Goal: Task Accomplishment & Management: Use online tool/utility

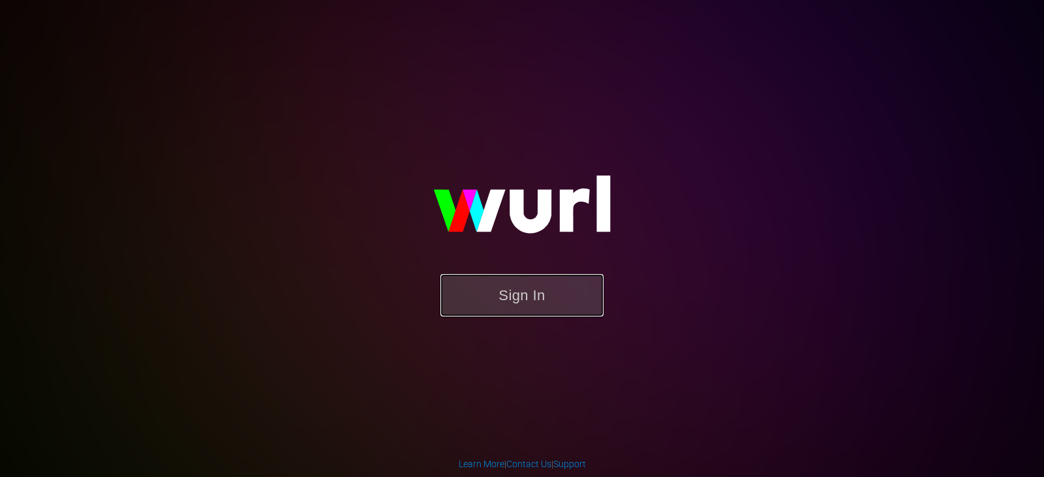
click at [544, 312] on button "Sign In" at bounding box center [521, 295] width 163 height 42
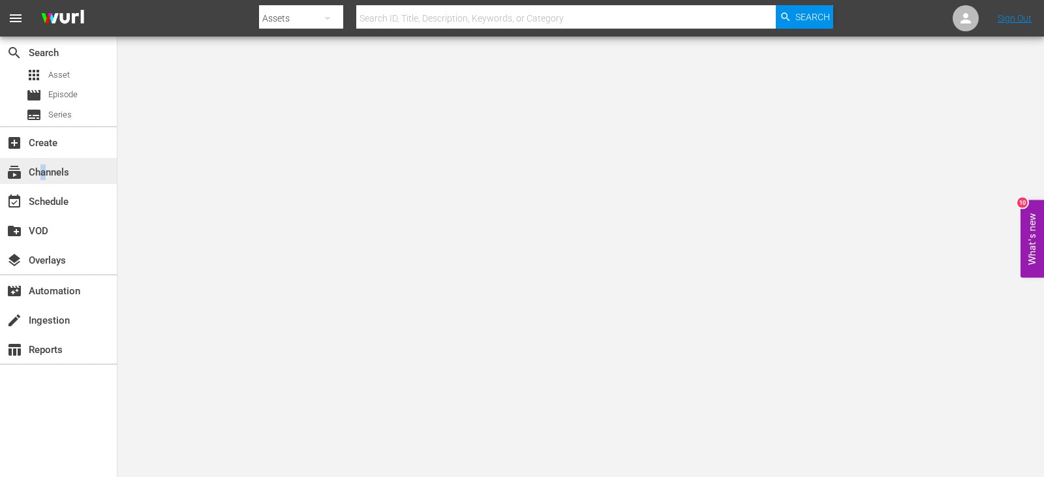
click at [44, 174] on div "subscriptions Channels" at bounding box center [36, 170] width 73 height 12
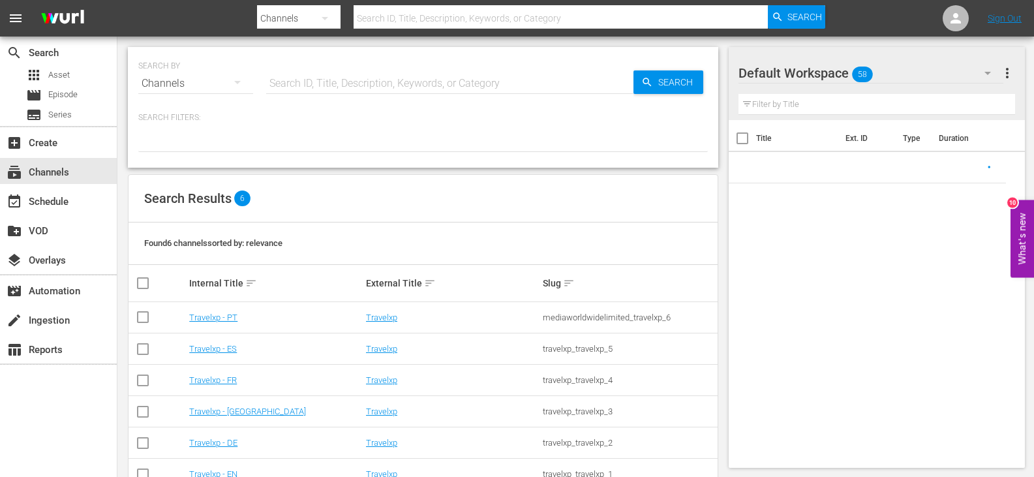
click at [210, 436] on td "Travelxp - DE" at bounding box center [275, 442] width 177 height 31
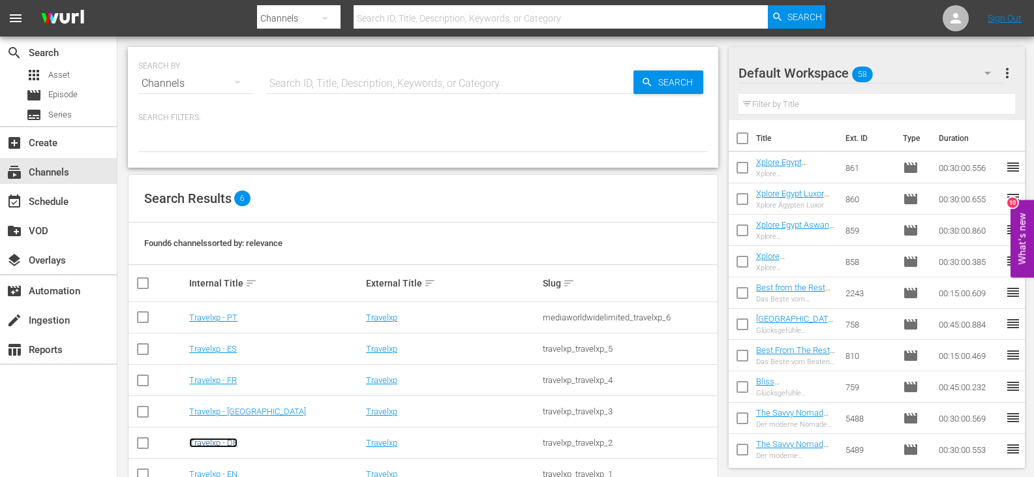
click at [210, 441] on link "Travelxp - DE" at bounding box center [213, 443] width 48 height 10
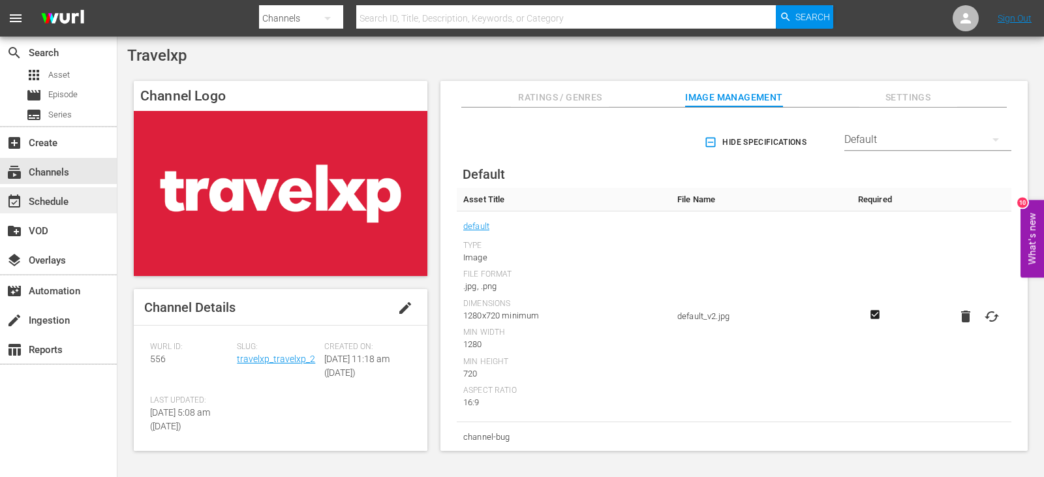
click at [59, 199] on div "event_available Schedule" at bounding box center [36, 200] width 73 height 12
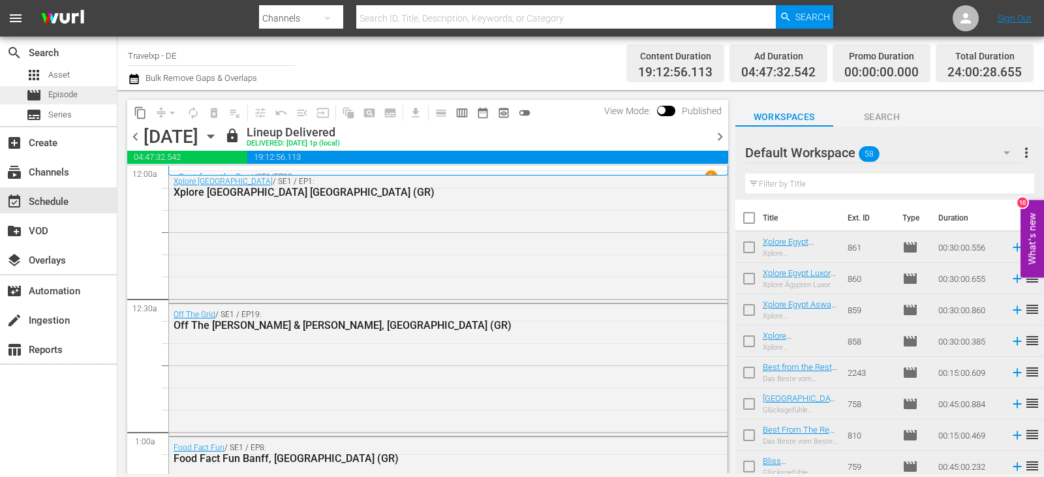
click at [61, 96] on span "Episode" at bounding box center [62, 94] width 29 height 13
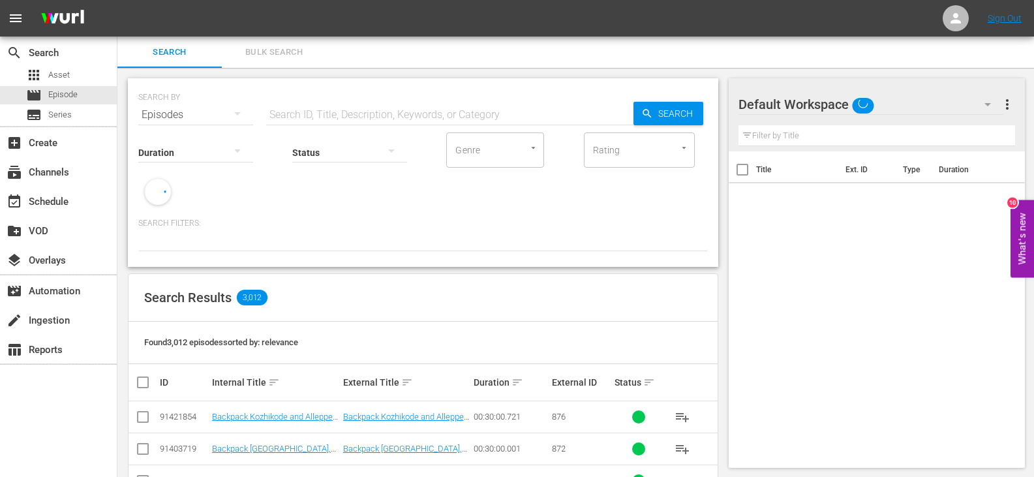
click at [1009, 104] on span "more_vert" at bounding box center [1007, 105] width 16 height 16
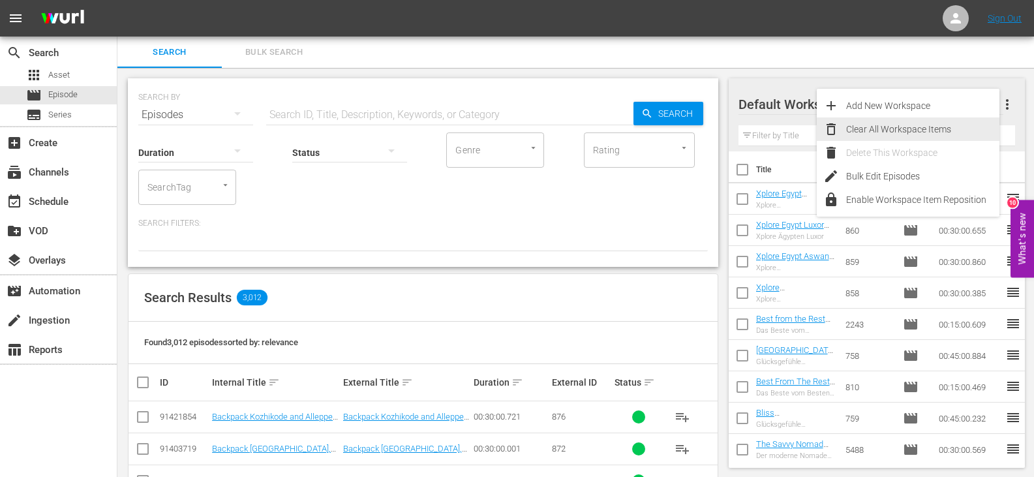
click at [900, 126] on div "Clear All Workspace Items" at bounding box center [922, 128] width 153 height 23
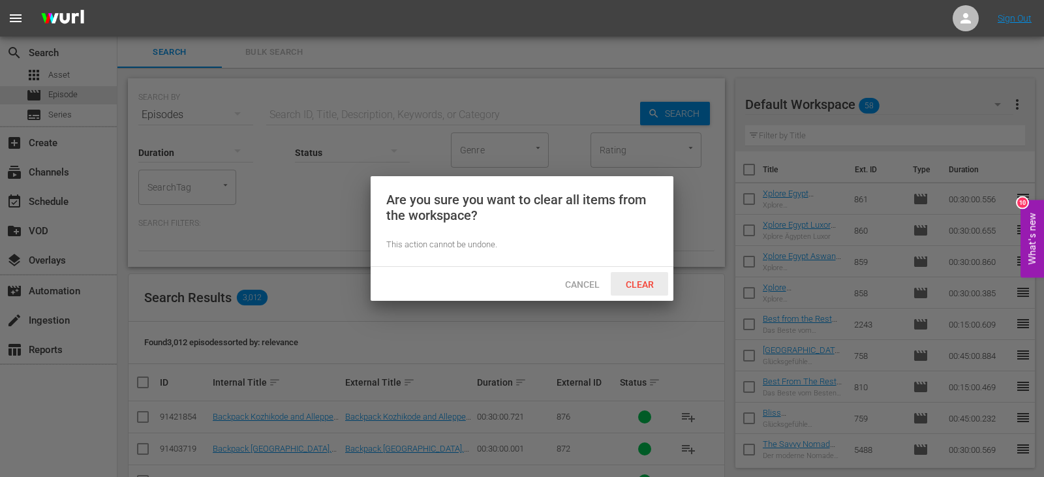
click at [642, 275] on div "Clear" at bounding box center [639, 284] width 57 height 24
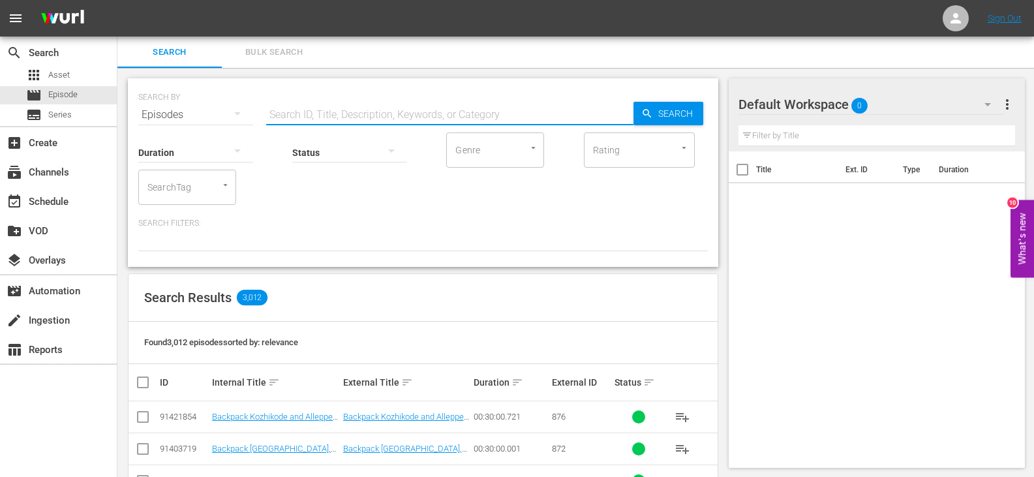
click at [280, 112] on input "text" at bounding box center [449, 114] width 367 height 31
type input "food fact fun GR"
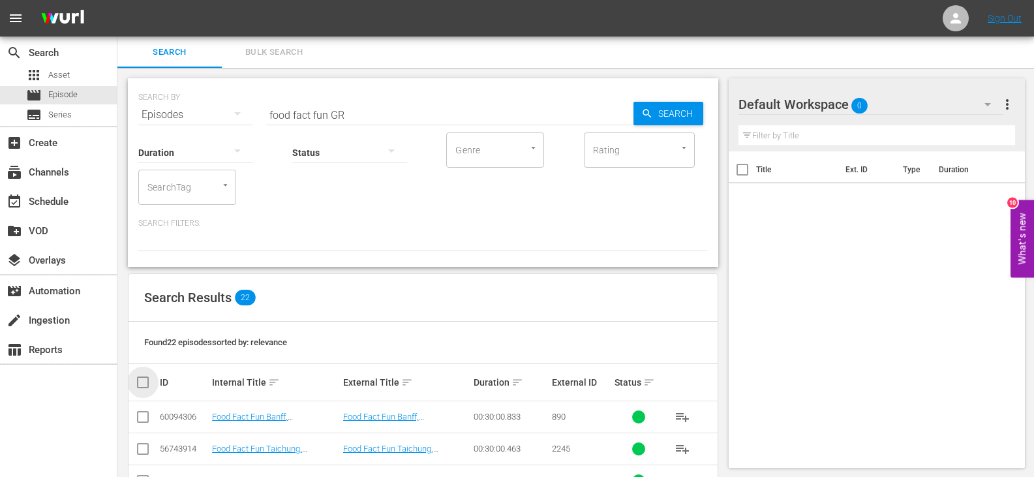
click at [148, 378] on input "checkbox" at bounding box center [148, 382] width 26 height 16
checkbox input "true"
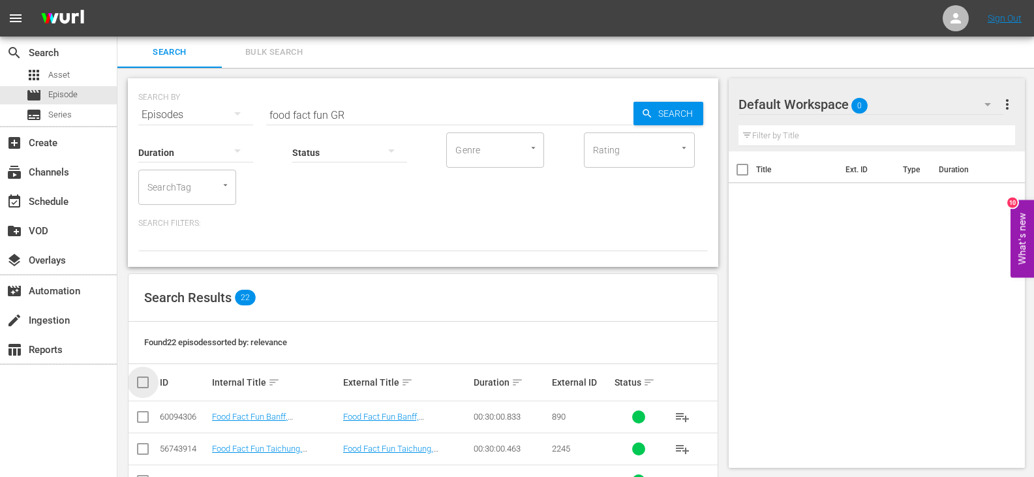
checkbox input "true"
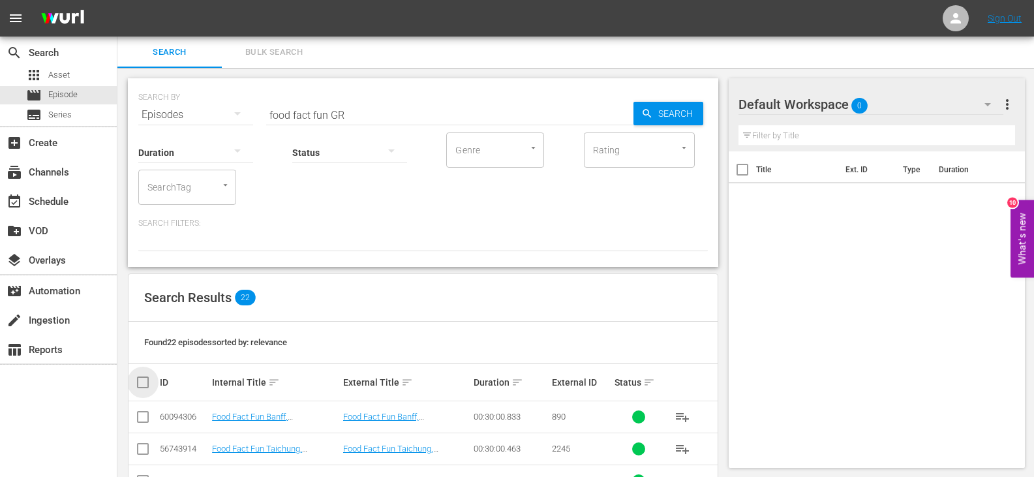
checkbox input "true"
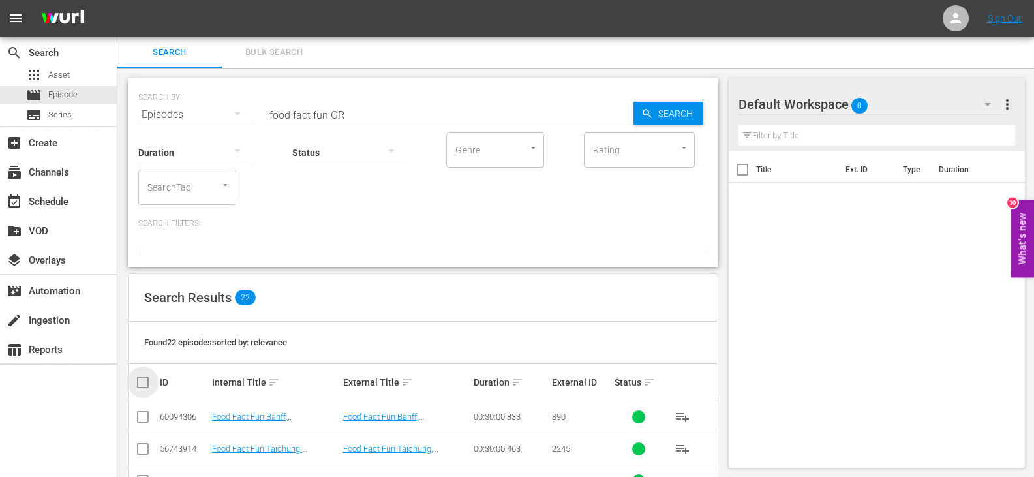
checkbox input "true"
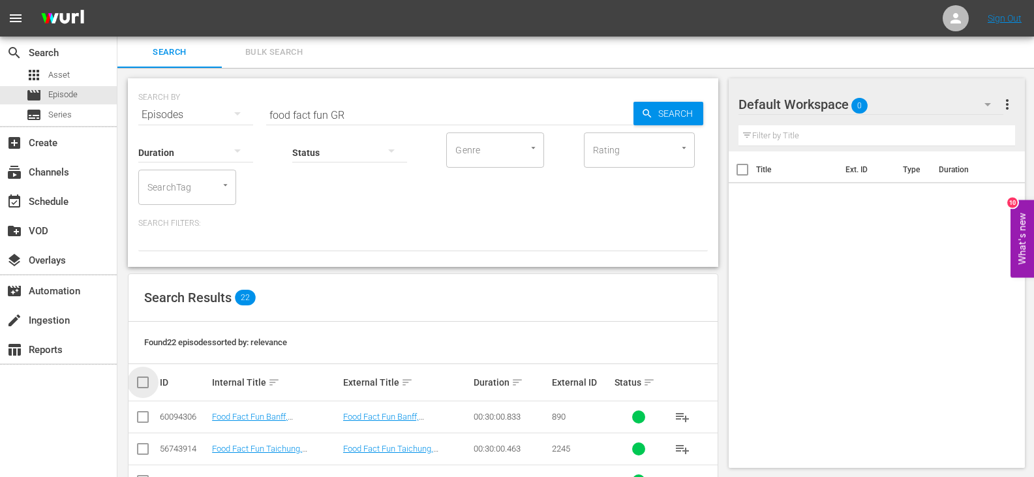
checkbox input "true"
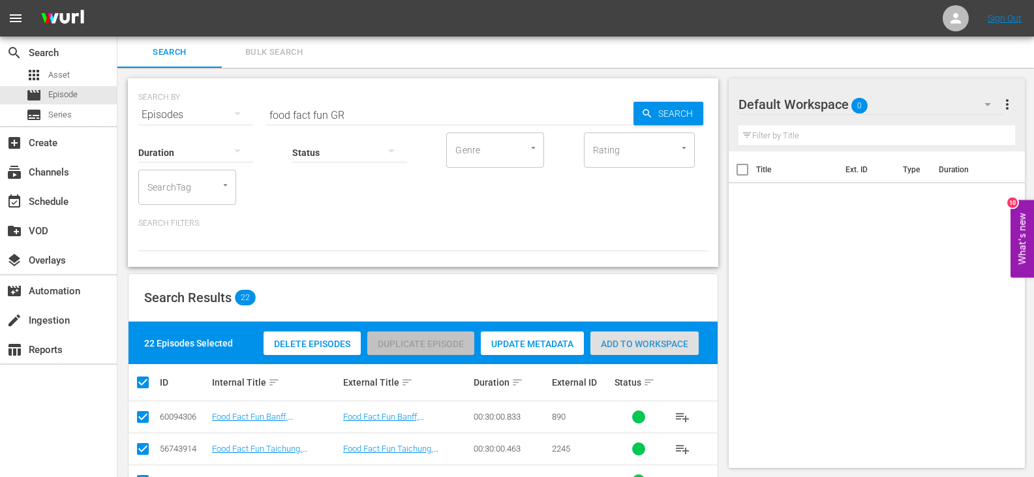
click at [643, 341] on span "Add to Workspace" at bounding box center [644, 344] width 108 height 10
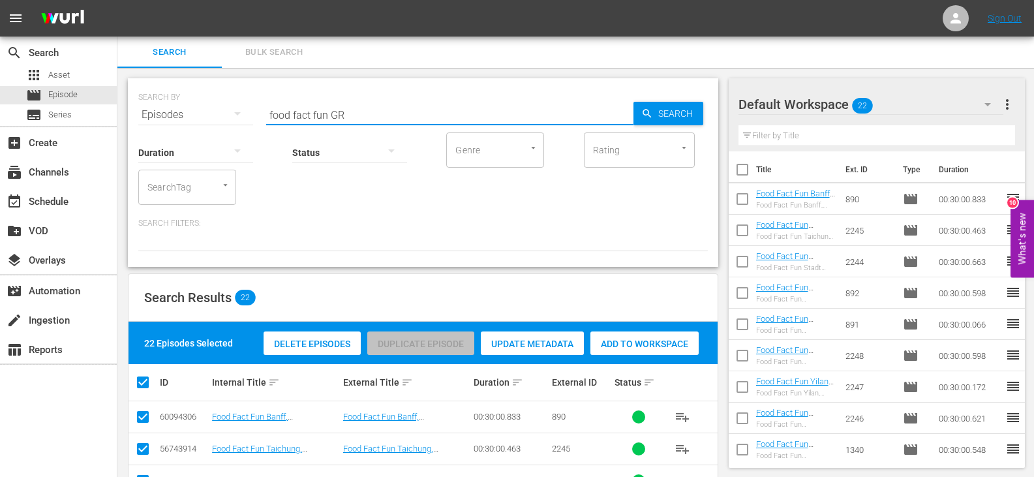
drag, startPoint x: 327, startPoint y: 117, endPoint x: 243, endPoint y: 116, distance: 84.2
click at [243, 116] on div "SEARCH BY Search By Episodes Search ID, Title, Description, Keywords, or Catego…" at bounding box center [423, 107] width 570 height 47
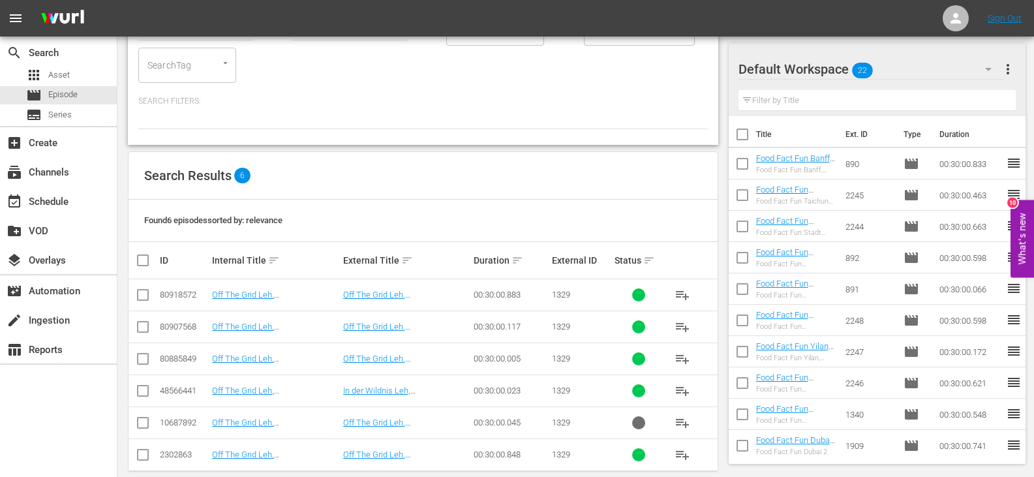
scroll to position [130, 0]
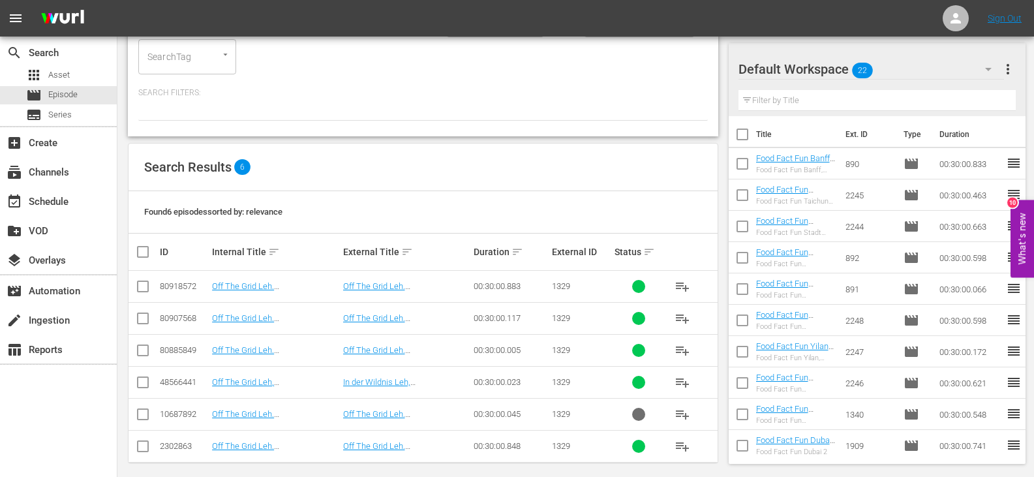
type input "leh GR"
click at [141, 382] on input "checkbox" at bounding box center [143, 385] width 16 height 16
checkbox input "true"
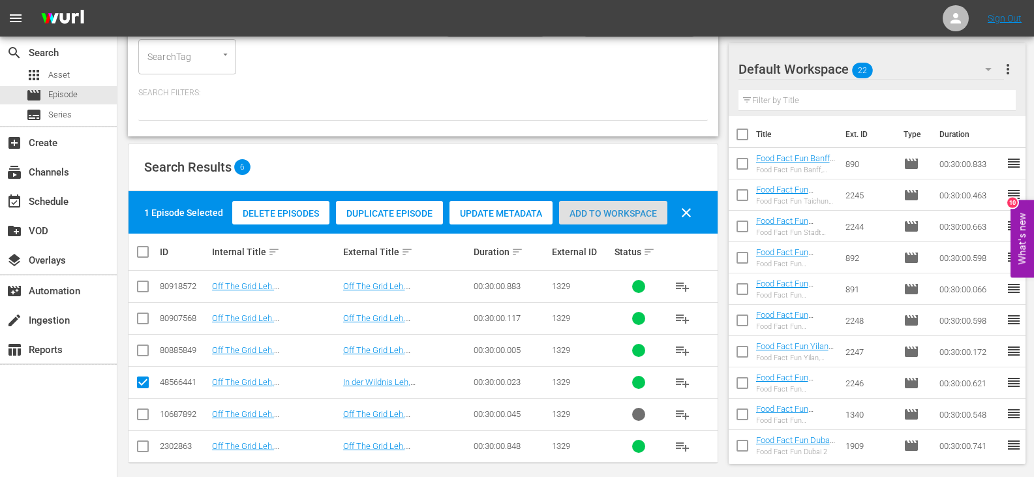
click at [637, 205] on div "Add to Workspace" at bounding box center [613, 213] width 108 height 25
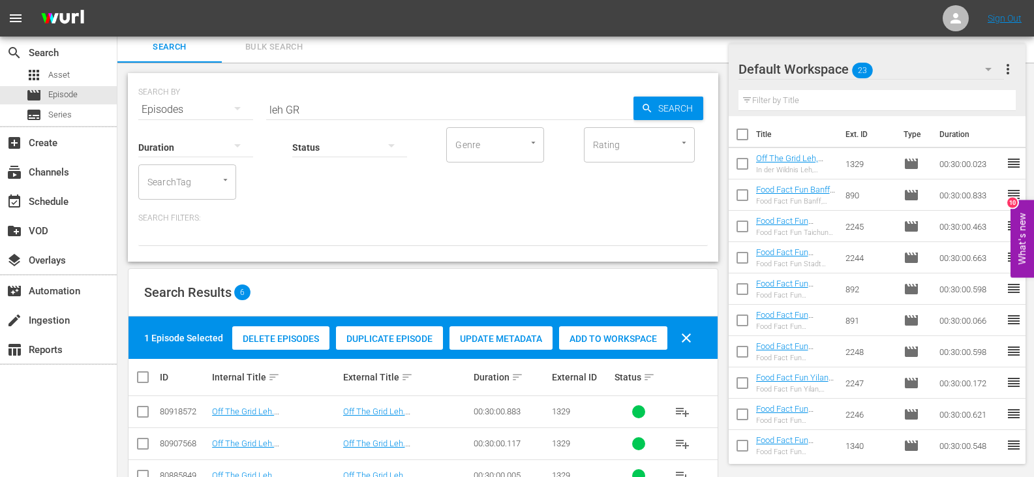
scroll to position [0, 0]
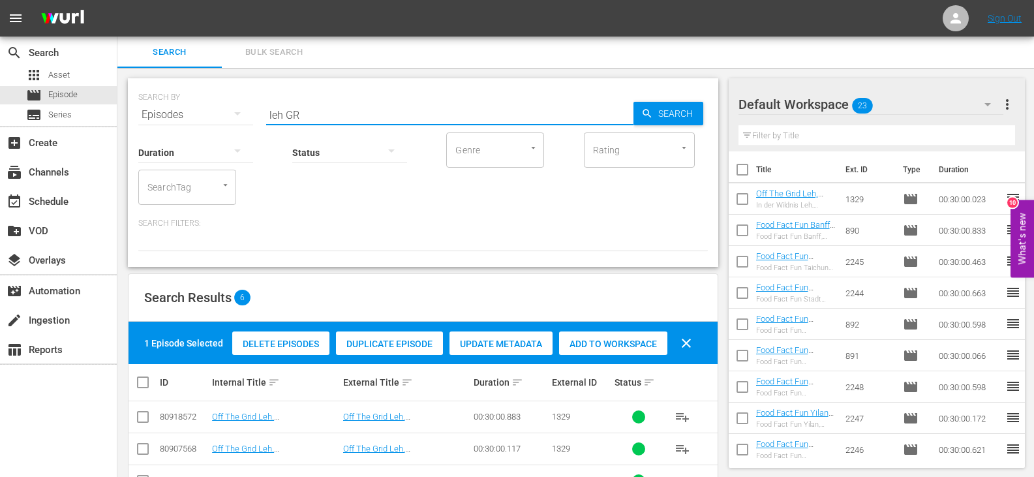
drag, startPoint x: 283, startPoint y: 113, endPoint x: 259, endPoint y: 117, distance: 24.6
click at [259, 117] on div "SEARCH BY Search By Episodes Search ID, Title, Description, Keywords, or Catego…" at bounding box center [423, 107] width 570 height 47
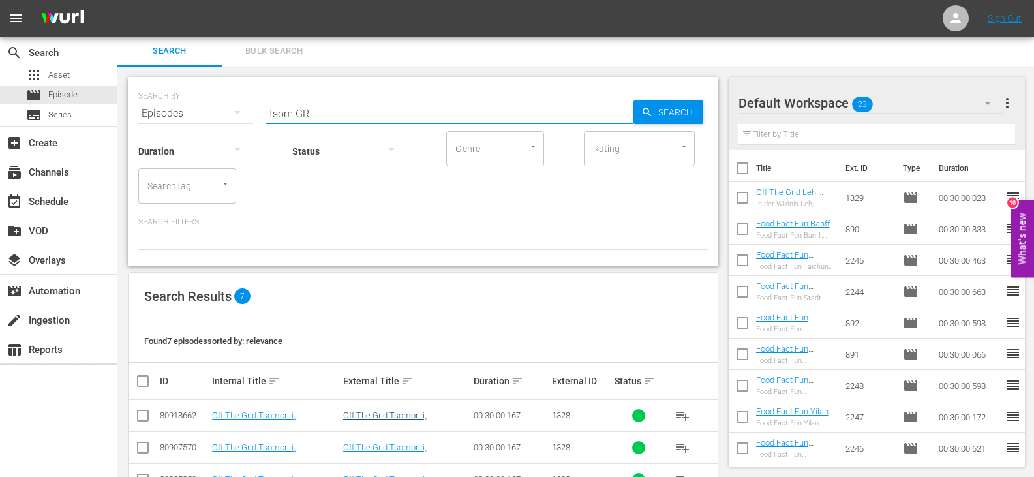
scroll to position [67, 0]
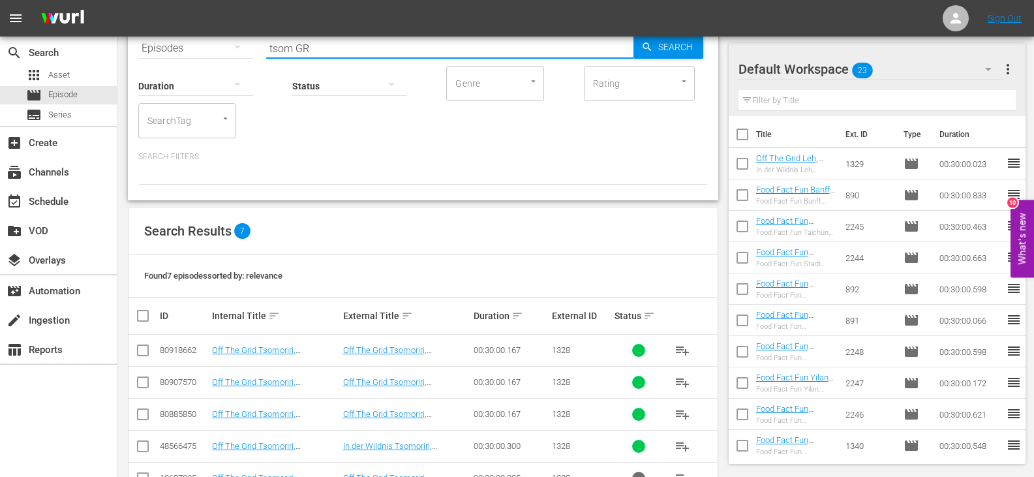
type input "tsom GR"
click at [138, 449] on input "checkbox" at bounding box center [143, 449] width 16 height 16
checkbox input "true"
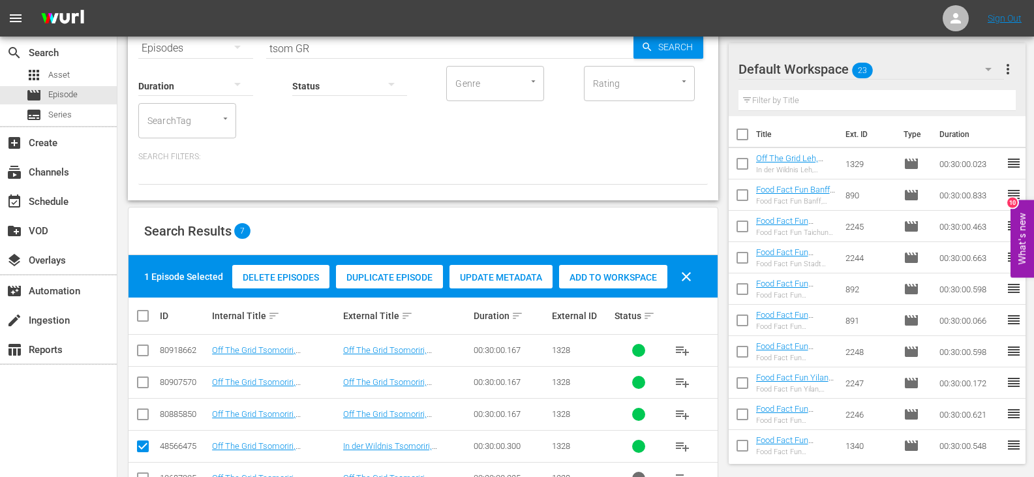
click at [610, 278] on span "Add to Workspace" at bounding box center [613, 277] width 108 height 10
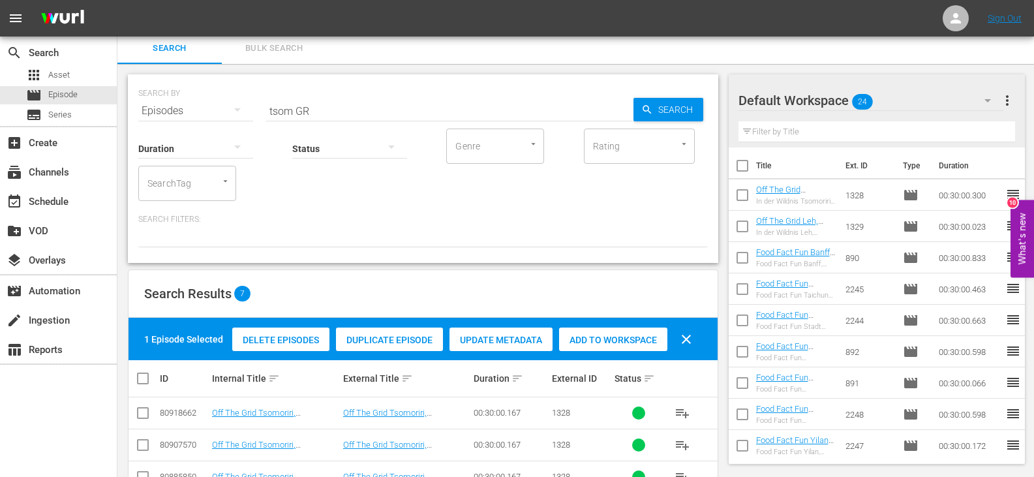
scroll to position [0, 0]
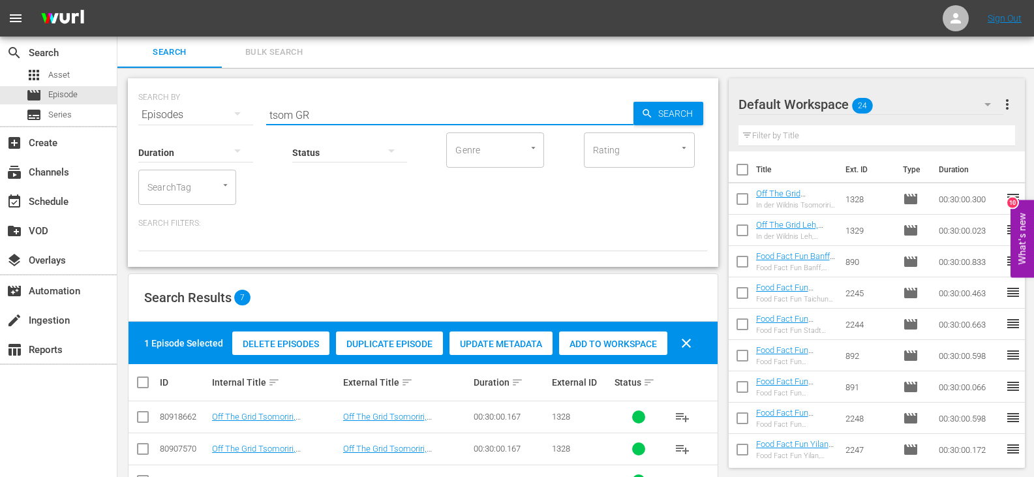
drag, startPoint x: 292, startPoint y: 115, endPoint x: 255, endPoint y: 116, distance: 36.6
click at [255, 116] on div "SEARCH BY Search By Episodes Search ID, Title, Description, Keywords, or Catego…" at bounding box center [423, 107] width 570 height 47
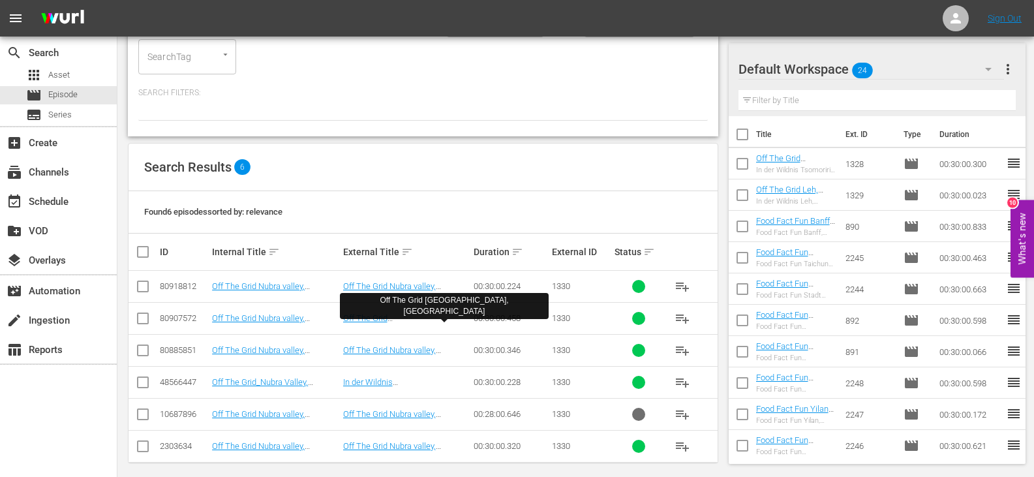
scroll to position [140, 0]
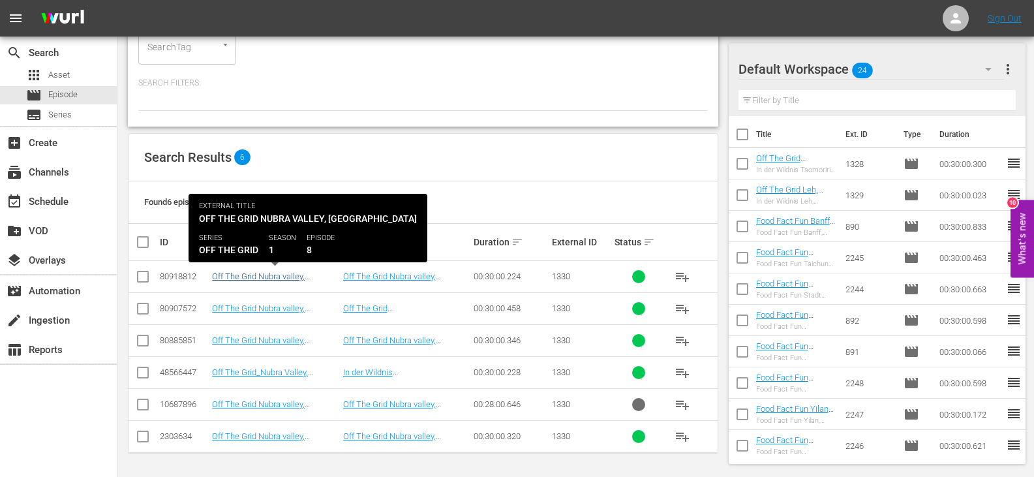
type input "nubra GR"
click at [305, 275] on link "Off The Grid Nubra valley, [GEOGRAPHIC_DATA] ([GEOGRAPHIC_DATA])" at bounding box center [258, 285] width 93 height 29
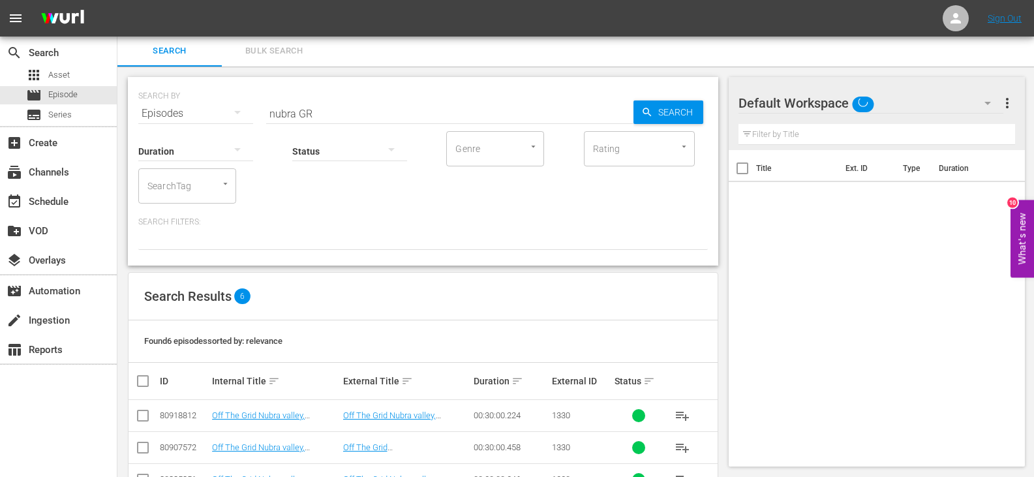
scroll to position [140, 0]
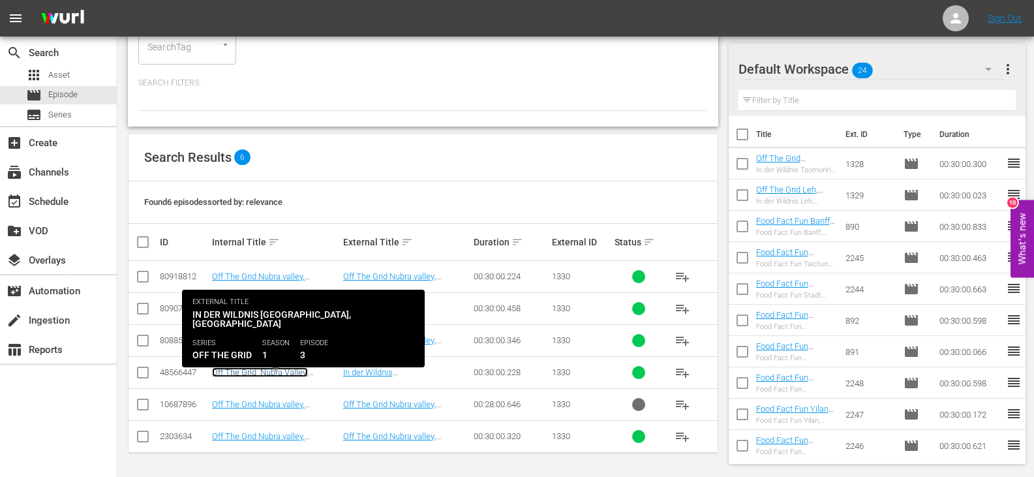
click at [264, 377] on link "Off The Grid_Nubra Valley, [GEOGRAPHIC_DATA] (GR)" at bounding box center [260, 377] width 97 height 20
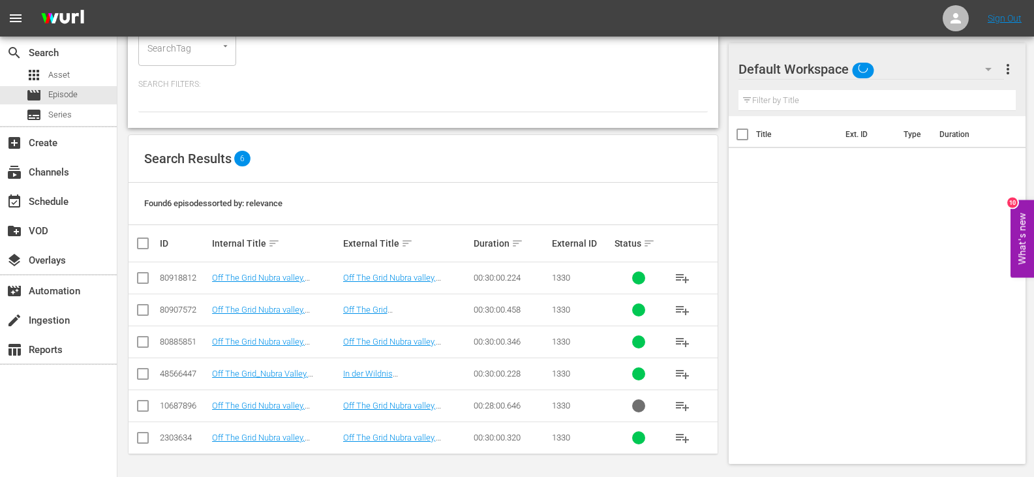
scroll to position [140, 0]
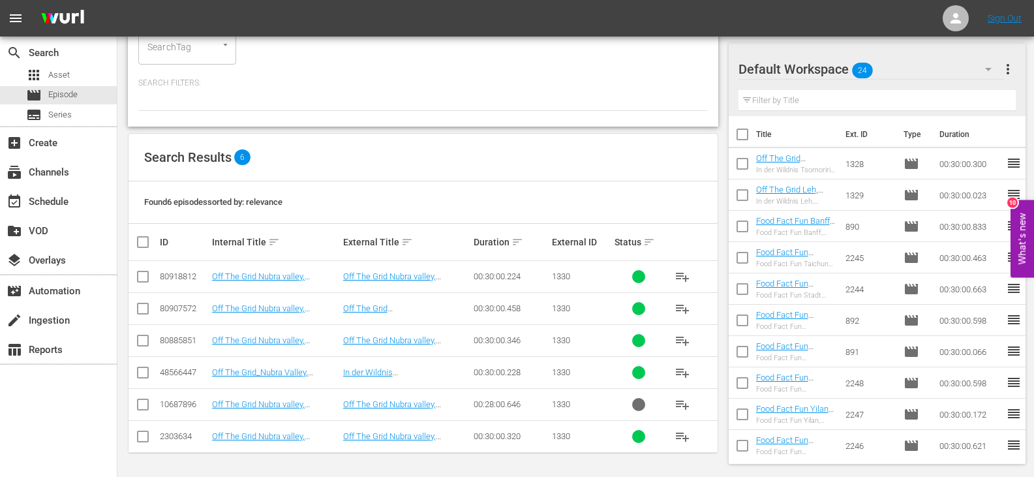
click at [139, 372] on input "checkbox" at bounding box center [143, 375] width 16 height 16
checkbox input "true"
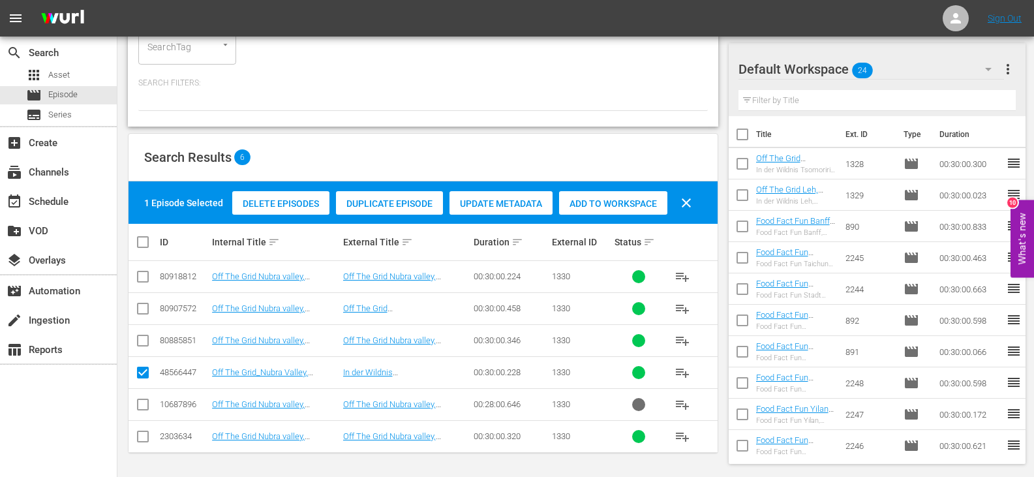
click at [654, 201] on span "Add to Workspace" at bounding box center [613, 203] width 108 height 10
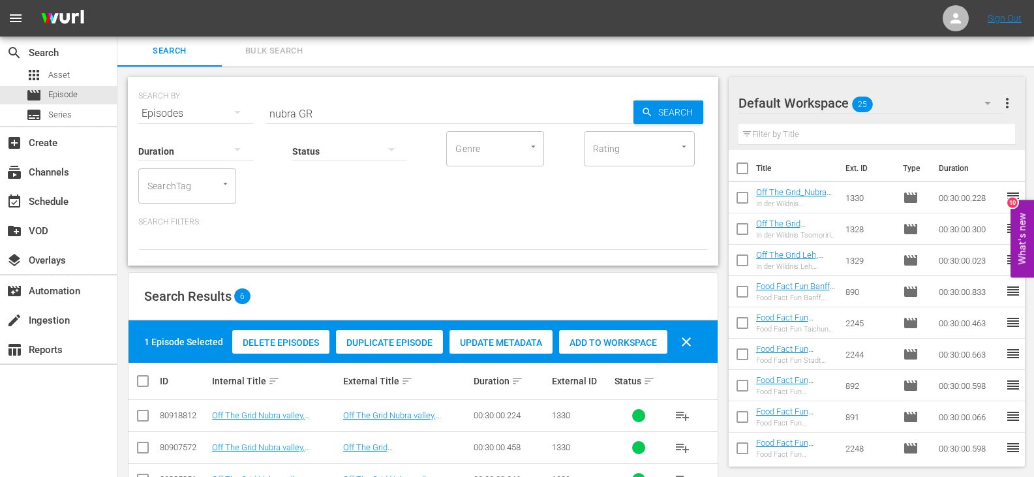
scroll to position [0, 0]
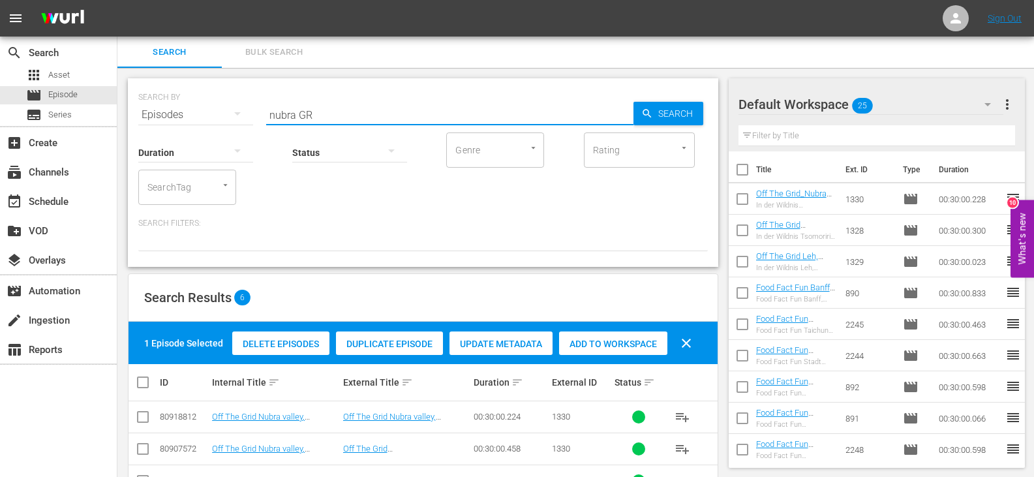
drag, startPoint x: 295, startPoint y: 114, endPoint x: 224, endPoint y: 118, distance: 71.2
click at [224, 118] on div "SEARCH BY Search By Episodes Search ID, Title, Description, Keywords, or Catego…" at bounding box center [423, 107] width 570 height 47
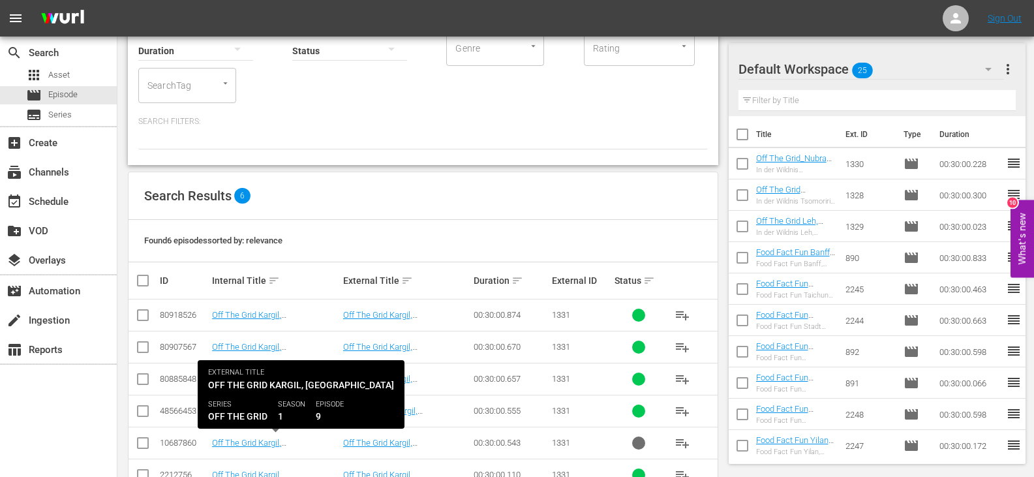
scroll to position [130, 0]
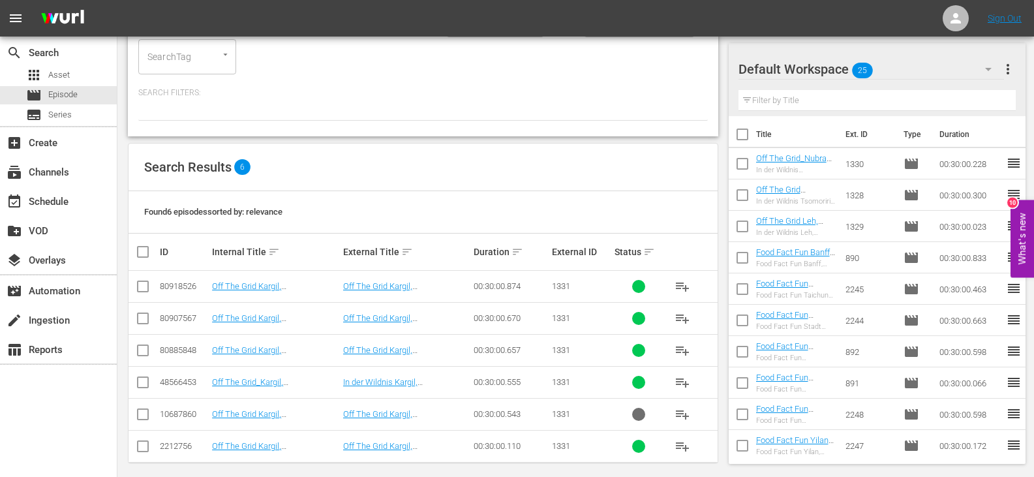
type input "kargil GR"
click at [143, 384] on input "checkbox" at bounding box center [143, 385] width 16 height 16
checkbox input "true"
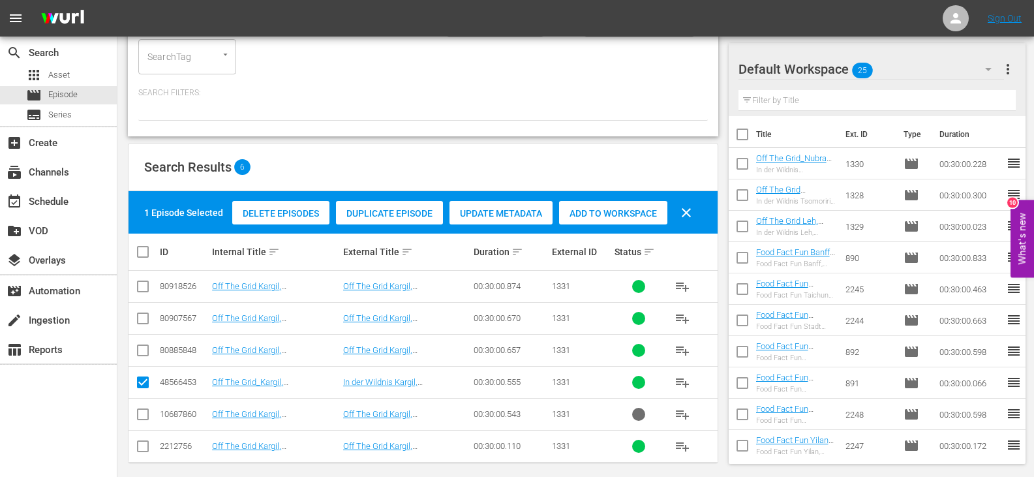
click at [608, 214] on span "Add to Workspace" at bounding box center [613, 213] width 108 height 10
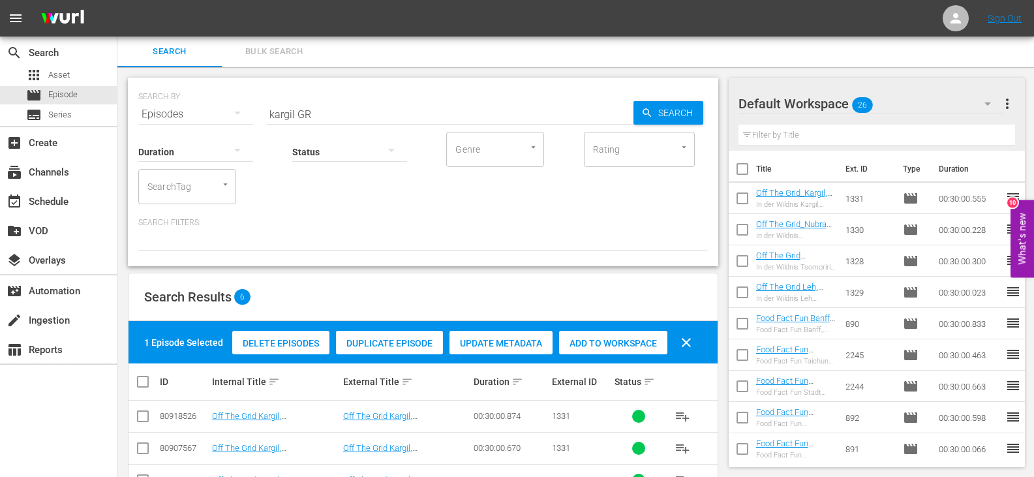
scroll to position [0, 0]
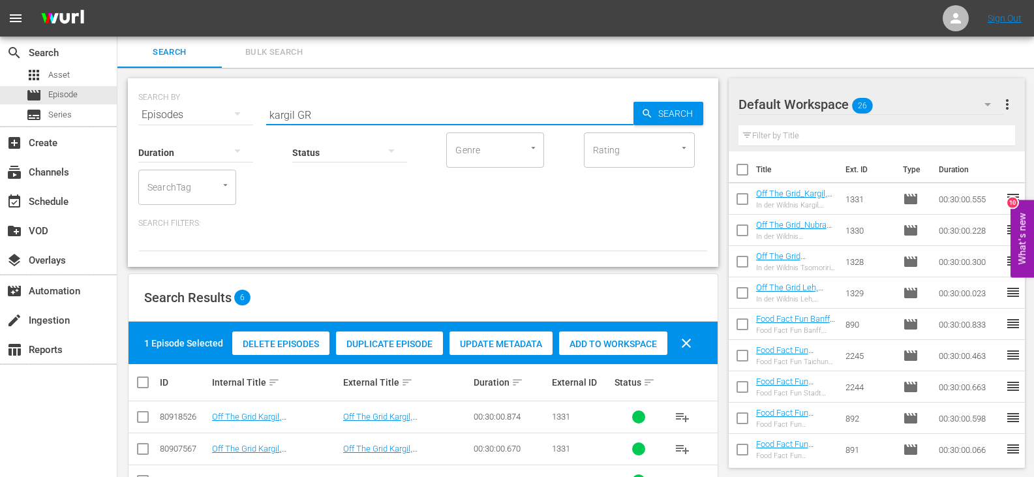
drag, startPoint x: 294, startPoint y: 115, endPoint x: 227, endPoint y: 124, distance: 67.8
click at [227, 124] on div "SEARCH BY Search By Episodes Search ID, Title, Description, Keywords, or Catego…" at bounding box center [423, 172] width 590 height 189
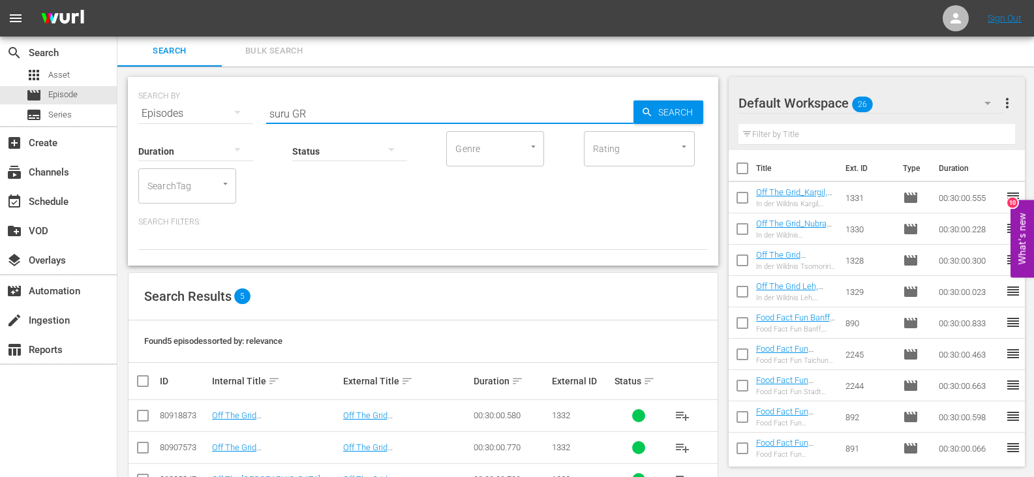
scroll to position [108, 0]
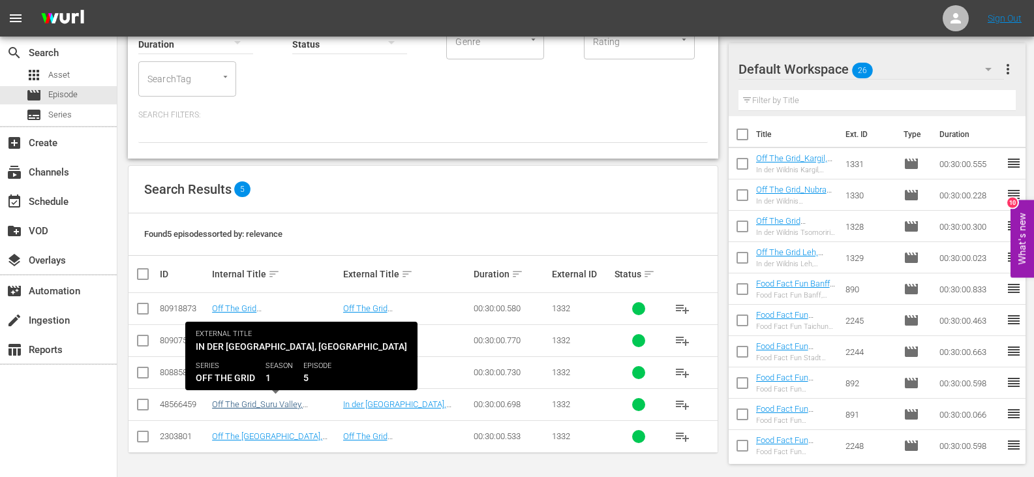
type input "suru GR"
click at [300, 403] on link "Off The Grid_Suru Valley, [GEOGRAPHIC_DATA] (GR)" at bounding box center [260, 409] width 97 height 20
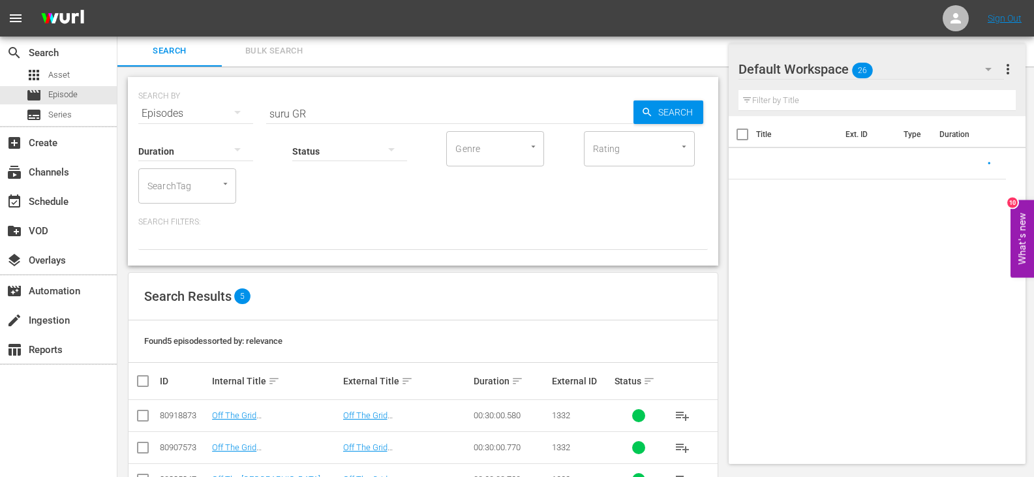
scroll to position [108, 0]
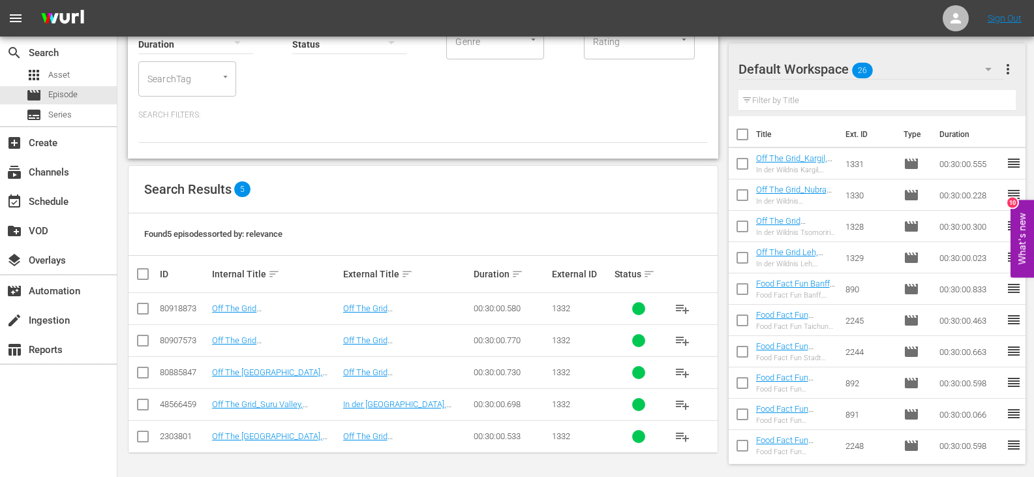
click at [143, 405] on input "checkbox" at bounding box center [143, 407] width 16 height 16
checkbox input "true"
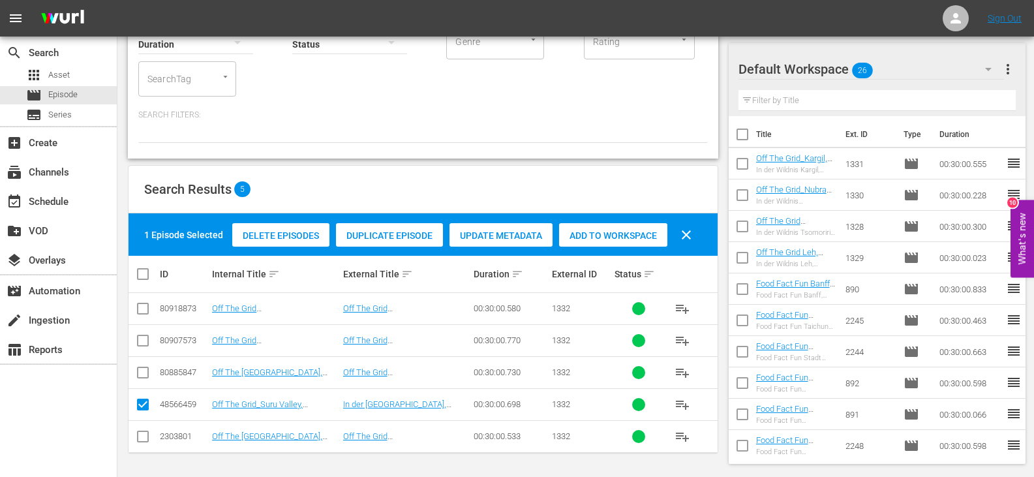
click at [597, 237] on span "Add to Workspace" at bounding box center [613, 235] width 108 height 10
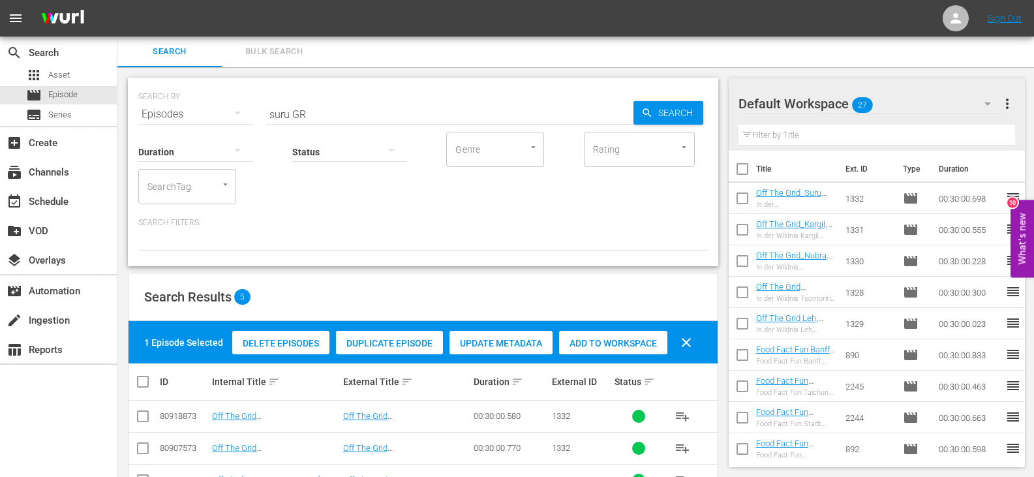
scroll to position [0, 0]
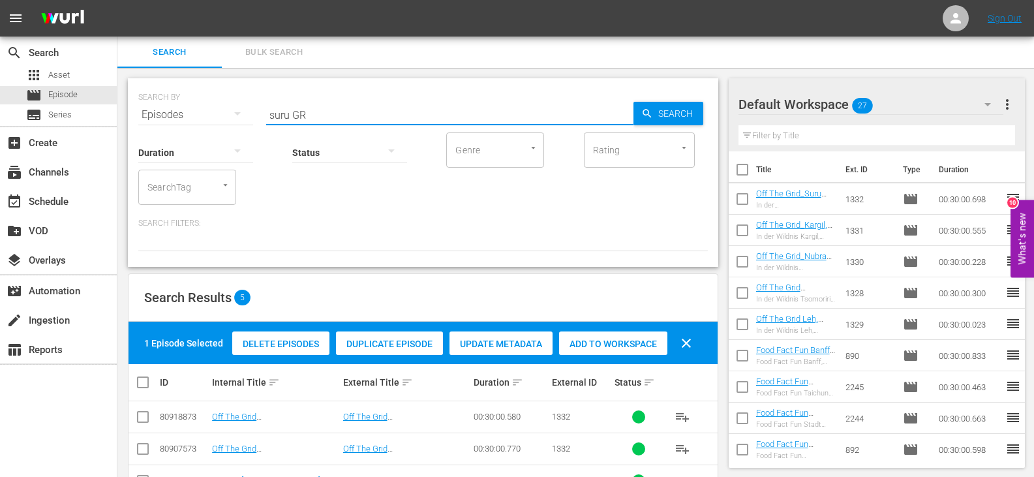
drag, startPoint x: 290, startPoint y: 118, endPoint x: 196, endPoint y: 123, distance: 94.7
click at [196, 123] on div "SEARCH BY Search By Episodes Search ID, Title, Description, Keywords, or Catego…" at bounding box center [423, 172] width 590 height 189
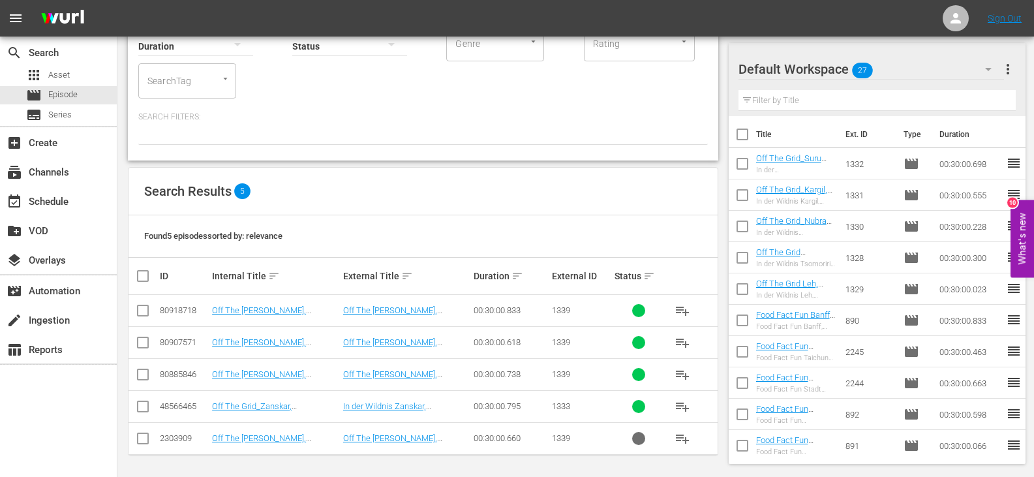
scroll to position [108, 0]
type input "[PERSON_NAME]"
click at [145, 406] on input "checkbox" at bounding box center [143, 407] width 16 height 16
checkbox input "true"
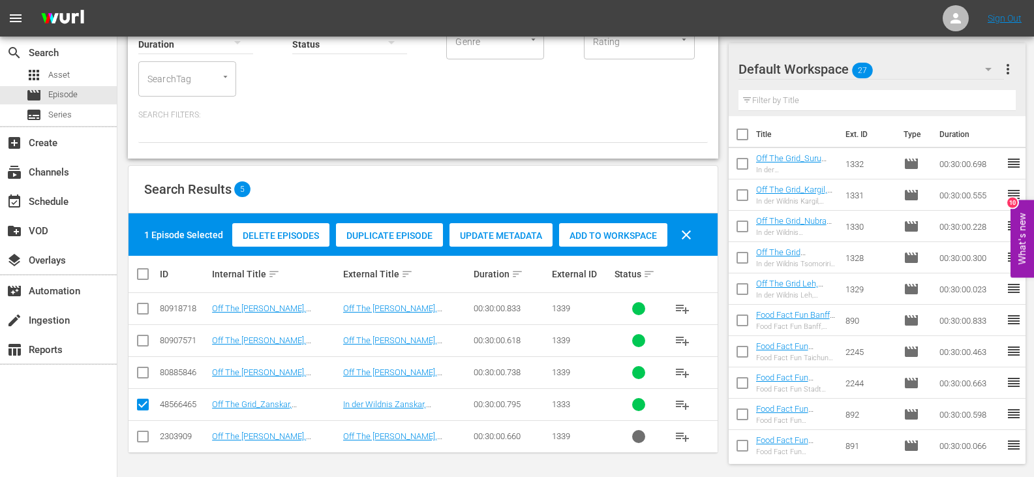
click at [583, 244] on div "Add to Workspace" at bounding box center [613, 235] width 108 height 25
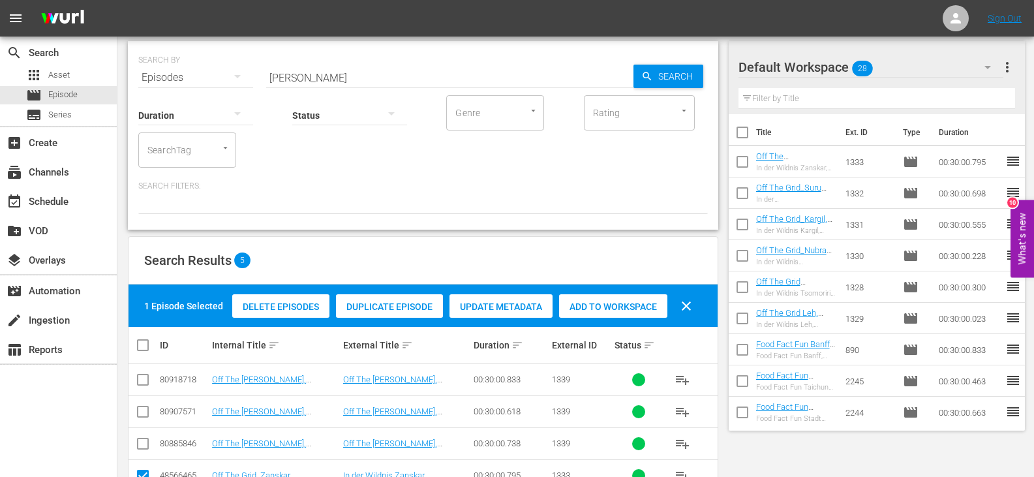
scroll to position [0, 0]
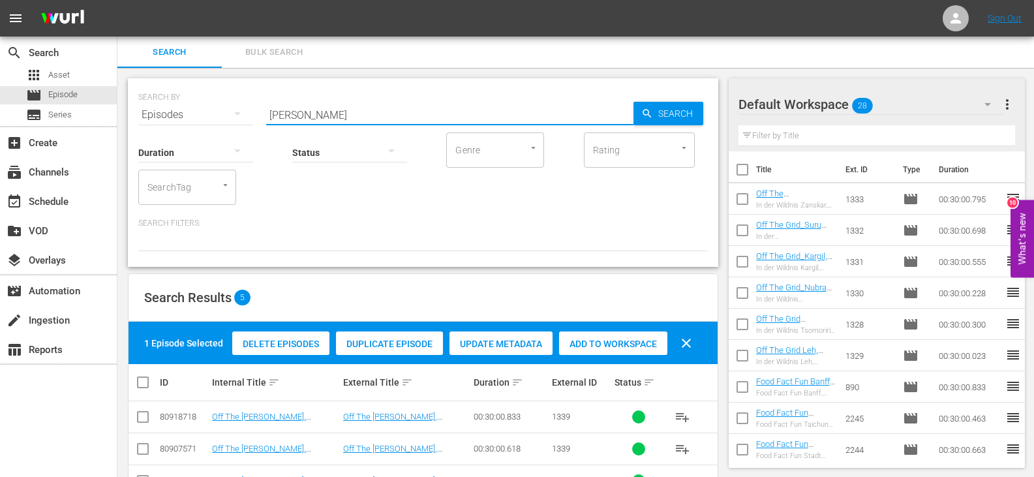
drag, startPoint x: 292, startPoint y: 115, endPoint x: 225, endPoint y: 121, distance: 66.8
click at [225, 121] on div "SEARCH BY Search By Episodes Search ID, Title, Description, Keywords, or Catego…" at bounding box center [423, 172] width 590 height 189
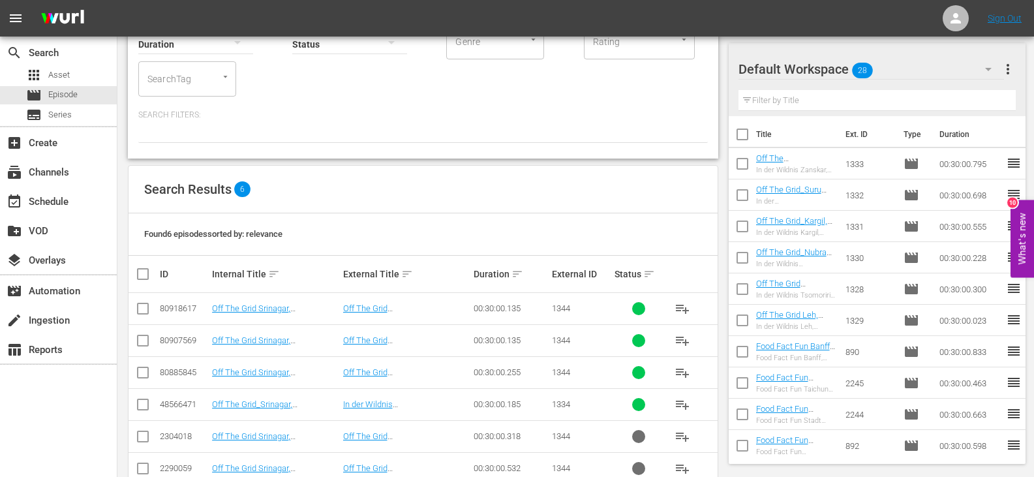
scroll to position [130, 0]
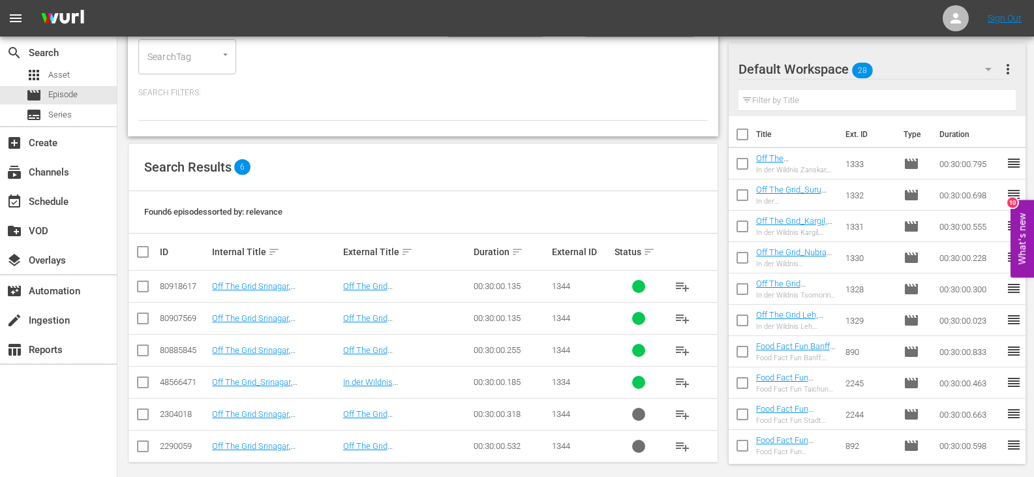
type input "srinagar GR"
click at [145, 384] on input "checkbox" at bounding box center [143, 385] width 16 height 16
checkbox input "true"
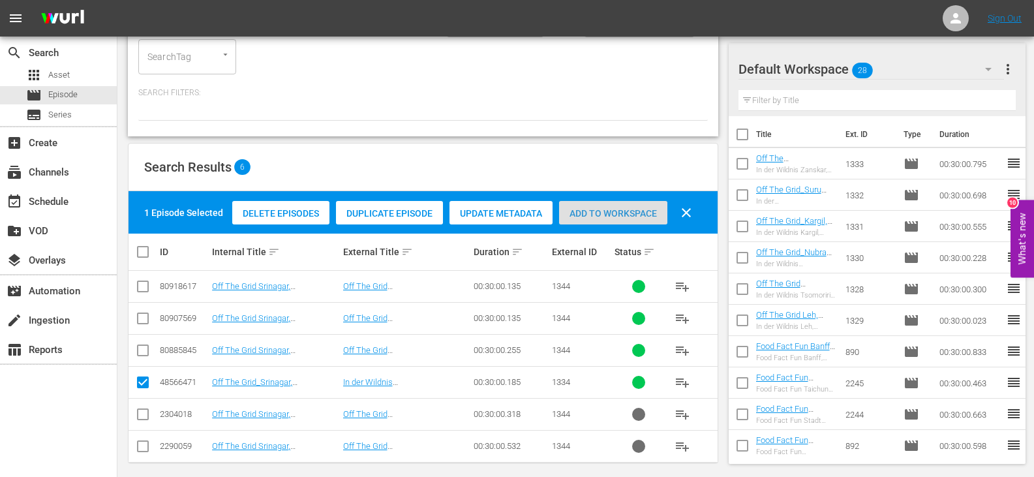
click at [563, 211] on span "Add to Workspace" at bounding box center [613, 213] width 108 height 10
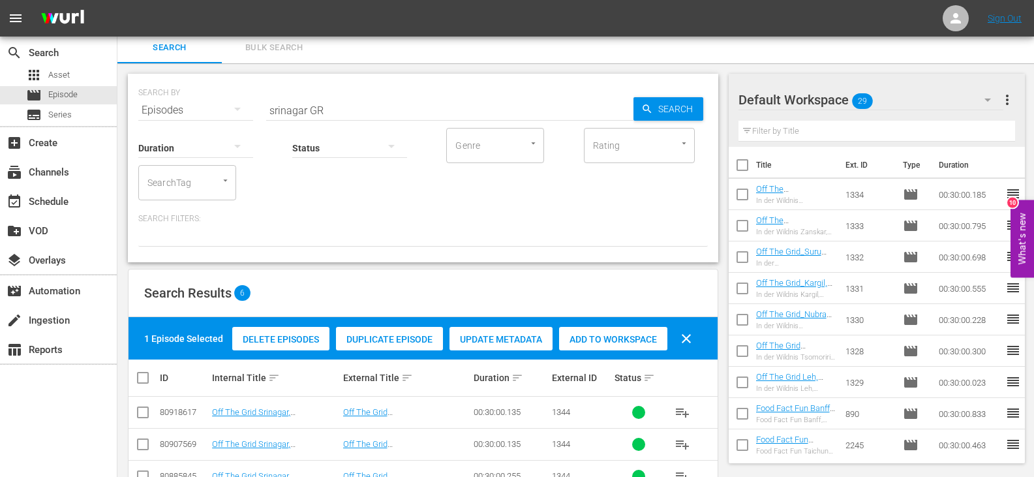
scroll to position [0, 0]
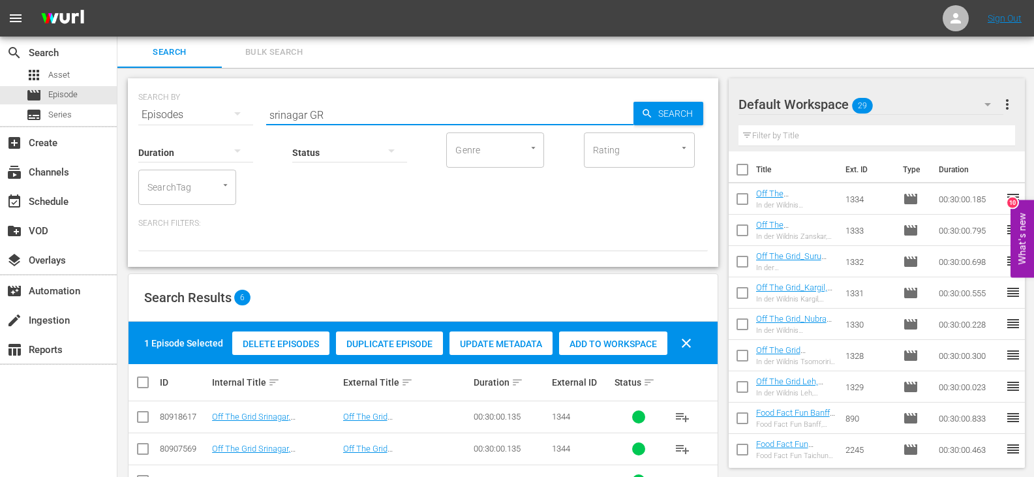
drag, startPoint x: 307, startPoint y: 114, endPoint x: 219, endPoint y: 124, distance: 89.3
click at [220, 124] on div "SEARCH BY Search By Episodes Search ID, Title, Description, Keywords, or Catego…" at bounding box center [423, 172] width 590 height 189
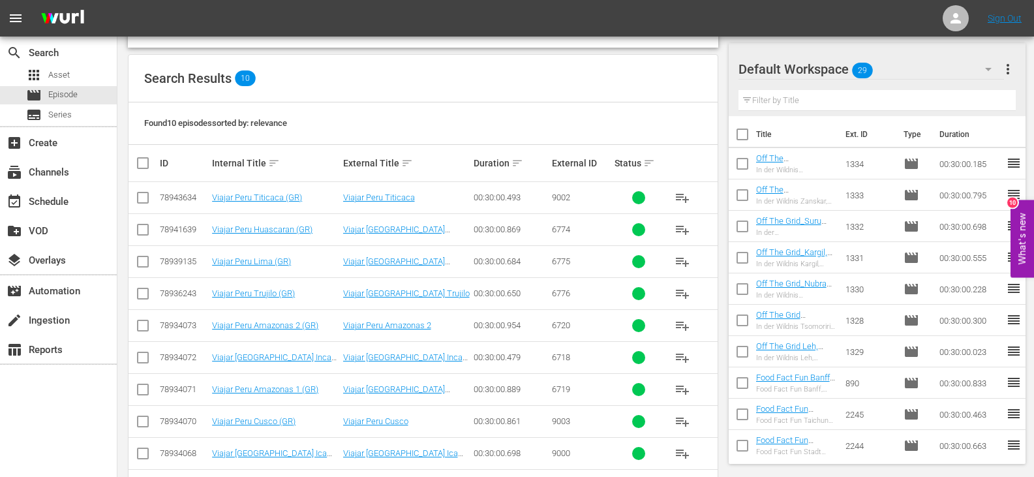
scroll to position [268, 0]
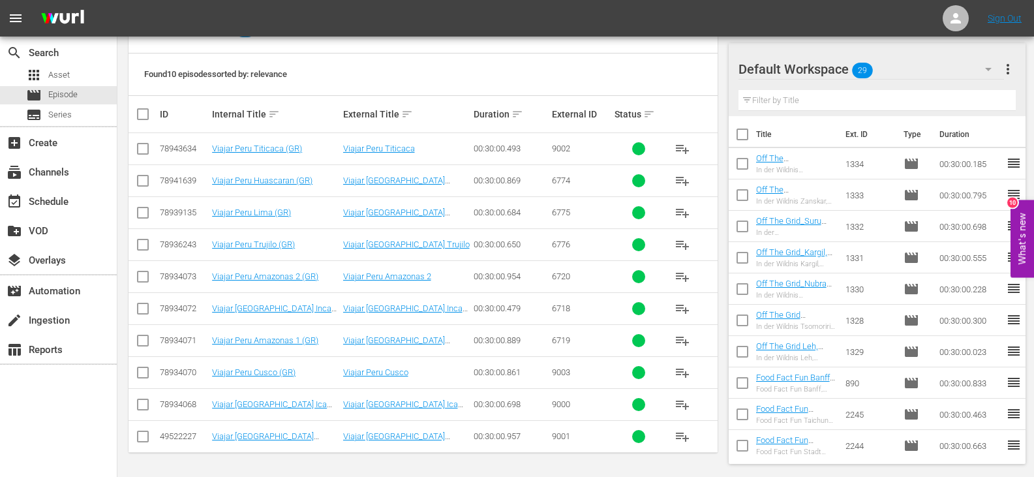
type input "viajar [GEOGRAPHIC_DATA] GR"
click at [138, 111] on input "checkbox" at bounding box center [148, 114] width 26 height 16
checkbox input "true"
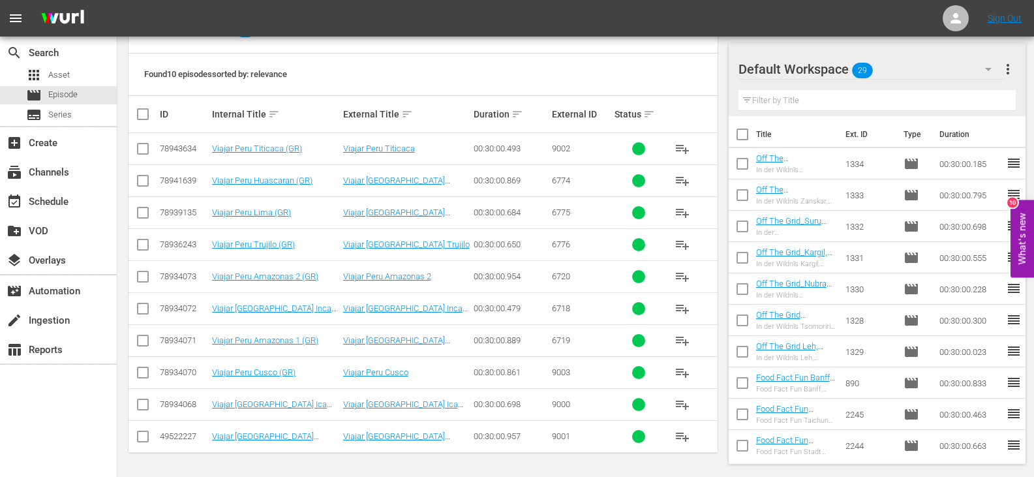
checkbox input "true"
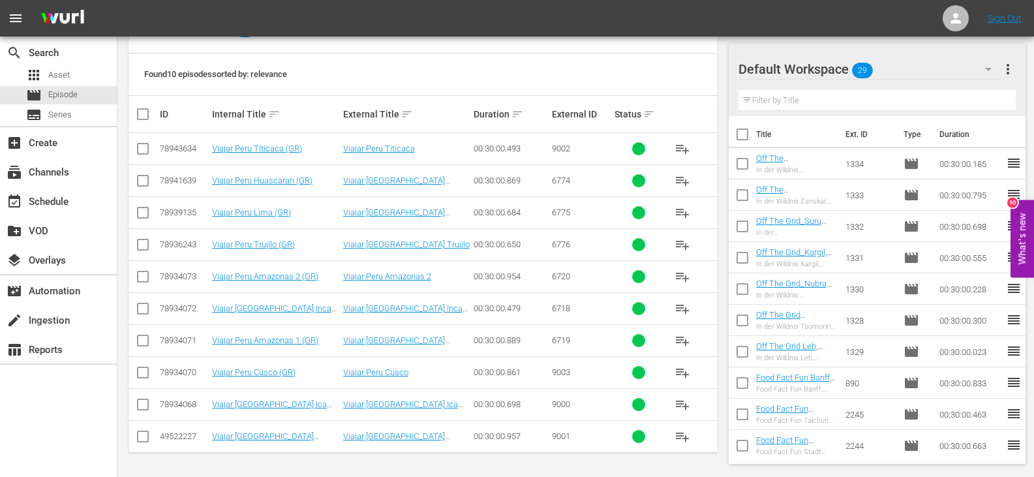
checkbox input "true"
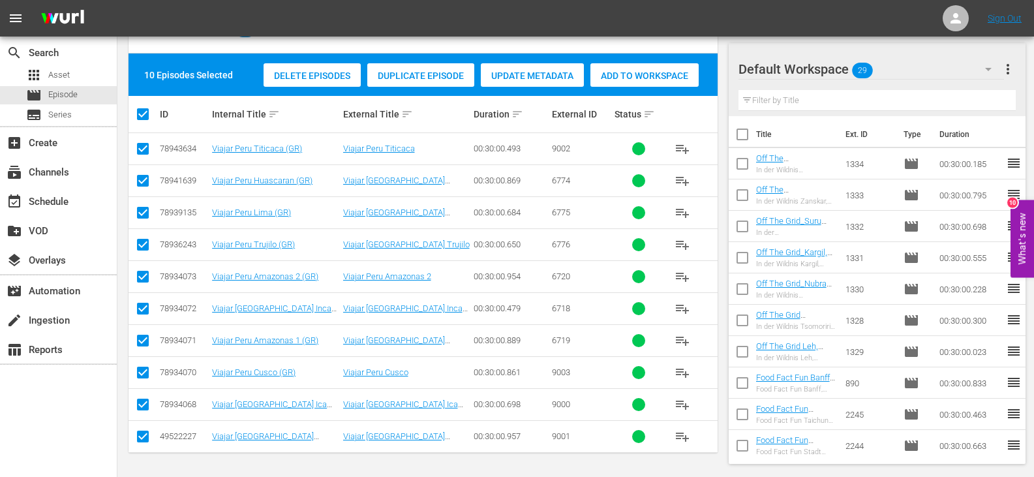
click at [645, 74] on span "Add to Workspace" at bounding box center [644, 75] width 108 height 10
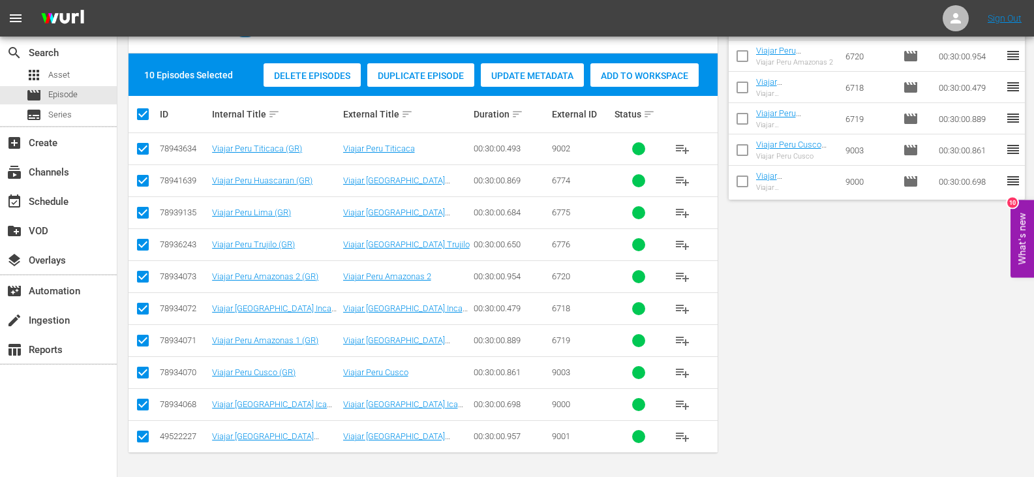
scroll to position [0, 0]
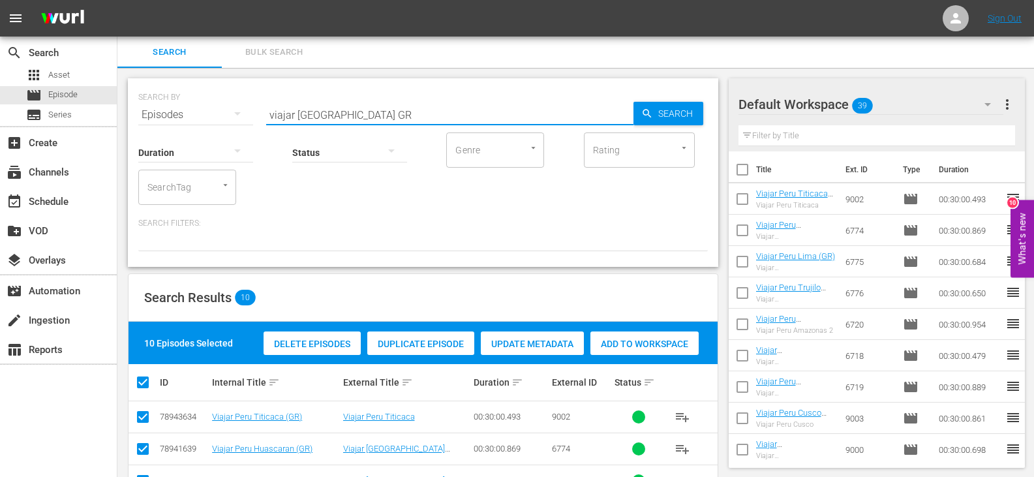
drag, startPoint x: 318, startPoint y: 113, endPoint x: 240, endPoint y: 112, distance: 77.6
click at [240, 112] on div "SEARCH BY Search By Episodes Search ID, Title, Description, Keywords, or Catego…" at bounding box center [423, 107] width 570 height 47
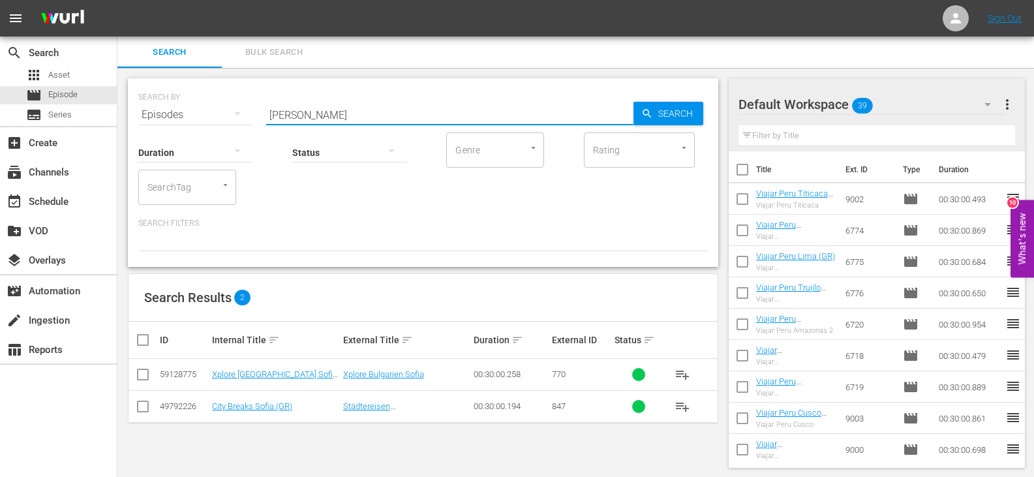
type input "[PERSON_NAME]"
click at [144, 406] on input "checkbox" at bounding box center [143, 409] width 16 height 16
checkbox input "true"
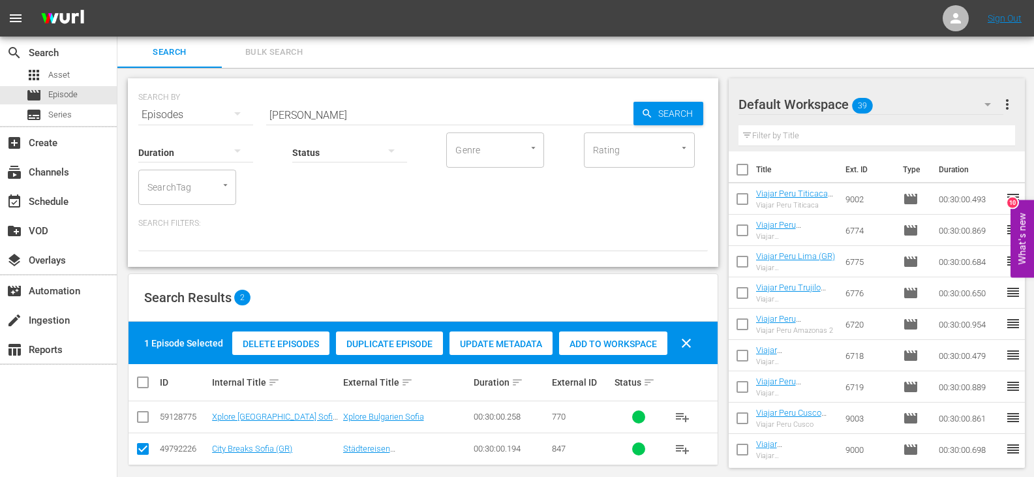
click at [613, 345] on span "Add to Workspace" at bounding box center [613, 344] width 108 height 10
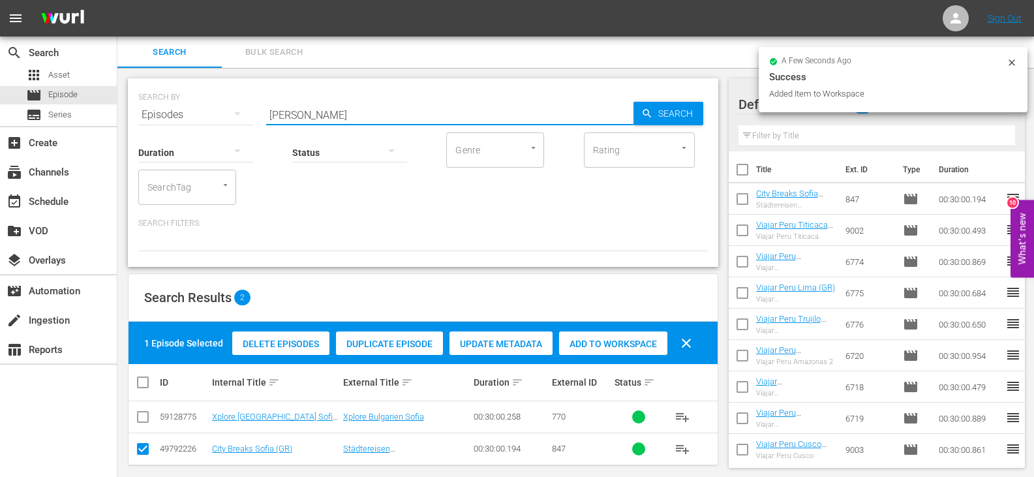
drag, startPoint x: 292, startPoint y: 115, endPoint x: 235, endPoint y: 115, distance: 57.4
click at [235, 115] on div "SEARCH BY Search By Episodes Search ID, Title, Description, Keywords, or Catego…" at bounding box center [423, 107] width 570 height 47
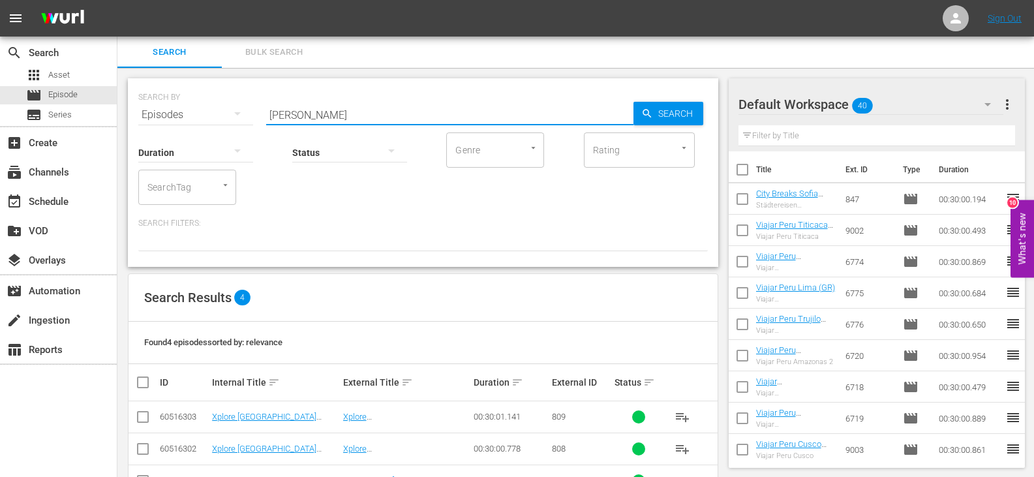
scroll to position [65, 0]
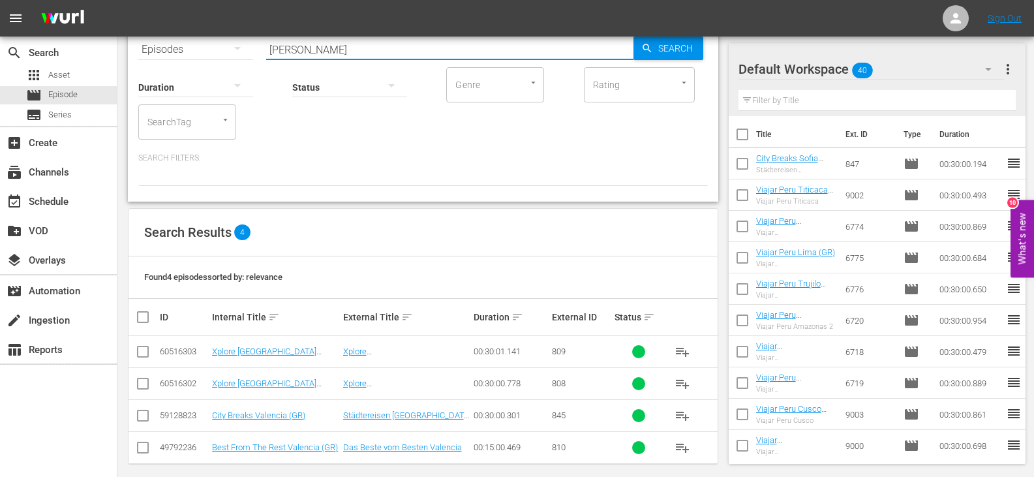
type input "[PERSON_NAME]"
click at [139, 412] on input "checkbox" at bounding box center [143, 418] width 16 height 16
checkbox input "true"
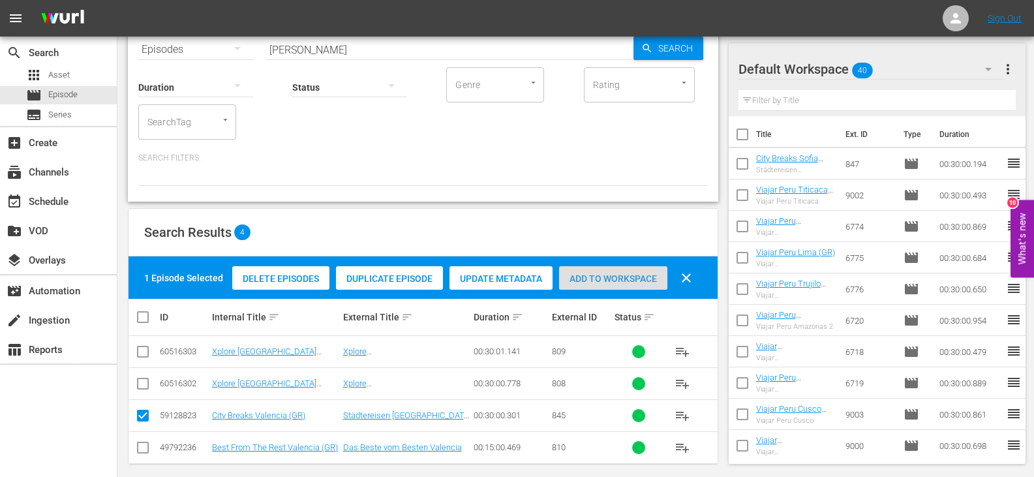
click at [628, 285] on div "Add to Workspace" at bounding box center [613, 278] width 108 height 25
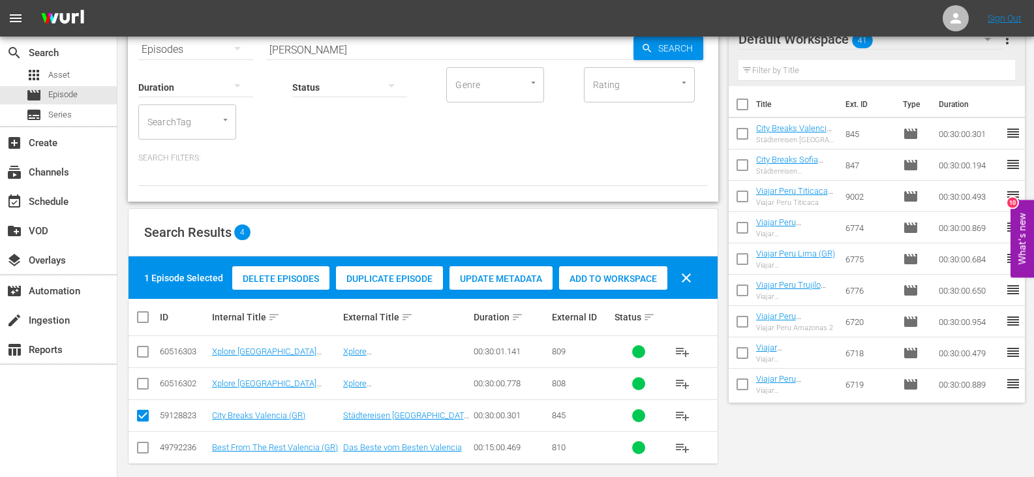
scroll to position [0, 0]
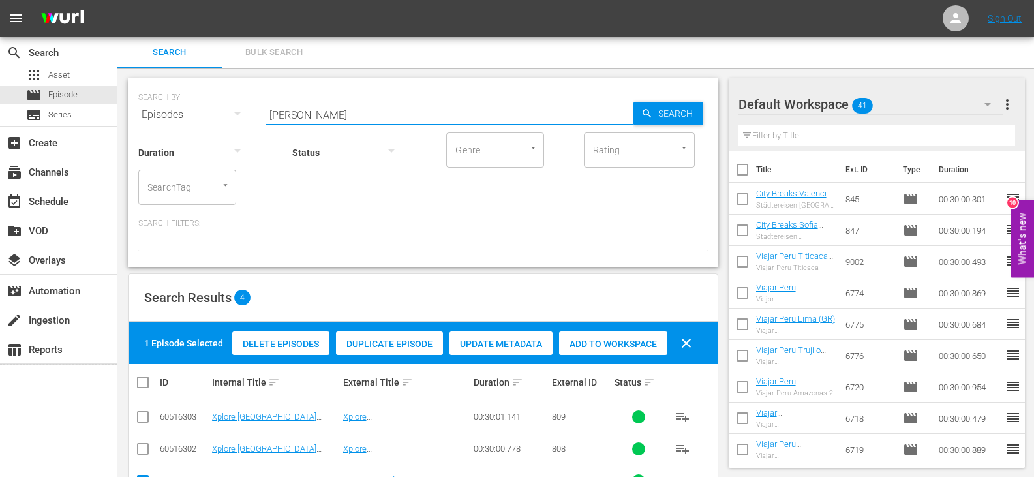
drag, startPoint x: 306, startPoint y: 115, endPoint x: 178, endPoint y: 119, distance: 127.9
click at [178, 119] on div "SEARCH BY Search By Episodes Search ID, Title, Description, Keywords, or Catego…" at bounding box center [423, 107] width 570 height 47
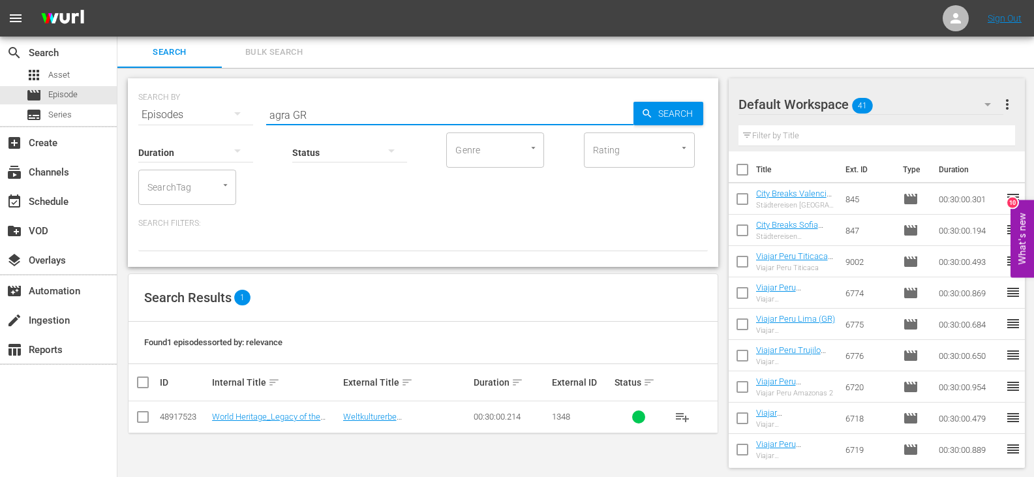
type input "agra GR"
click at [145, 416] on input "checkbox" at bounding box center [143, 420] width 16 height 16
checkbox input "true"
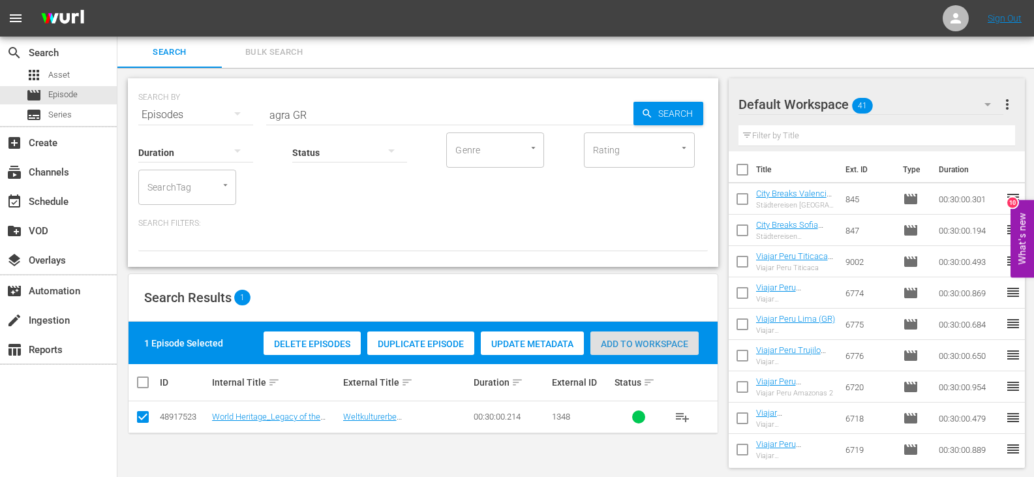
click at [648, 332] on div "Add to Workspace" at bounding box center [644, 343] width 108 height 25
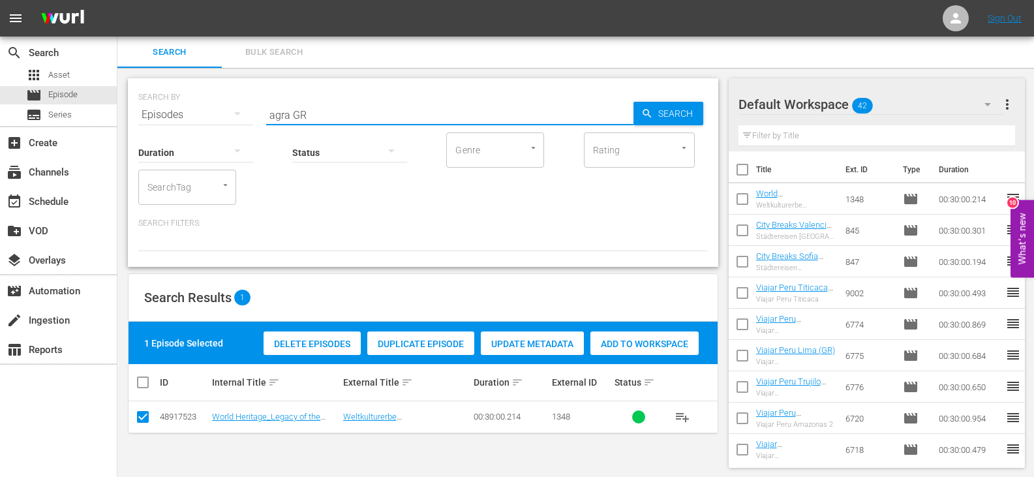
drag, startPoint x: 288, startPoint y: 112, endPoint x: 219, endPoint y: 125, distance: 69.6
click at [219, 124] on div "SEARCH BY Search By Episodes Search ID, Title, Description, Keywords, or Catego…" at bounding box center [423, 172] width 590 height 189
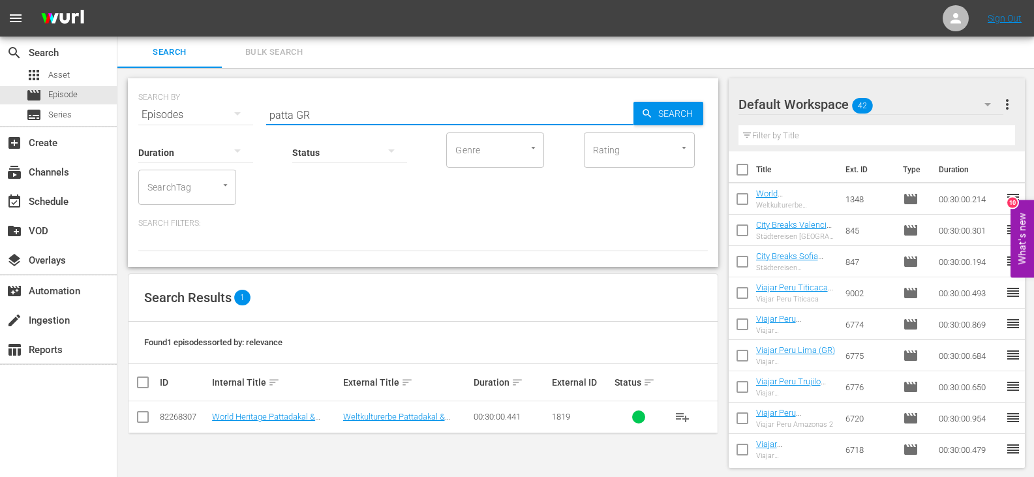
type input "patta GR"
click at [139, 416] on input "checkbox" at bounding box center [143, 420] width 16 height 16
checkbox input "true"
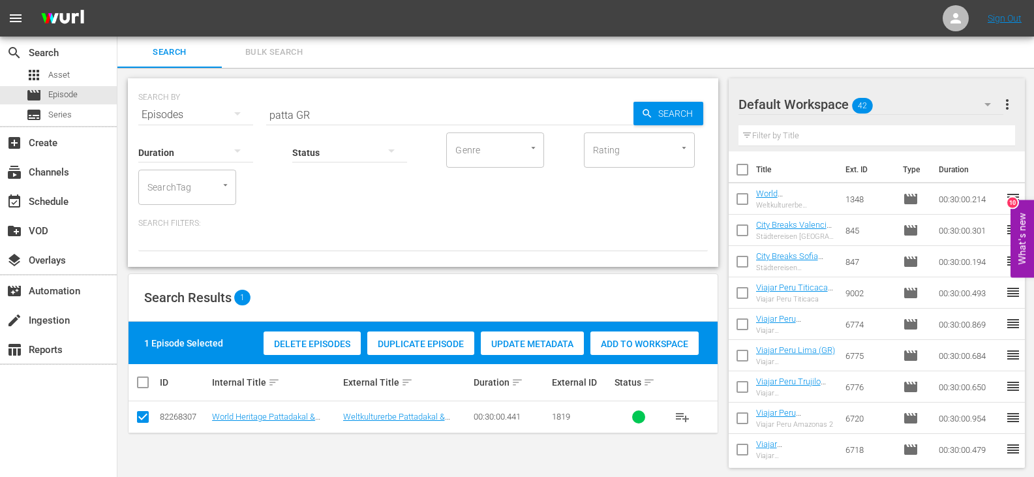
click at [611, 349] on div "Add to Workspace" at bounding box center [644, 343] width 108 height 25
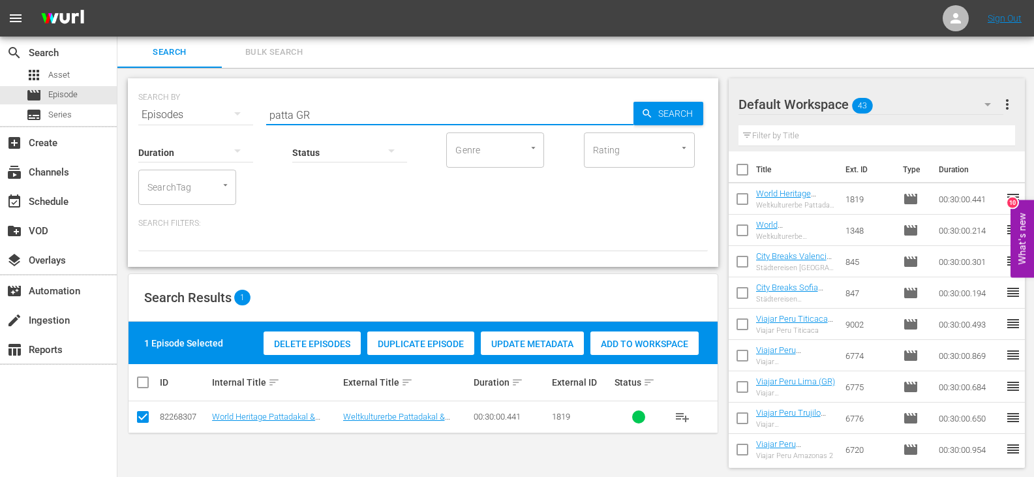
drag, startPoint x: 296, startPoint y: 114, endPoint x: 205, endPoint y: 128, distance: 91.8
click at [205, 128] on div "SEARCH BY Search By Episodes Search ID, Title, Description, Keywords, or Catego…" at bounding box center [423, 172] width 590 height 189
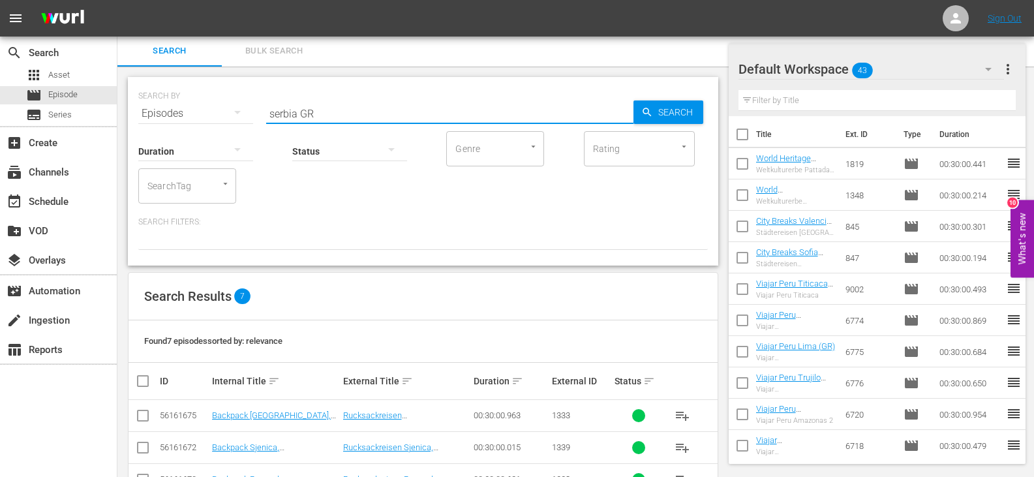
scroll to position [172, 0]
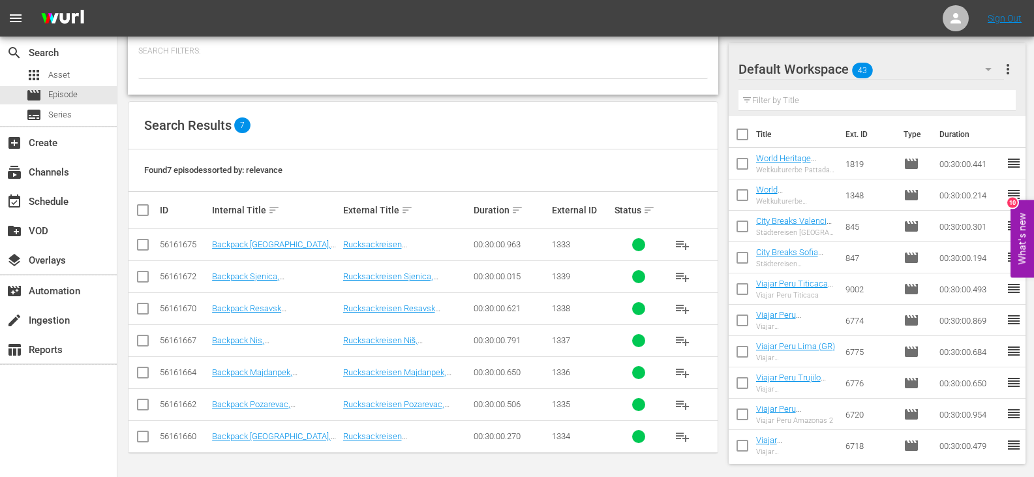
type input "serbia GR"
click at [146, 216] on input "checkbox" at bounding box center [148, 210] width 26 height 16
checkbox input "true"
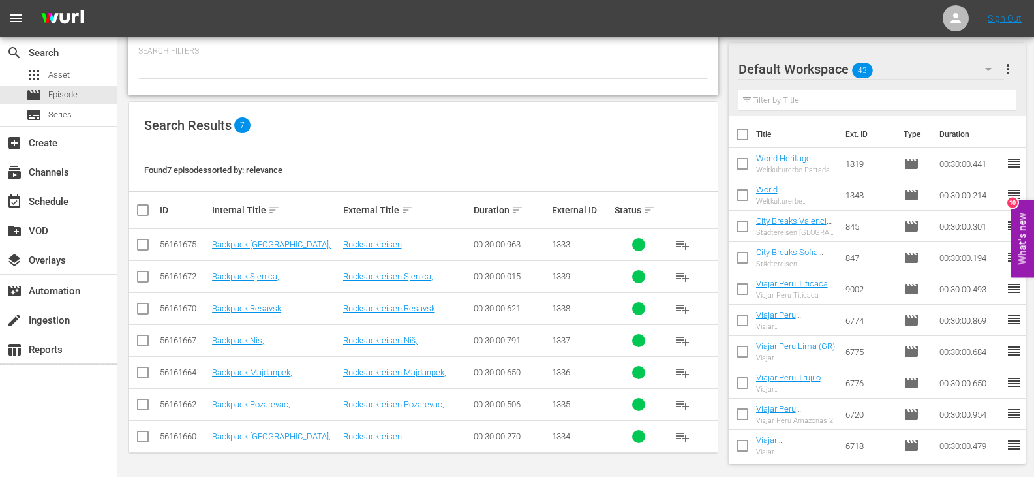
checkbox input "true"
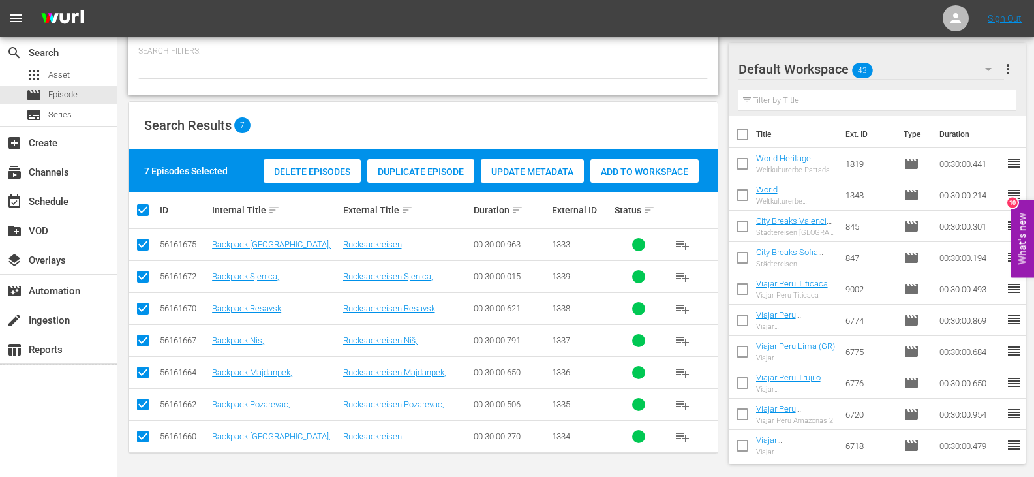
click at [624, 170] on span "Add to Workspace" at bounding box center [644, 171] width 108 height 10
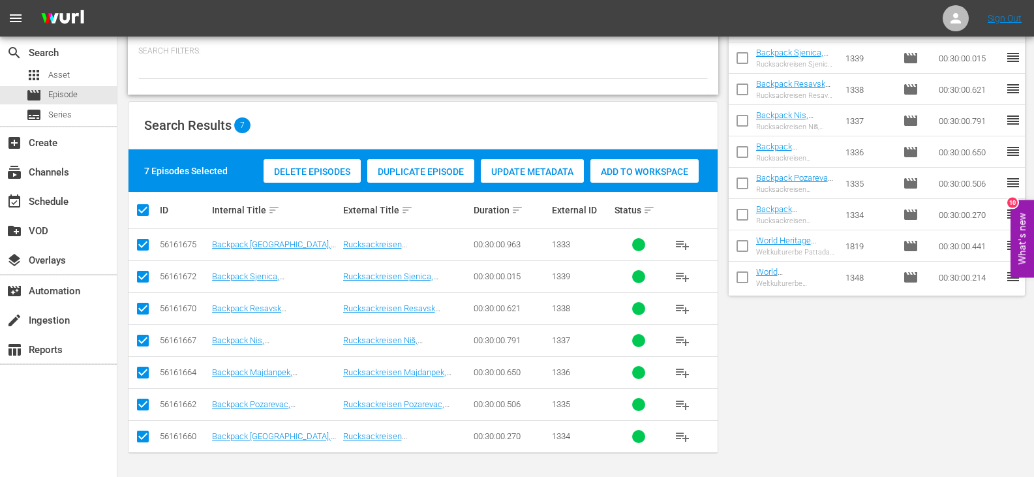
scroll to position [0, 0]
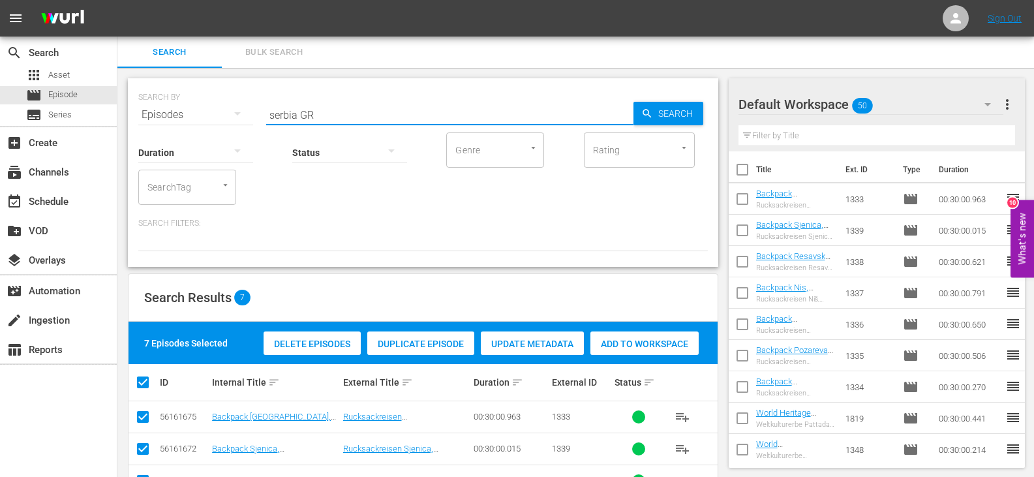
drag, startPoint x: 297, startPoint y: 117, endPoint x: 220, endPoint y: 118, distance: 77.0
click at [220, 118] on div "SEARCH BY Search By Episodes Search ID, Title, Description, Keywords, or Catego…" at bounding box center [423, 107] width 570 height 47
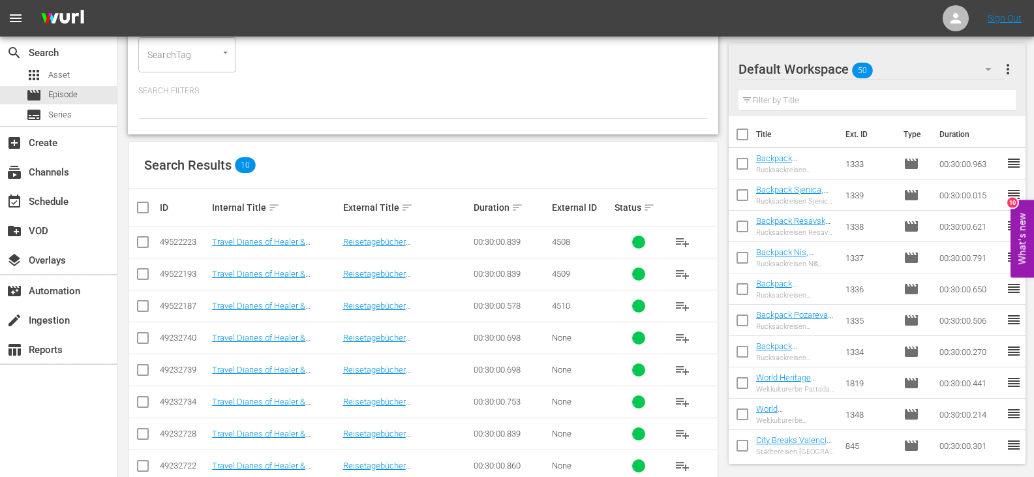
scroll to position [226, 0]
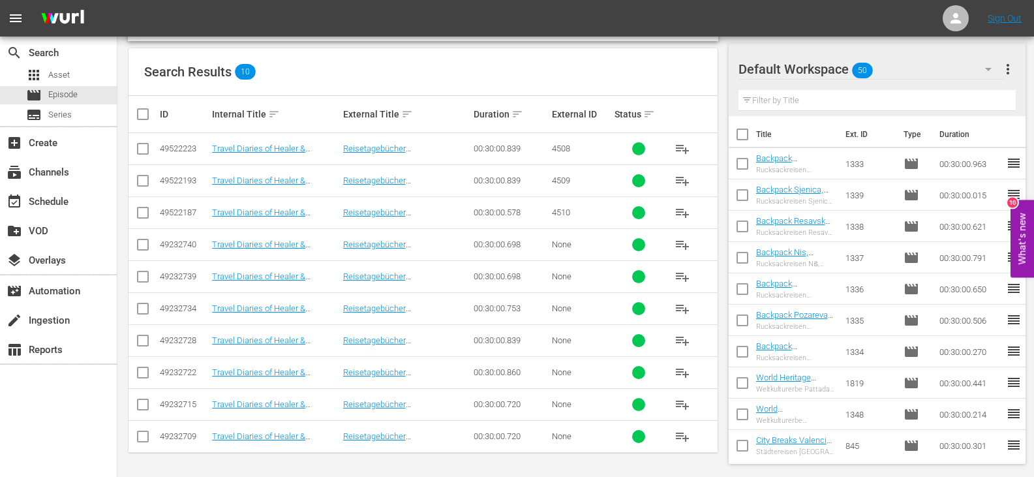
type input "[PERSON_NAME]"
click at [147, 122] on th at bounding box center [143, 114] width 29 height 37
click at [146, 110] on input "checkbox" at bounding box center [148, 114] width 26 height 16
checkbox input "true"
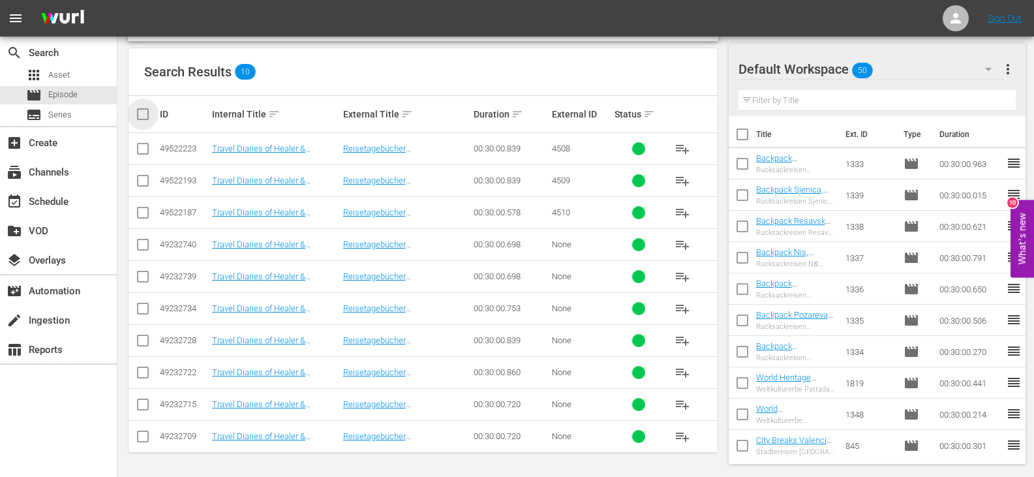
checkbox input "true"
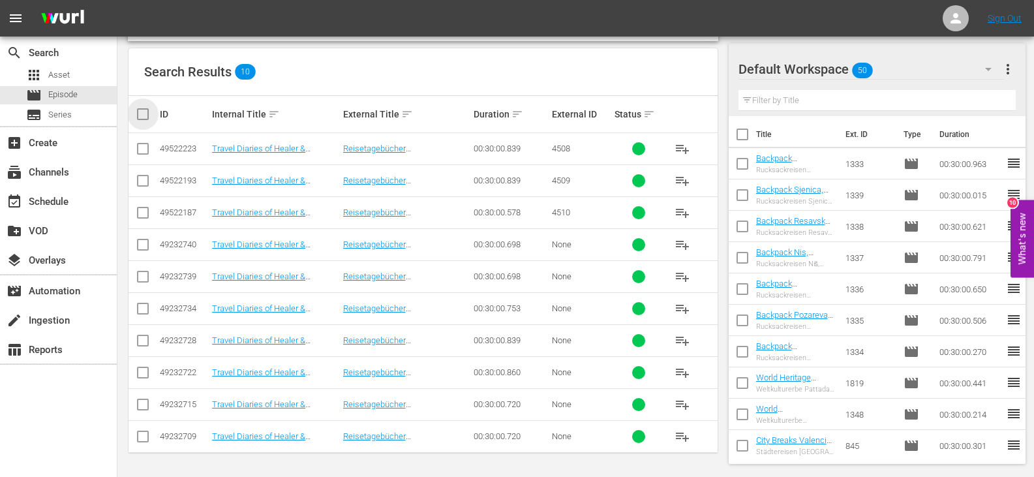
checkbox input "true"
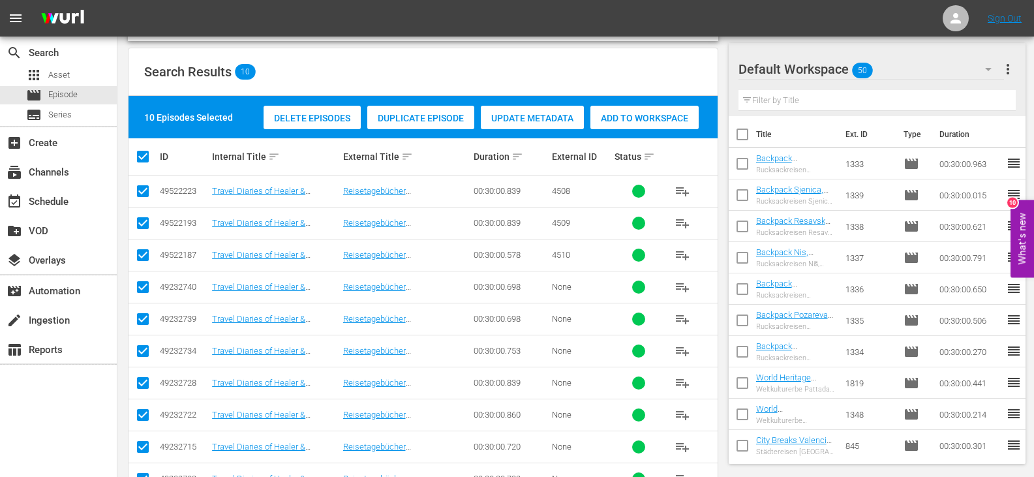
click at [628, 115] on span "Add to Workspace" at bounding box center [644, 118] width 108 height 10
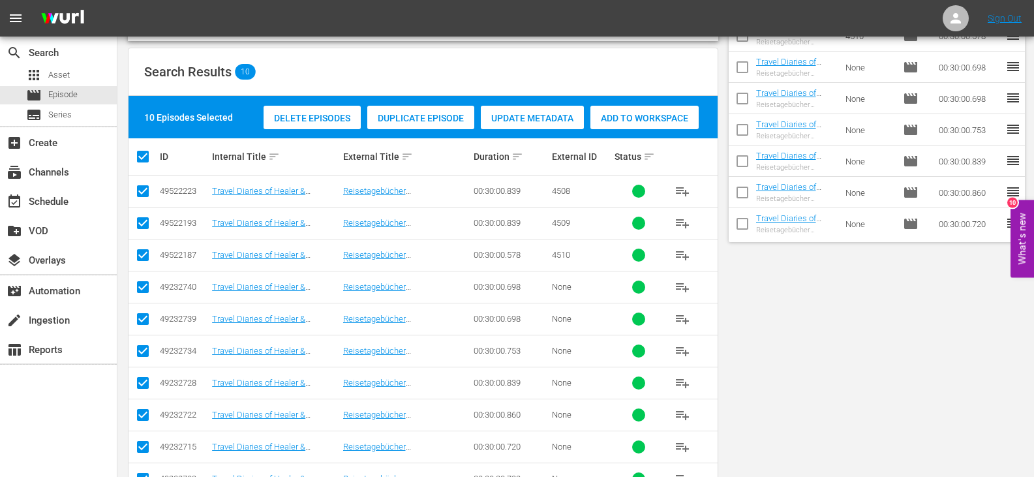
scroll to position [0, 0]
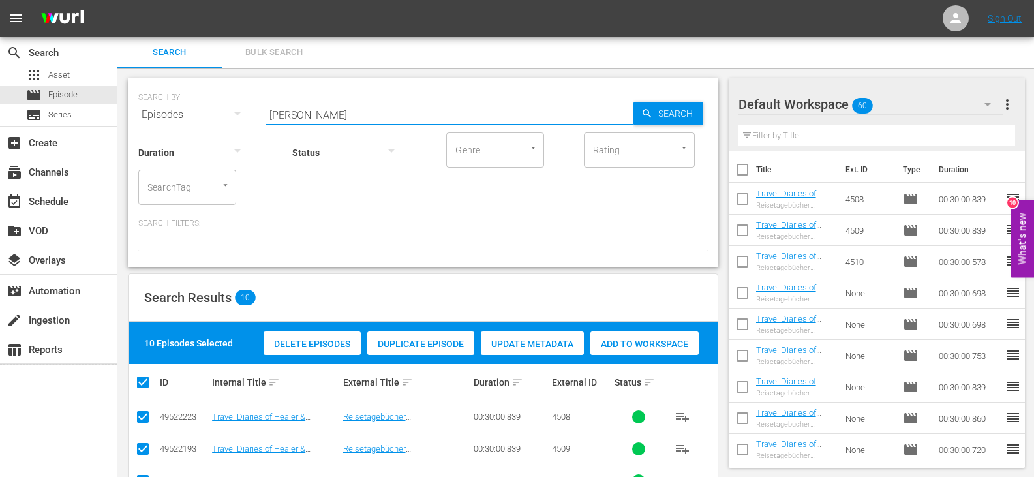
drag, startPoint x: 296, startPoint y: 116, endPoint x: 214, endPoint y: 117, distance: 81.6
click at [214, 117] on div "SEARCH BY Search By Episodes Search ID, Title, Description, Keywords, or Catego…" at bounding box center [423, 107] width 570 height 47
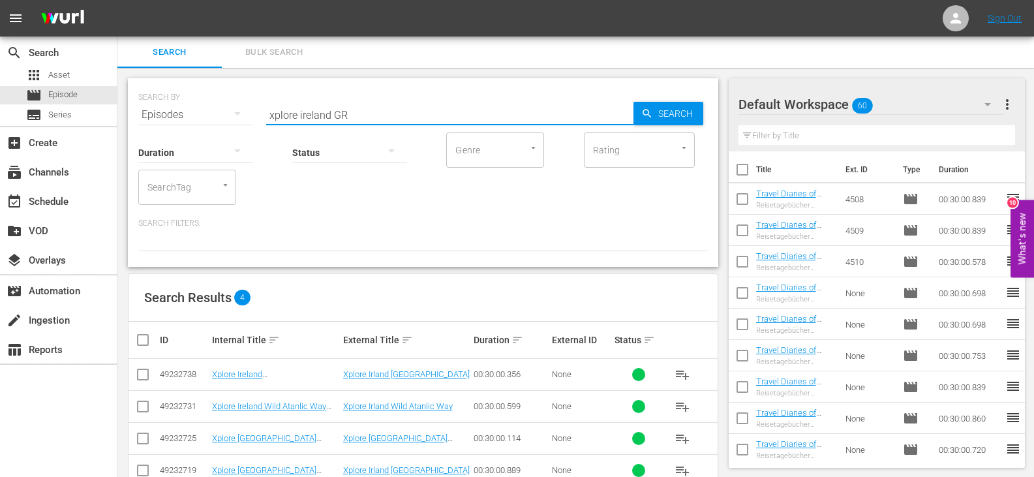
scroll to position [34, 0]
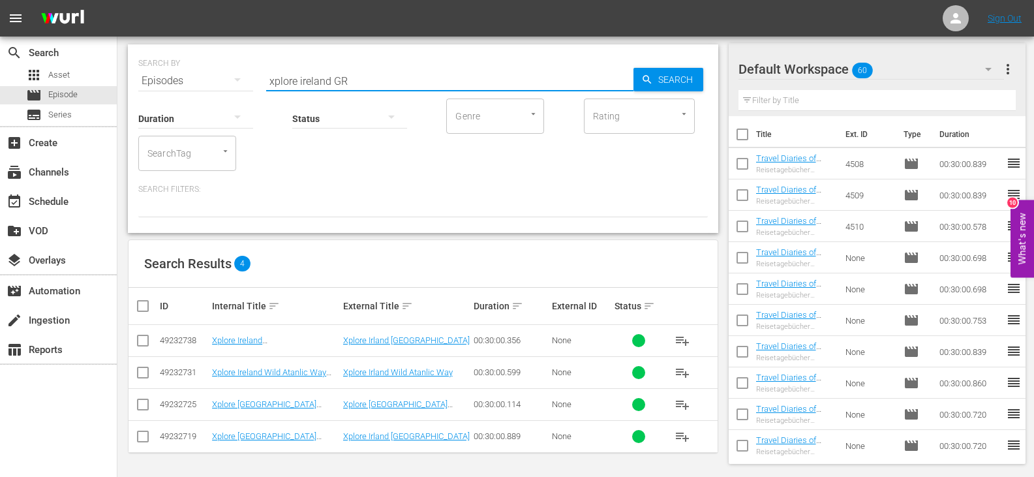
type input "xplore ireland GR"
click at [138, 304] on input "checkbox" at bounding box center [148, 306] width 26 height 16
checkbox input "true"
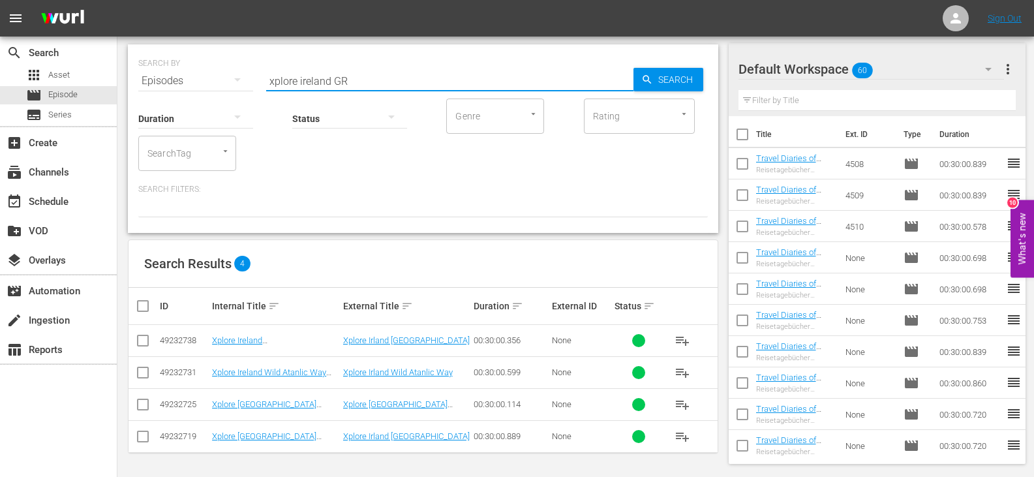
checkbox input "true"
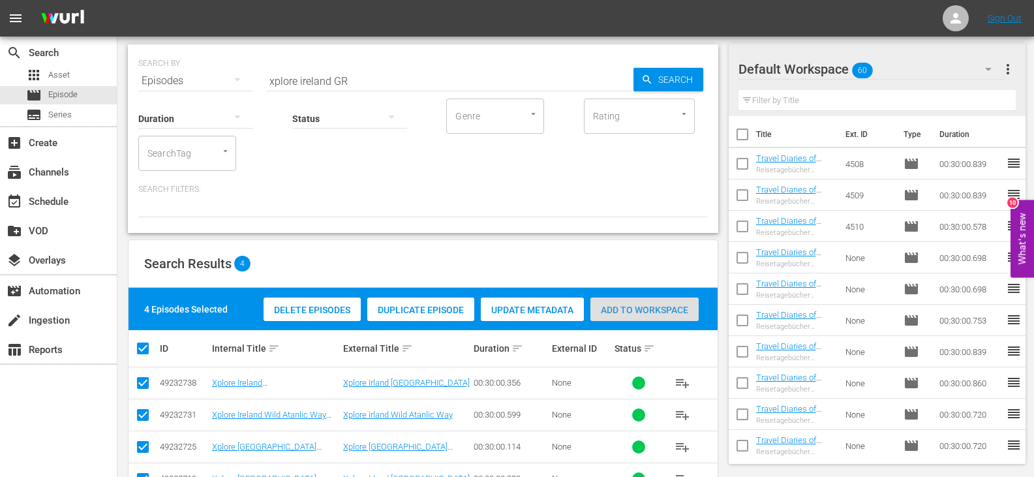
click at [626, 305] on span "Add to Workspace" at bounding box center [644, 310] width 108 height 10
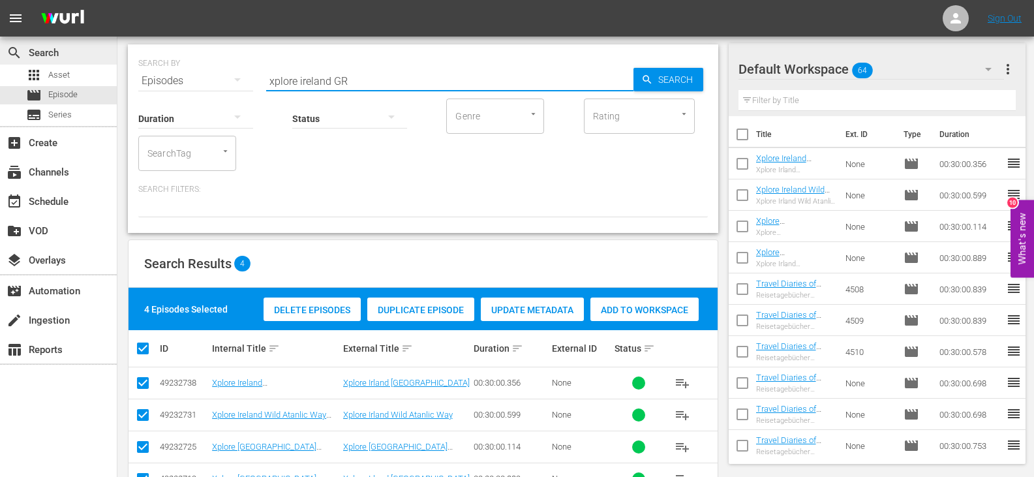
drag, startPoint x: 331, startPoint y: 82, endPoint x: 95, endPoint y: 46, distance: 239.4
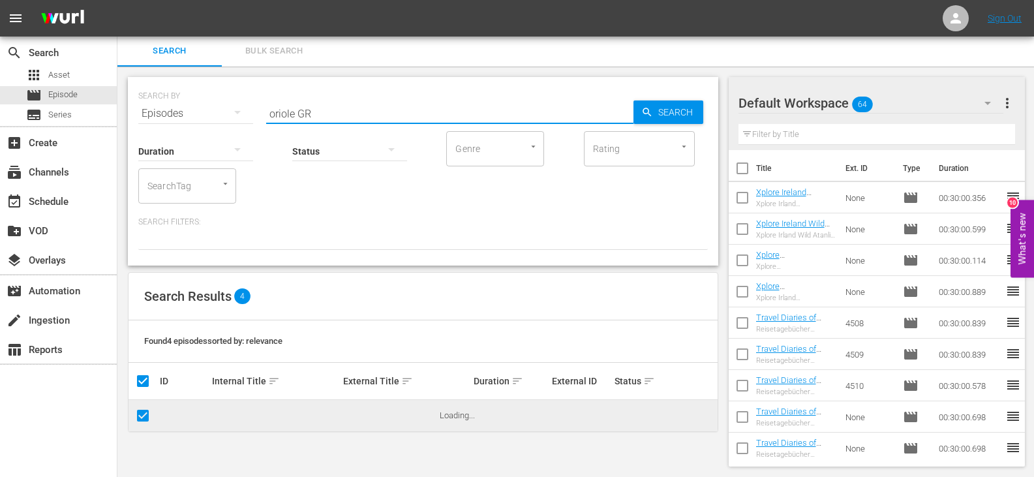
scroll to position [0, 0]
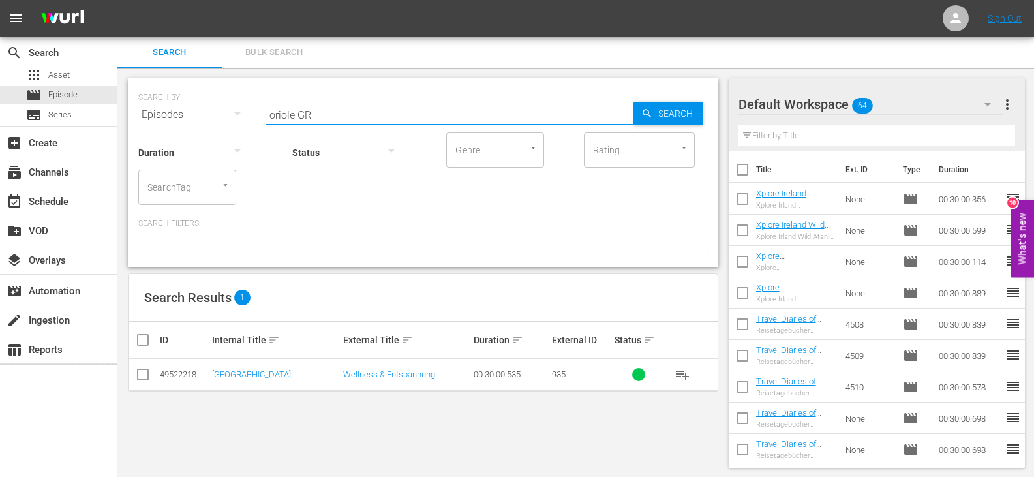
type input "oriole GR"
click at [139, 376] on input "checkbox" at bounding box center [143, 377] width 16 height 16
checkbox input "true"
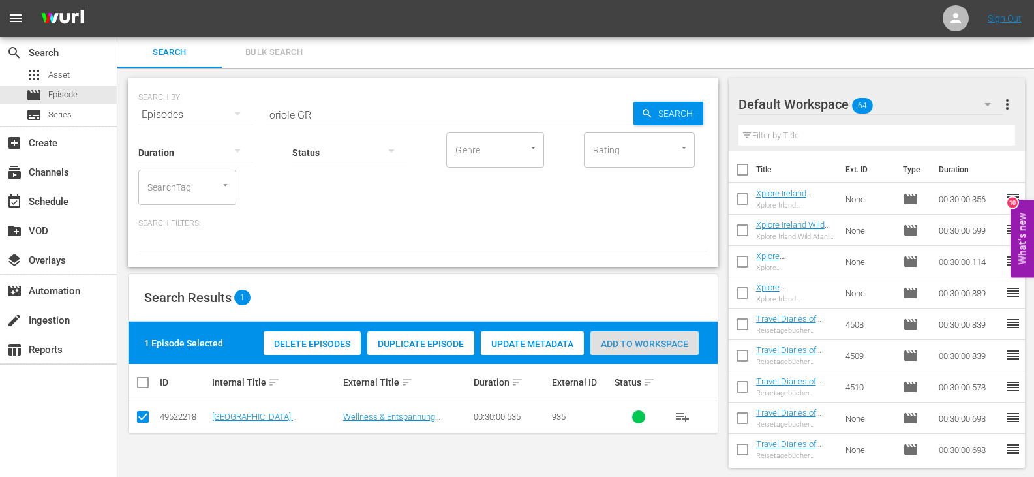
click at [631, 344] on span "Add to Workspace" at bounding box center [644, 344] width 108 height 10
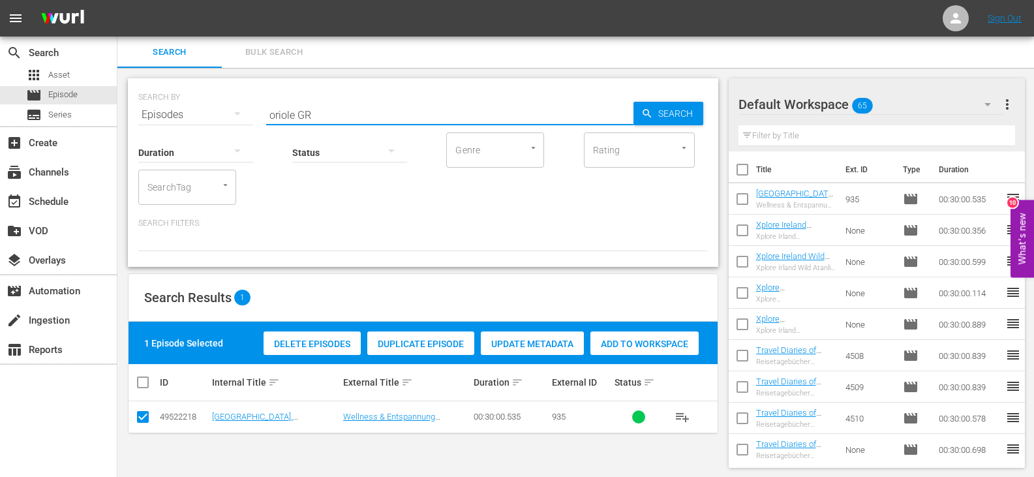
drag, startPoint x: 287, startPoint y: 115, endPoint x: 226, endPoint y: 113, distance: 60.7
click at [227, 113] on div "SEARCH BY Search By Episodes Search ID, Title, Description, Keywords, or Catego…" at bounding box center [423, 107] width 570 height 47
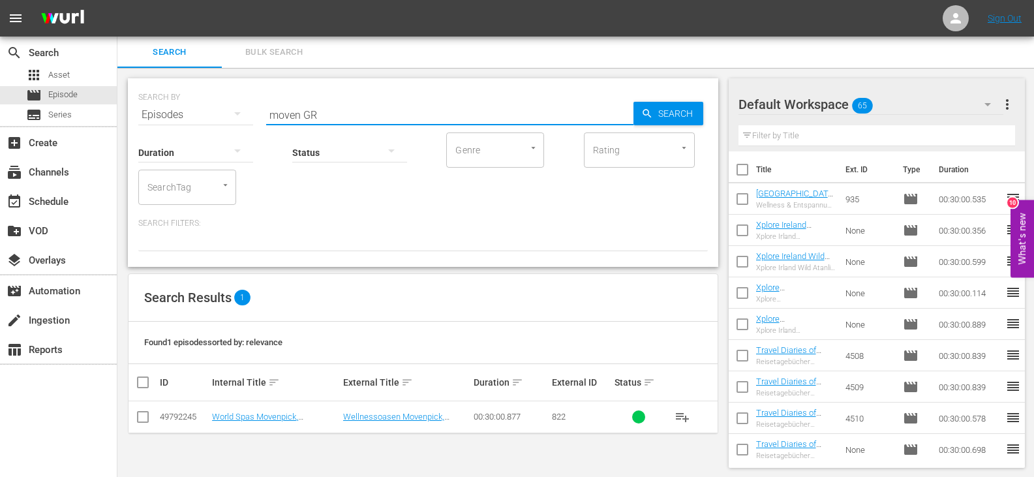
type input "moven GR"
click at [140, 412] on input "checkbox" at bounding box center [143, 420] width 16 height 16
checkbox input "true"
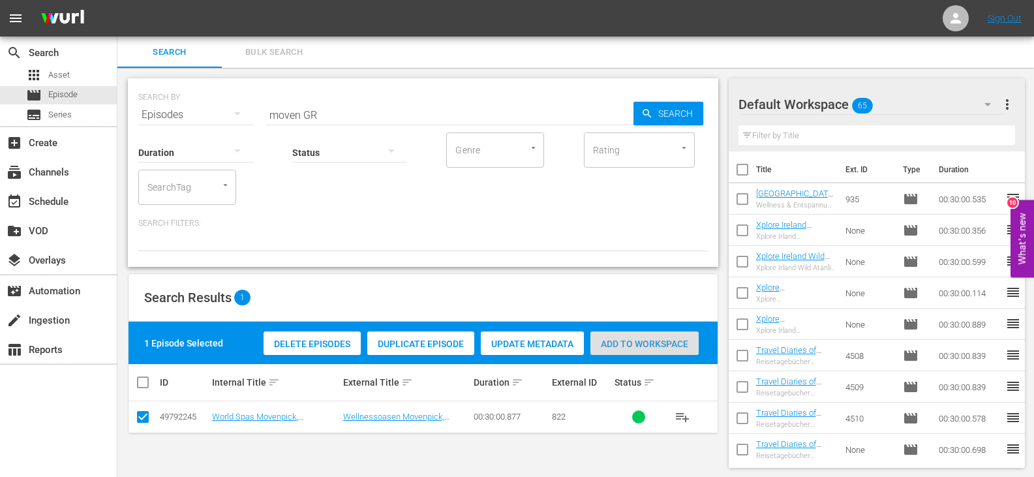
click at [615, 333] on div "Add to Workspace" at bounding box center [644, 343] width 108 height 25
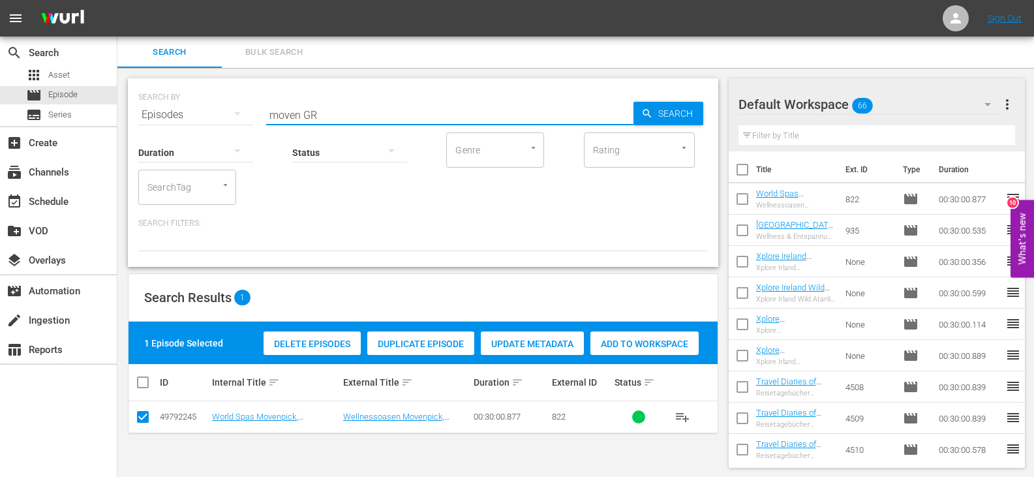
drag, startPoint x: 299, startPoint y: 117, endPoint x: 196, endPoint y: 113, distance: 103.1
click at [196, 113] on div "SEARCH BY Search By Episodes Search ID, Title, Description, Keywords, or Catego…" at bounding box center [423, 107] width 570 height 47
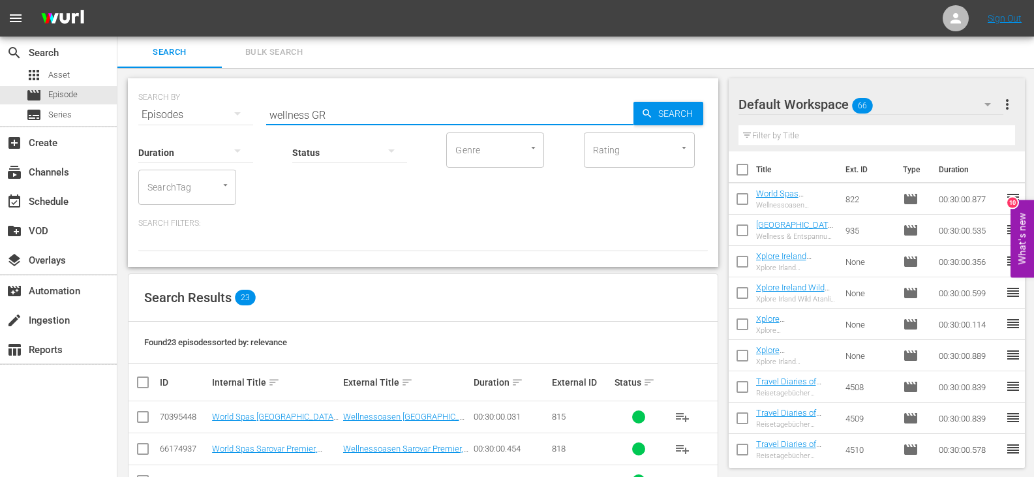
drag, startPoint x: 309, startPoint y: 114, endPoint x: 188, endPoint y: 124, distance: 121.1
click at [188, 123] on div "SEARCH BY Search By Episodes Search ID, Title, Description, Keywords, or Catego…" at bounding box center [423, 172] width 590 height 189
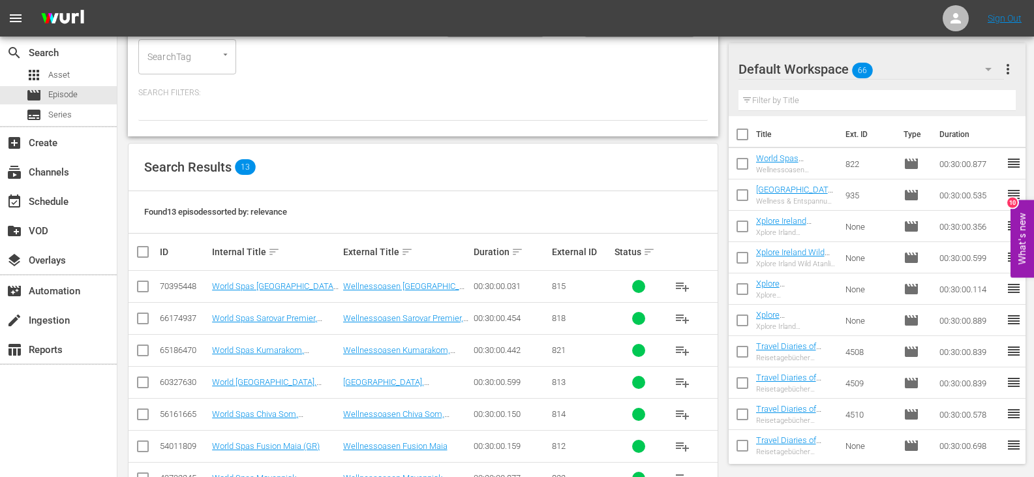
scroll to position [261, 0]
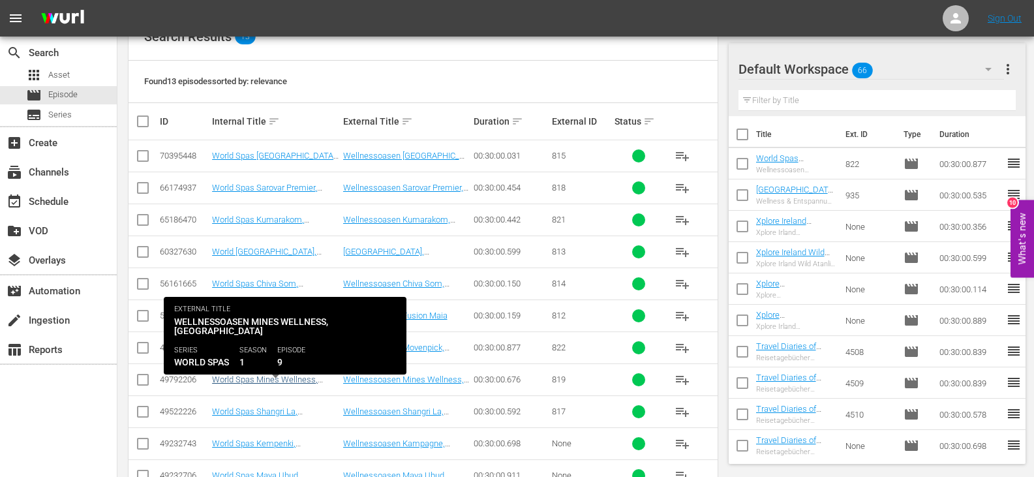
type input "world spas GR"
click at [251, 374] on link "World Spas Mines Wellness, [GEOGRAPHIC_DATA] (GR)" at bounding box center [265, 384] width 106 height 20
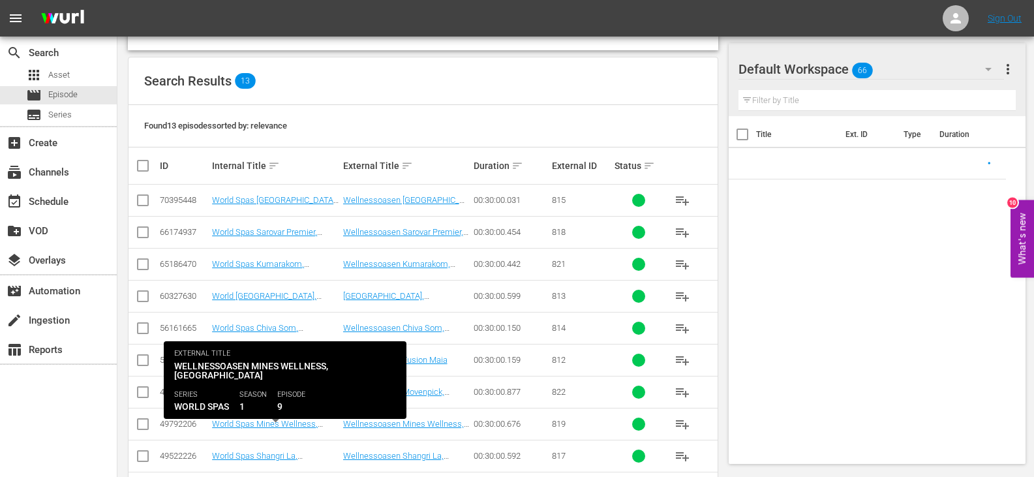
scroll to position [364, 0]
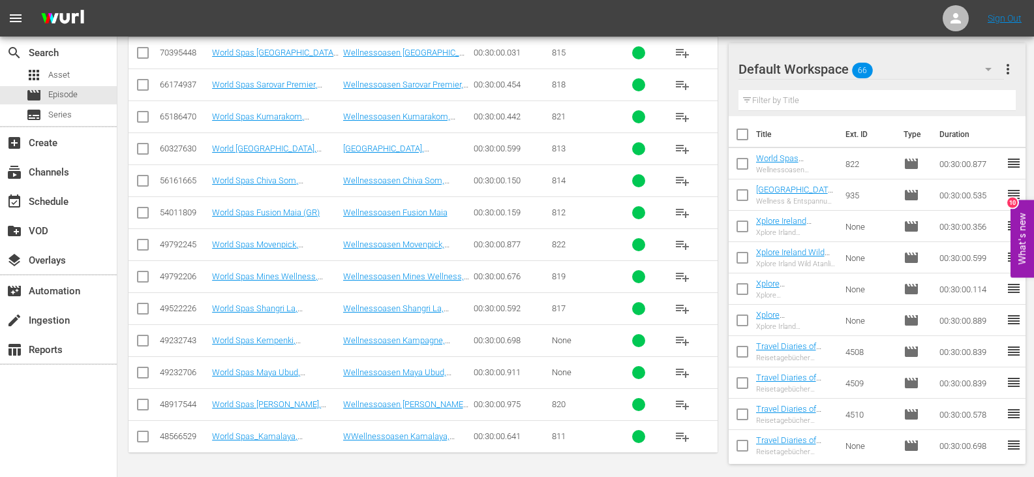
click at [147, 275] on input "checkbox" at bounding box center [143, 279] width 16 height 16
checkbox input "true"
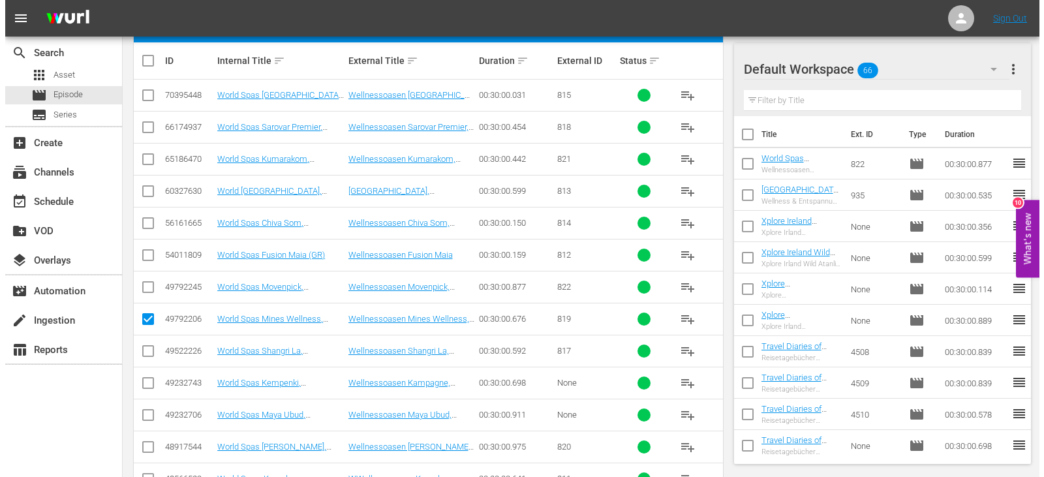
scroll to position [0, 0]
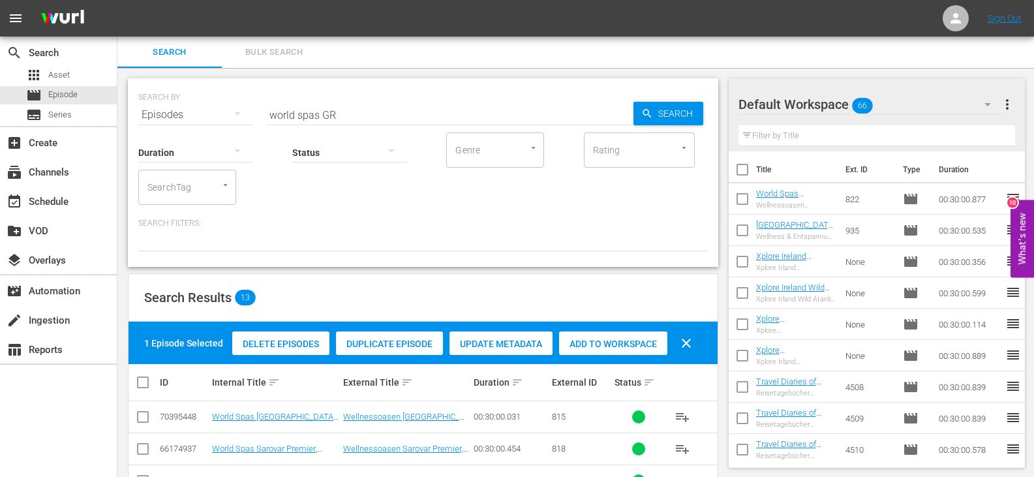
click at [613, 343] on span "Add to Workspace" at bounding box center [613, 344] width 108 height 10
click at [48, 167] on div "subscriptions Channels" at bounding box center [36, 170] width 73 height 12
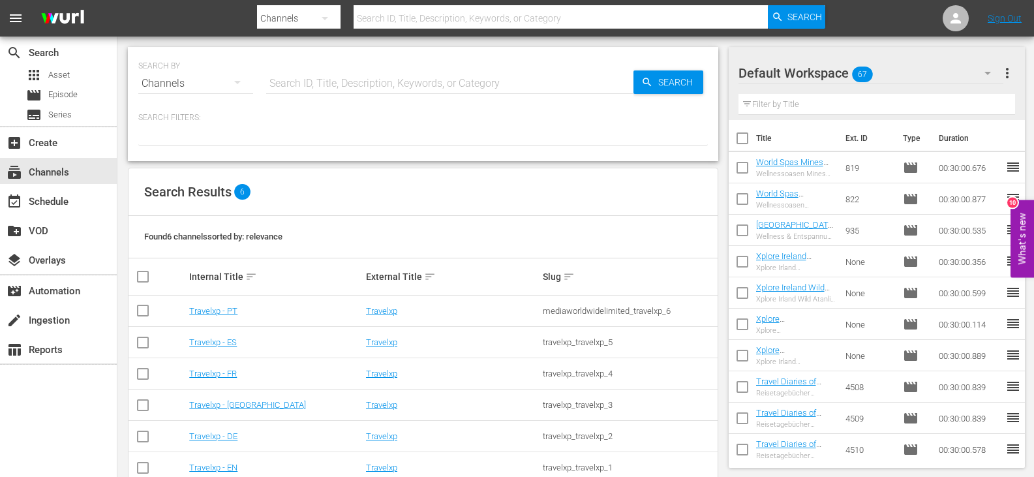
click at [209, 431] on td "Travelxp - DE" at bounding box center [275, 436] width 177 height 31
click at [226, 437] on link "Travelxp - DE" at bounding box center [213, 436] width 48 height 10
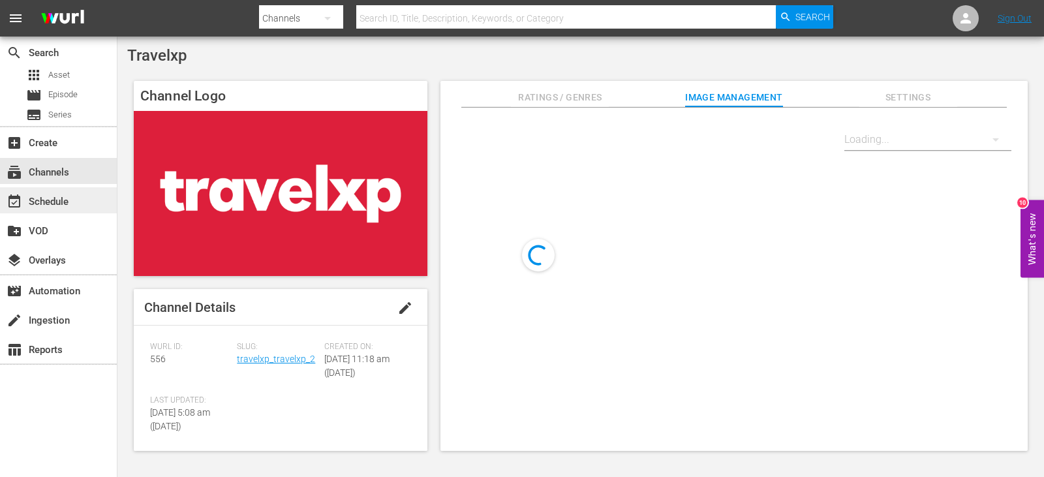
click at [44, 198] on div "event_available Schedule" at bounding box center [36, 200] width 73 height 12
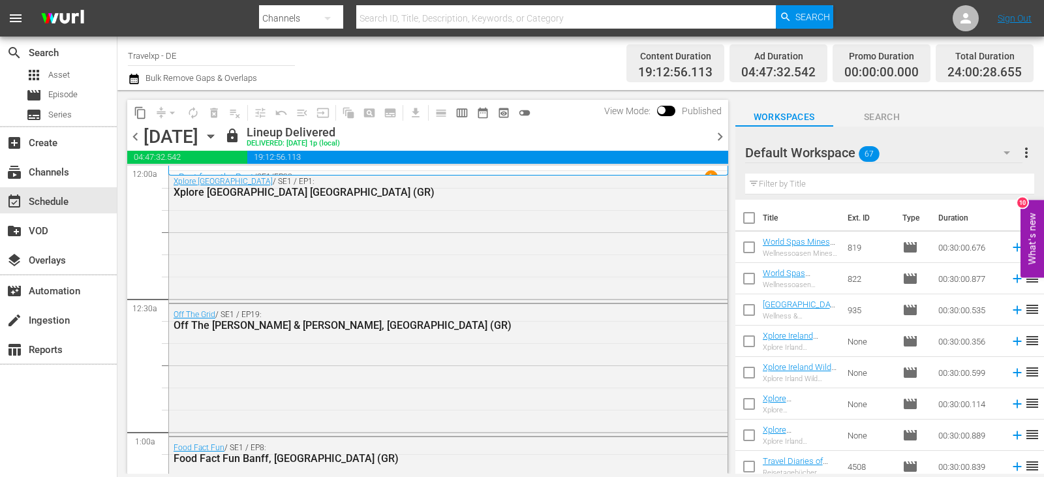
click at [716, 133] on span "chevron_right" at bounding box center [720, 137] width 16 height 16
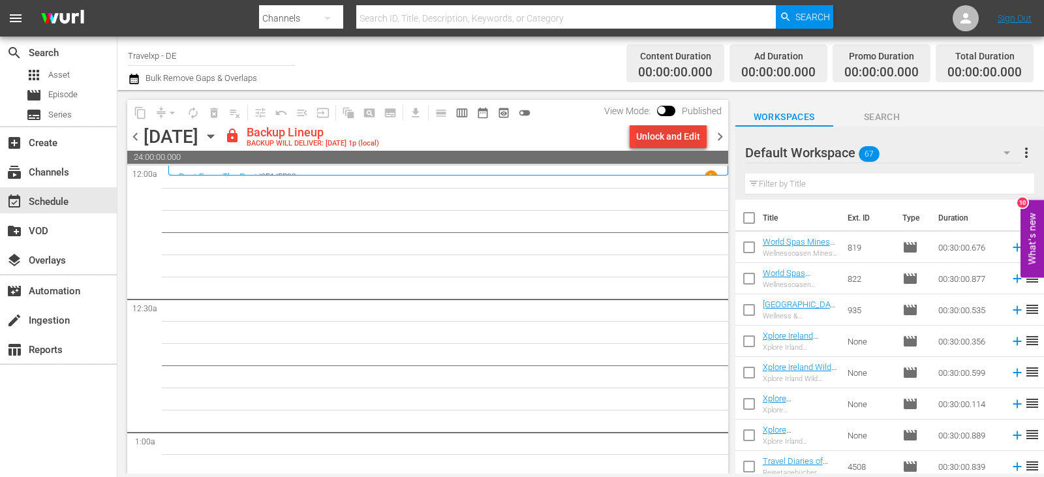
click at [673, 132] on div "Unlock and Edit" at bounding box center [668, 136] width 64 height 23
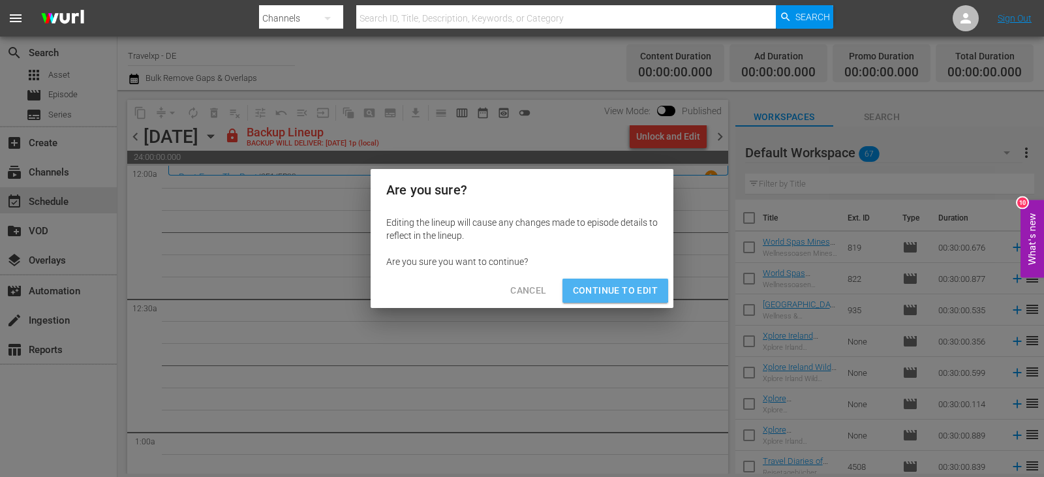
click at [607, 284] on span "Continue to Edit" at bounding box center [615, 290] width 85 height 16
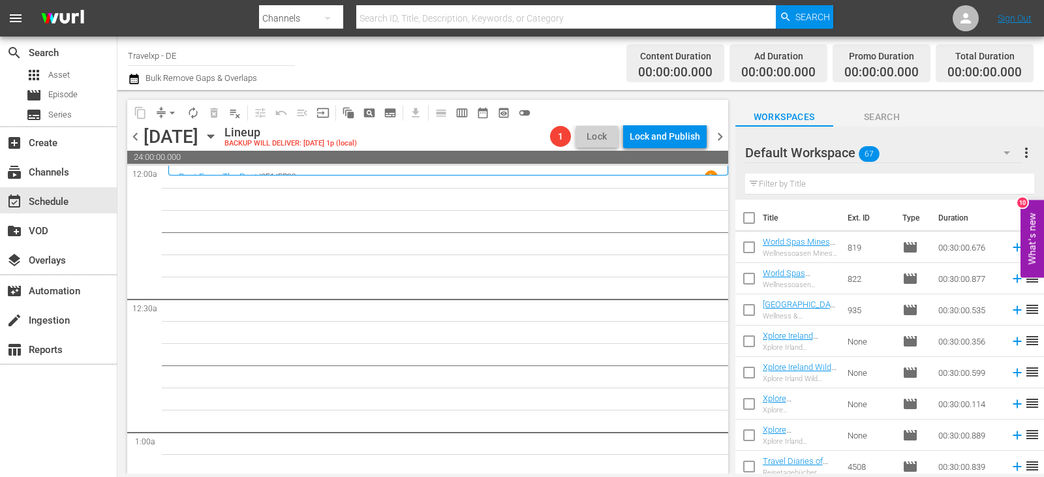
click at [790, 182] on input "text" at bounding box center [889, 184] width 289 height 21
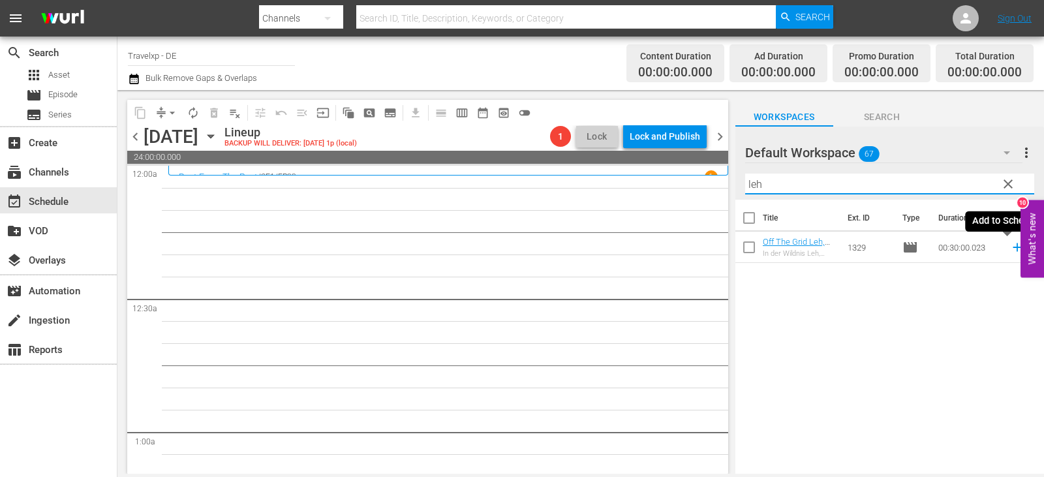
click at [1012, 245] on icon at bounding box center [1016, 247] width 8 height 8
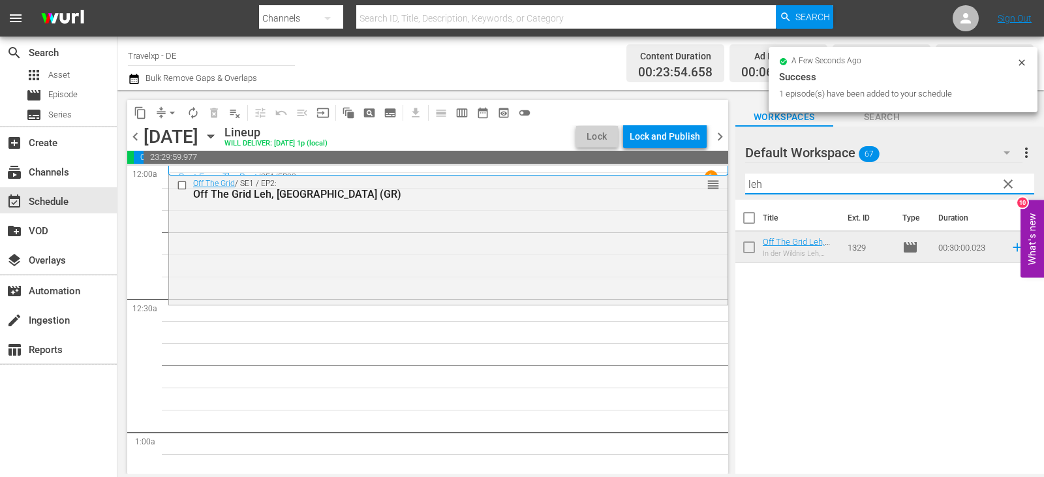
click at [677, 200] on div "content_copy compress arrow_drop_down autorenew_outlined delete_forever_outline…" at bounding box center [580, 282] width 926 height 384
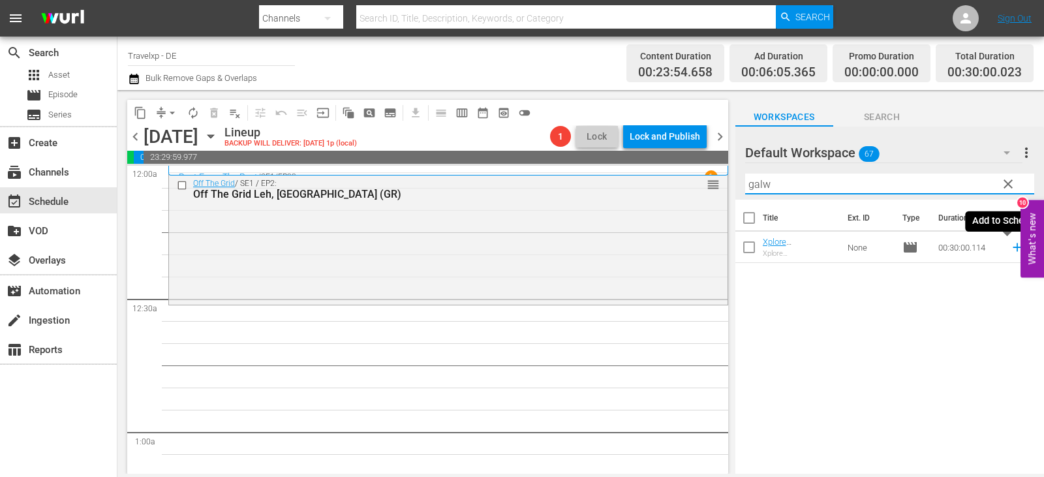
click at [1012, 248] on icon at bounding box center [1016, 247] width 8 height 8
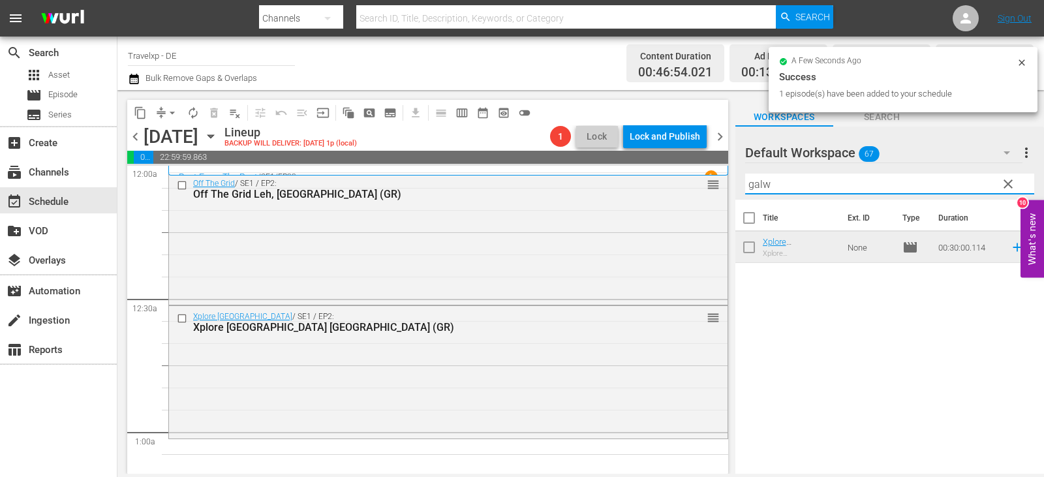
drag, startPoint x: 778, startPoint y: 185, endPoint x: 735, endPoint y: 187, distance: 42.4
click at [693, 189] on div "content_copy compress arrow_drop_down autorenew_outlined delete_forever_outline…" at bounding box center [580, 282] width 926 height 384
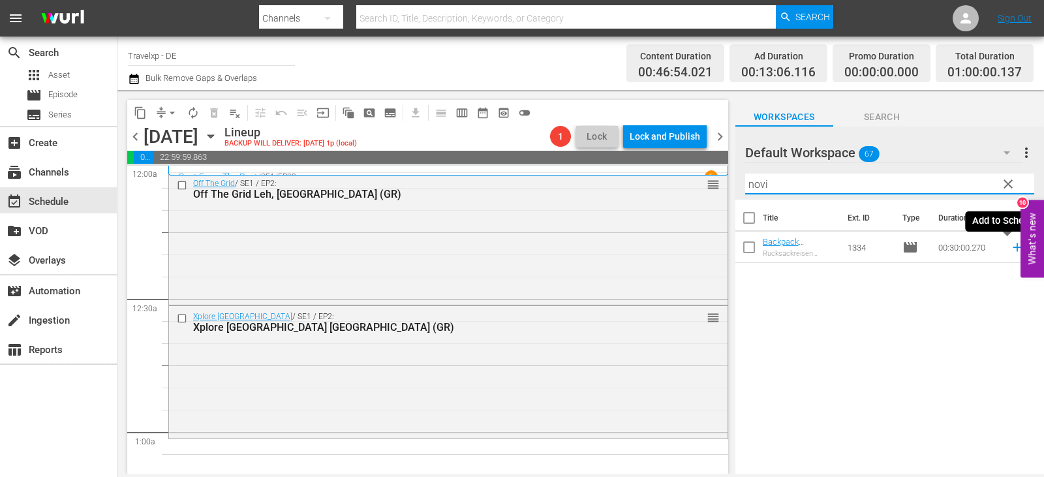
click at [1010, 245] on icon at bounding box center [1017, 247] width 14 height 14
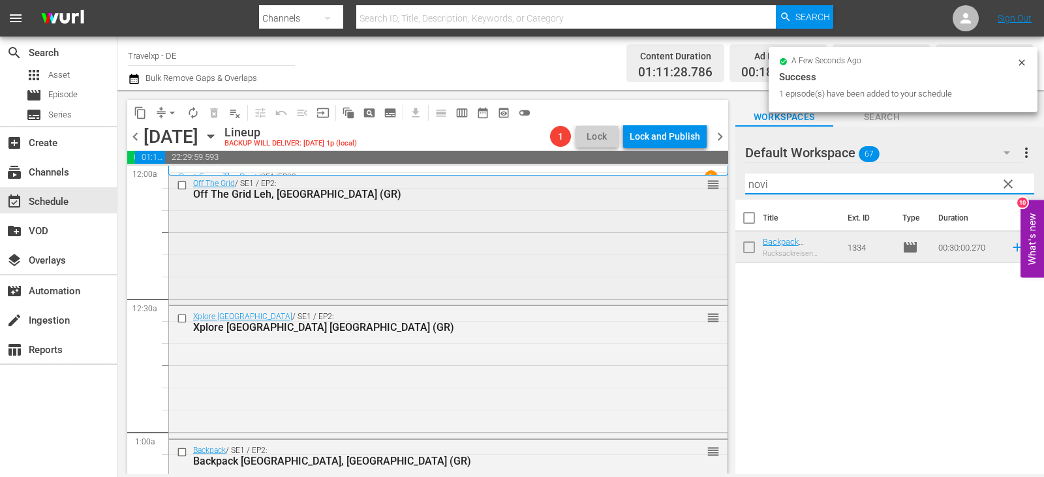
click at [660, 191] on div "content_copy compress arrow_drop_down autorenew_outlined delete_forever_outline…" at bounding box center [580, 282] width 926 height 384
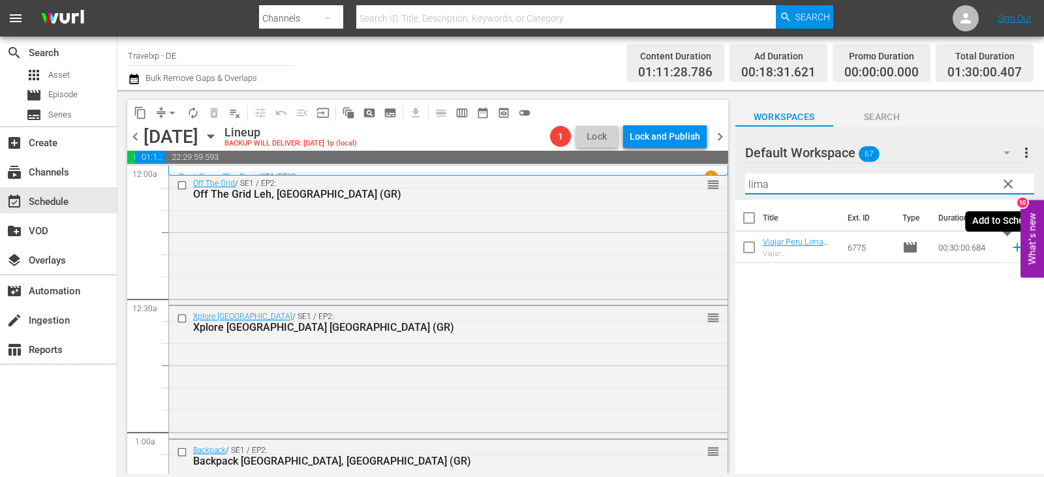
click at [1012, 249] on icon at bounding box center [1016, 247] width 8 height 8
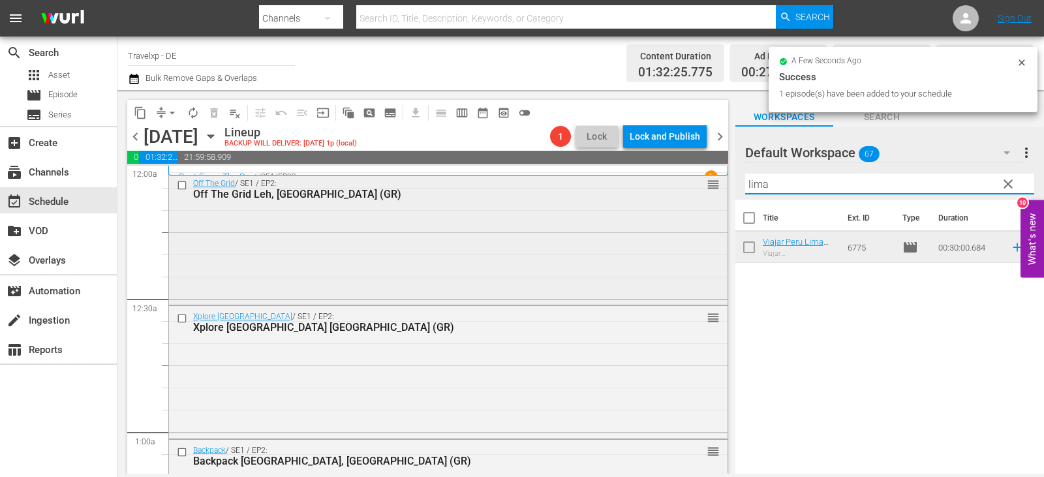
drag, startPoint x: 804, startPoint y: 189, endPoint x: 711, endPoint y: 192, distance: 92.7
click at [711, 192] on div "content_copy compress arrow_drop_down autorenew_outlined delete_forever_outline…" at bounding box center [580, 282] width 926 height 384
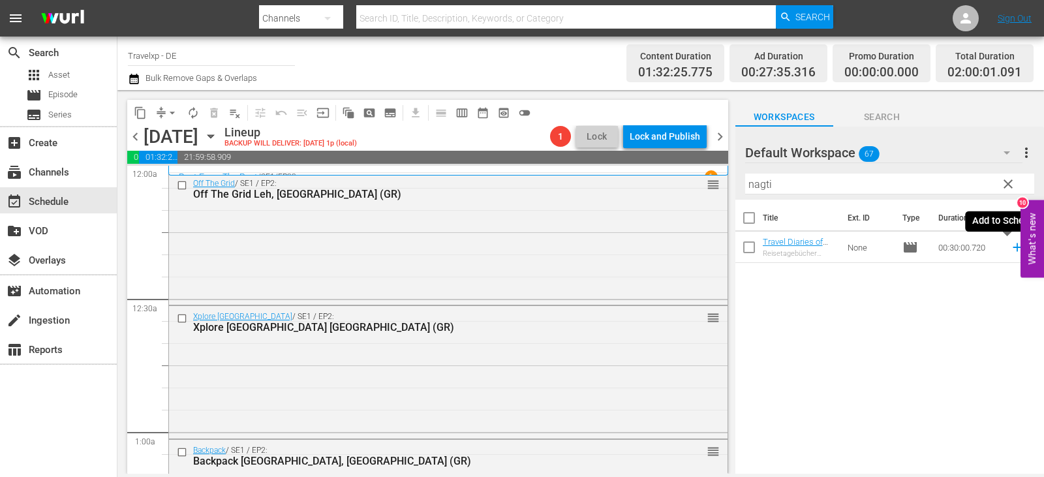
click at [1010, 245] on icon at bounding box center [1017, 247] width 14 height 14
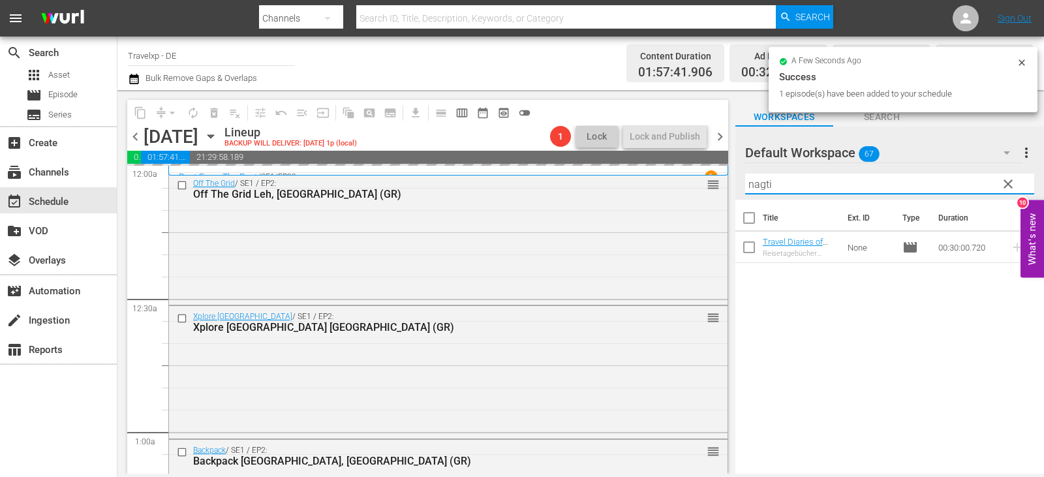
click at [763, 186] on input "nagti" at bounding box center [889, 184] width 289 height 21
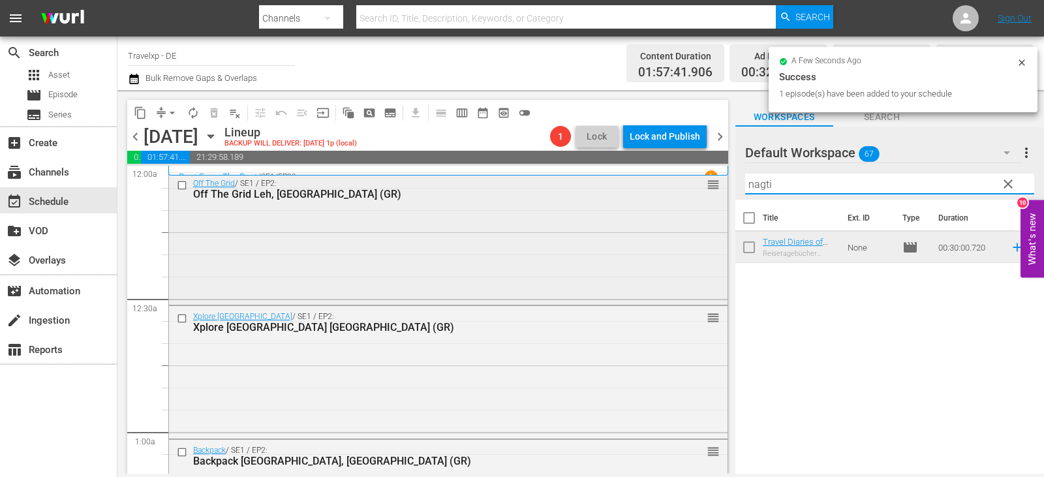
drag, startPoint x: 774, startPoint y: 189, endPoint x: 717, endPoint y: 185, distance: 57.5
click at [717, 185] on div "content_copy compress arrow_drop_down autorenew_outlined delete_forever_outline…" at bounding box center [580, 282] width 926 height 384
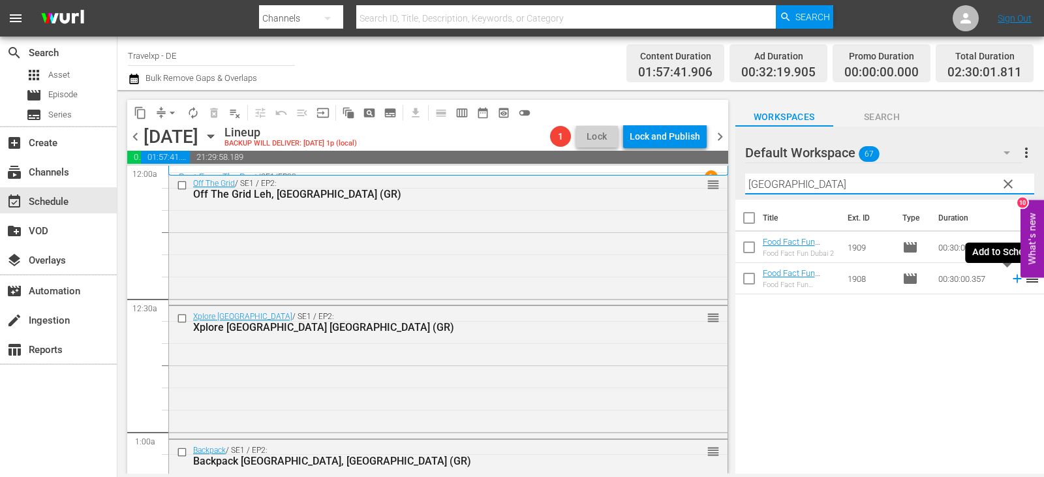
click at [1010, 279] on icon at bounding box center [1017, 278] width 14 height 14
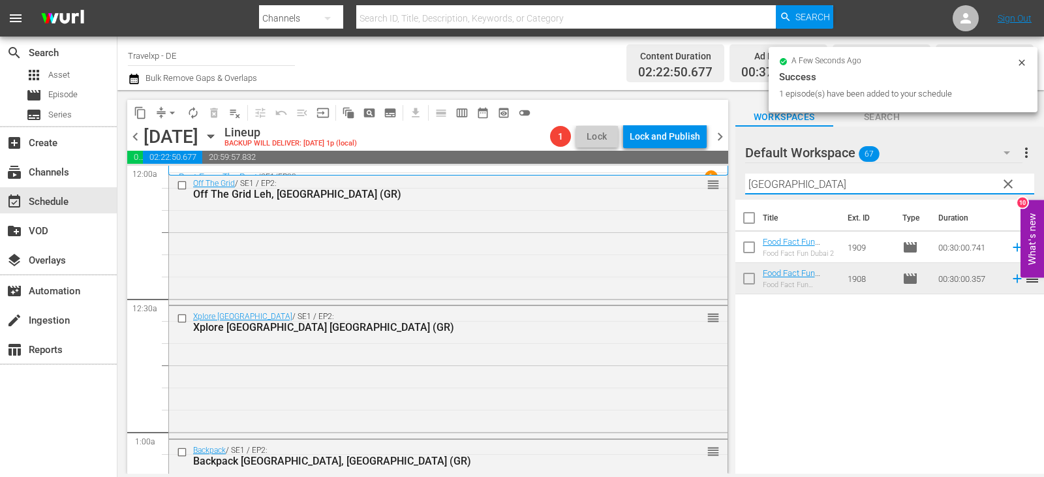
click at [690, 190] on div "content_copy compress arrow_drop_down autorenew_outlined delete_forever_outline…" at bounding box center [580, 282] width 926 height 384
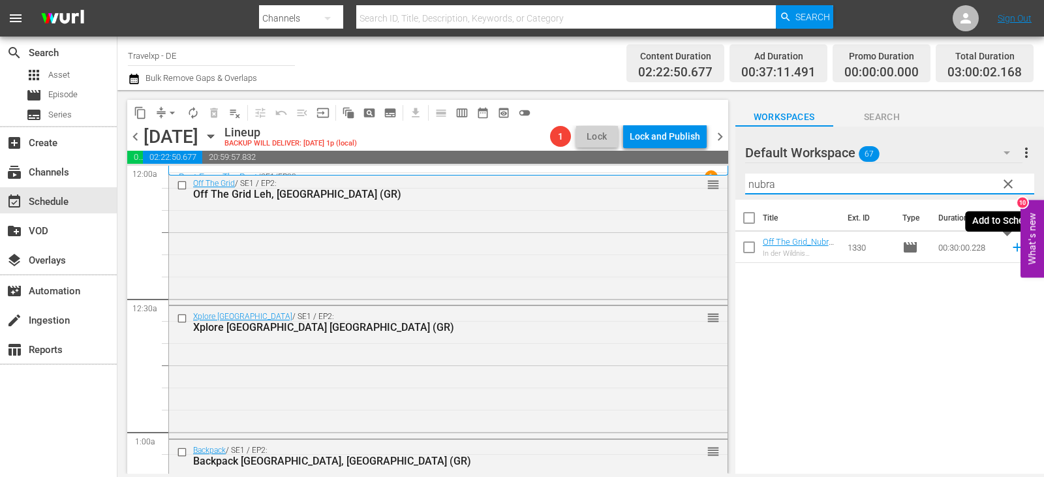
click at [1010, 247] on icon at bounding box center [1017, 247] width 14 height 14
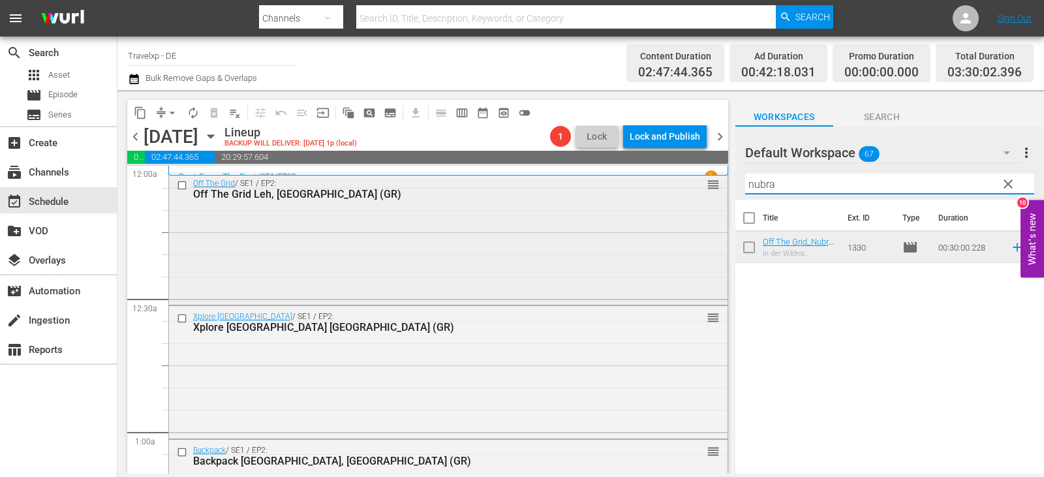
drag, startPoint x: 807, startPoint y: 186, endPoint x: 703, endPoint y: 195, distance: 104.1
click at [703, 195] on div "content_copy compress arrow_drop_down autorenew_outlined delete_forever_outline…" at bounding box center [580, 282] width 926 height 384
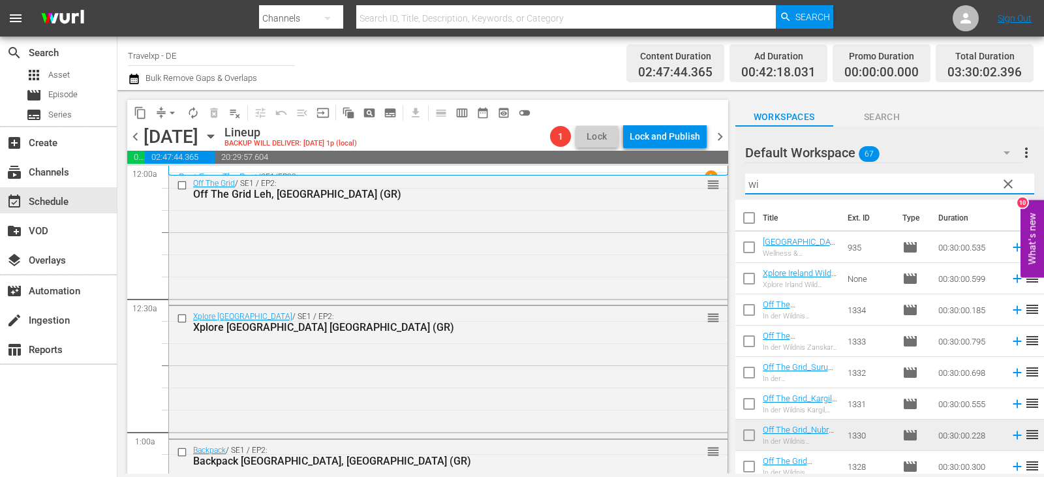
type input "w"
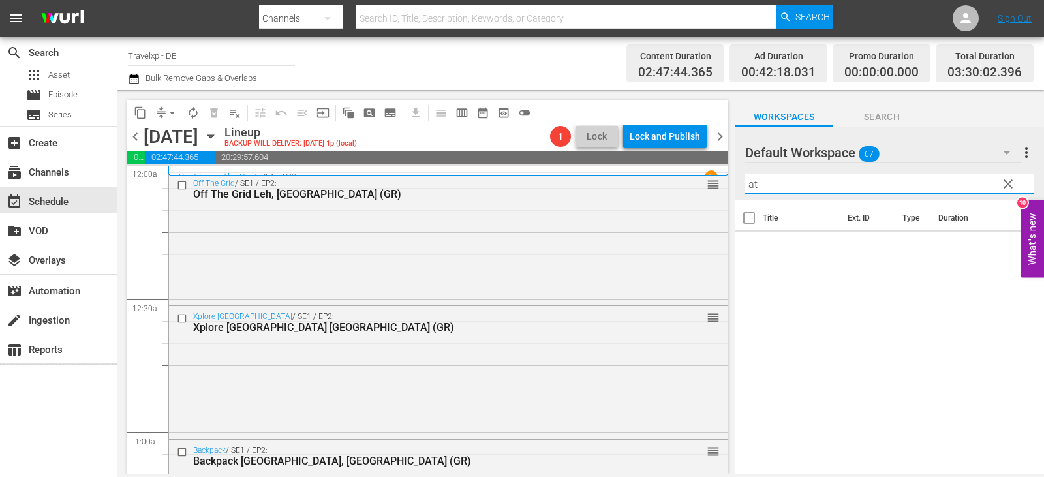
type input "a"
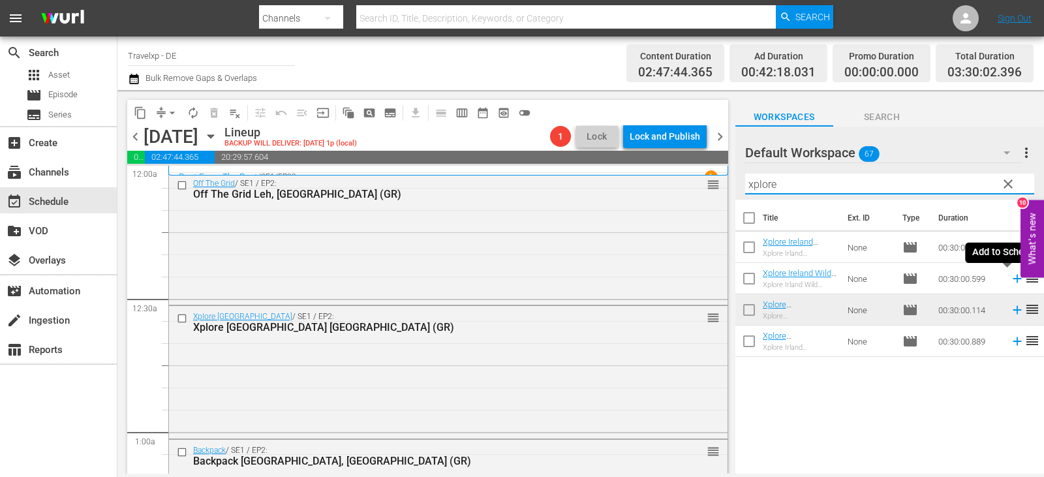
click at [1005, 273] on td at bounding box center [1015, 278] width 20 height 31
click at [1012, 280] on icon at bounding box center [1016, 279] width 8 height 8
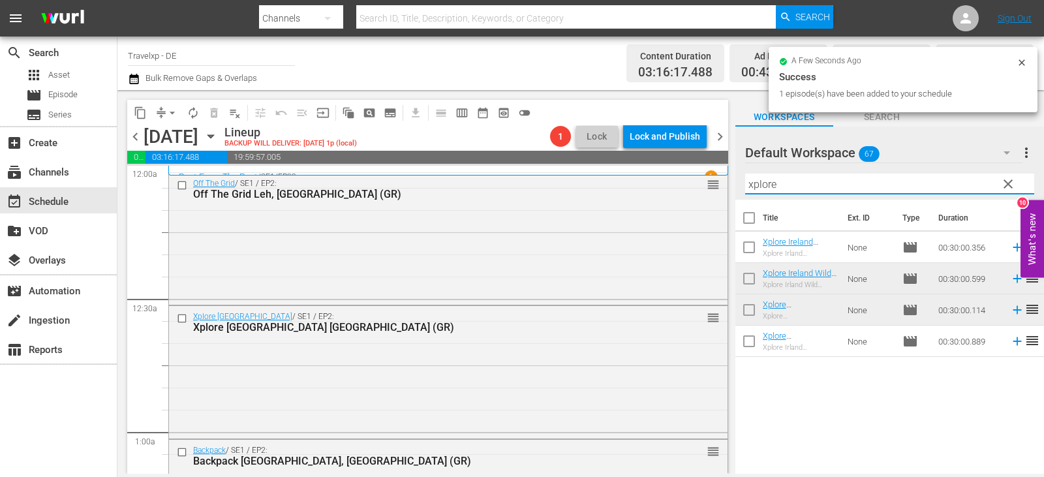
click at [703, 186] on div "content_copy compress arrow_drop_down autorenew_outlined delete_forever_outline…" at bounding box center [580, 282] width 926 height 384
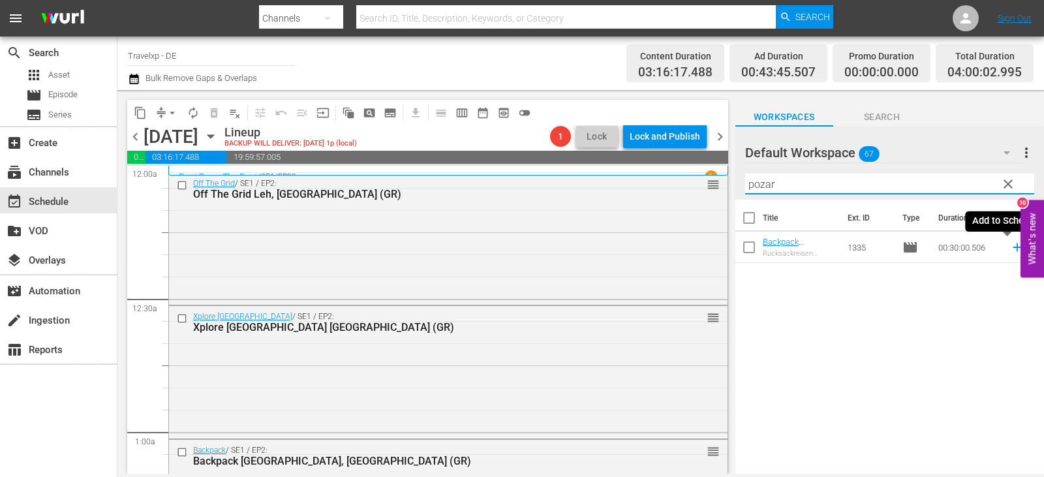
click at [1012, 247] on icon at bounding box center [1016, 247] width 8 height 8
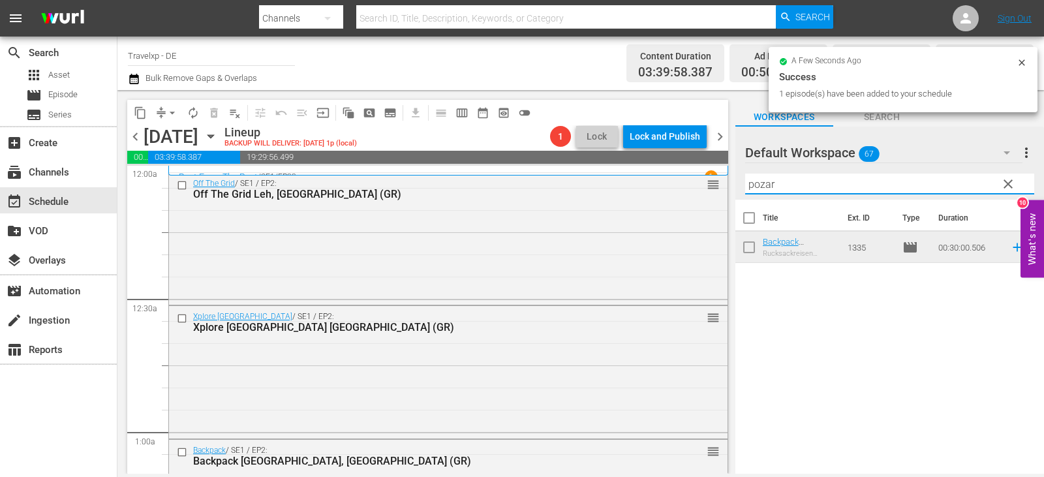
click at [696, 190] on div "content_copy compress arrow_drop_down autorenew_outlined delete_forever_outline…" at bounding box center [580, 282] width 926 height 384
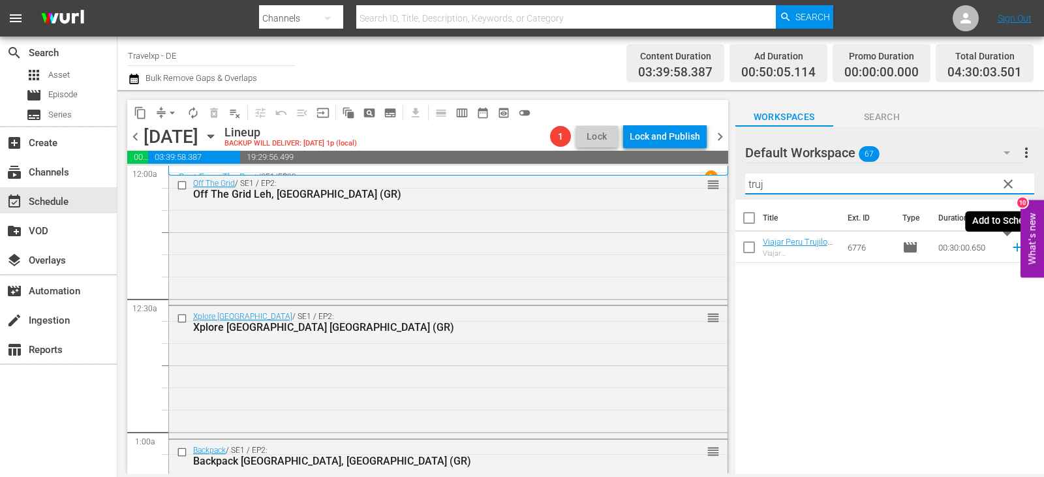
click at [1010, 247] on icon at bounding box center [1017, 247] width 14 height 14
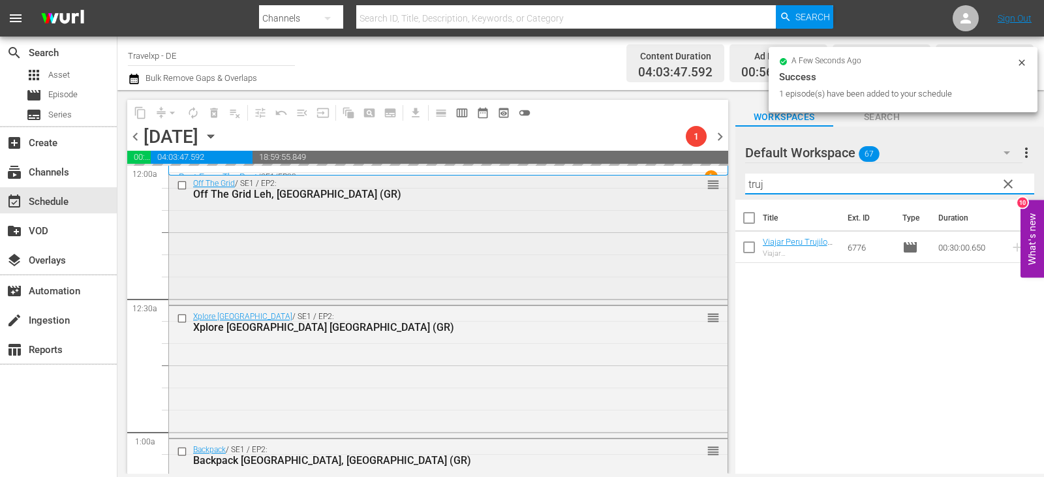
drag, startPoint x: 769, startPoint y: 185, endPoint x: 703, endPoint y: 191, distance: 66.2
click at [703, 191] on div "content_copy compress arrow_drop_down autorenew_outlined delete_forever_outline…" at bounding box center [580, 282] width 926 height 384
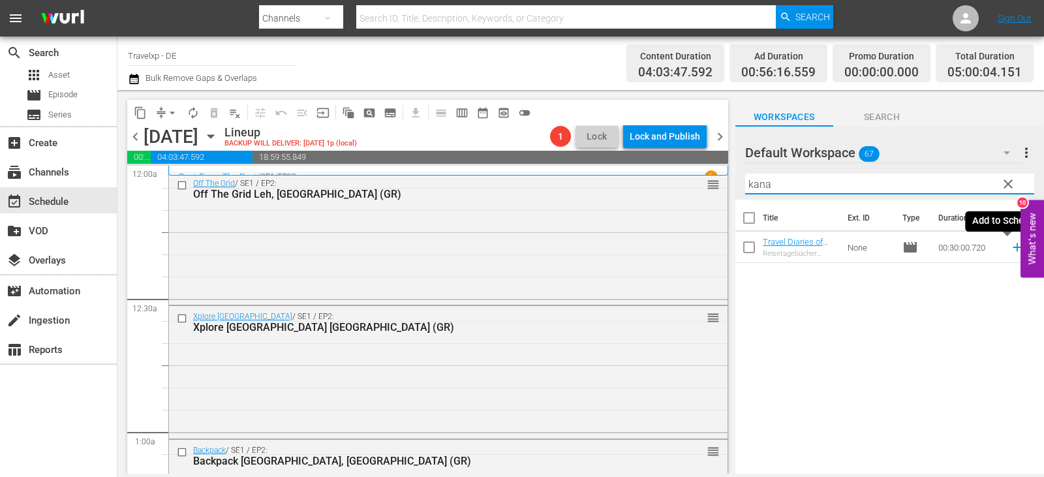
click at [1012, 248] on icon at bounding box center [1016, 247] width 8 height 8
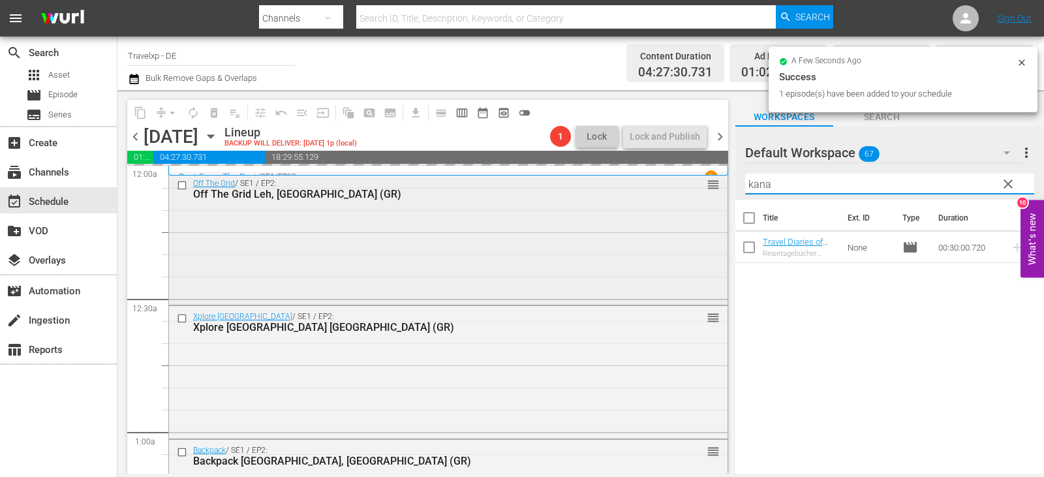
drag, startPoint x: 780, startPoint y: 183, endPoint x: 705, endPoint y: 200, distance: 77.6
click at [705, 200] on div "content_copy compress arrow_drop_down autorenew_outlined delete_forever_outline…" at bounding box center [580, 282] width 926 height 384
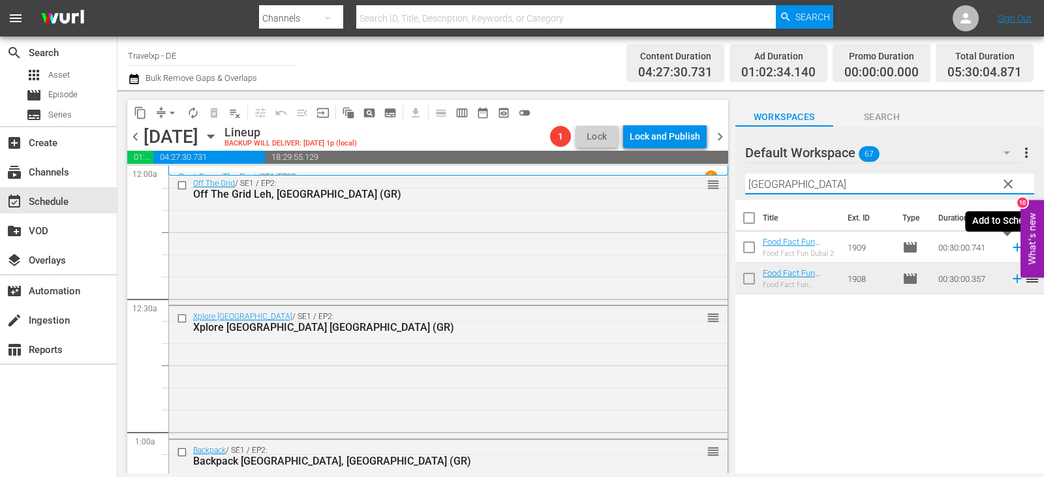
click at [1012, 249] on icon at bounding box center [1016, 247] width 8 height 8
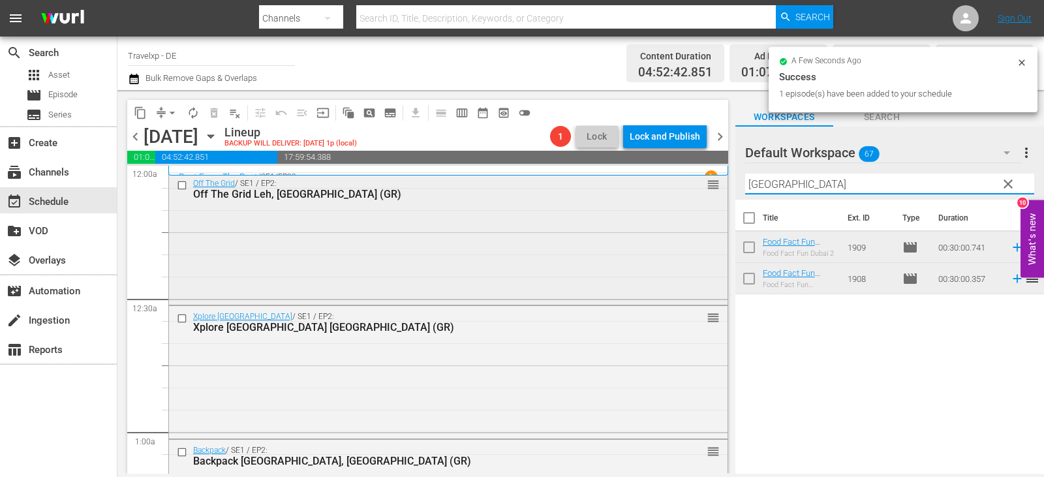
click at [706, 185] on div "content_copy compress arrow_drop_down autorenew_outlined delete_forever_outline…" at bounding box center [580, 282] width 926 height 384
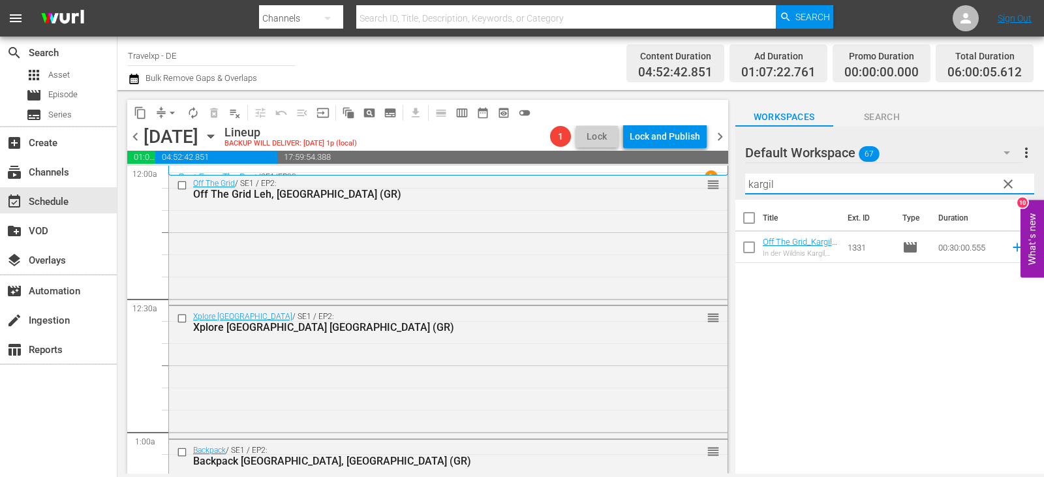
click at [1010, 246] on icon at bounding box center [1017, 247] width 14 height 14
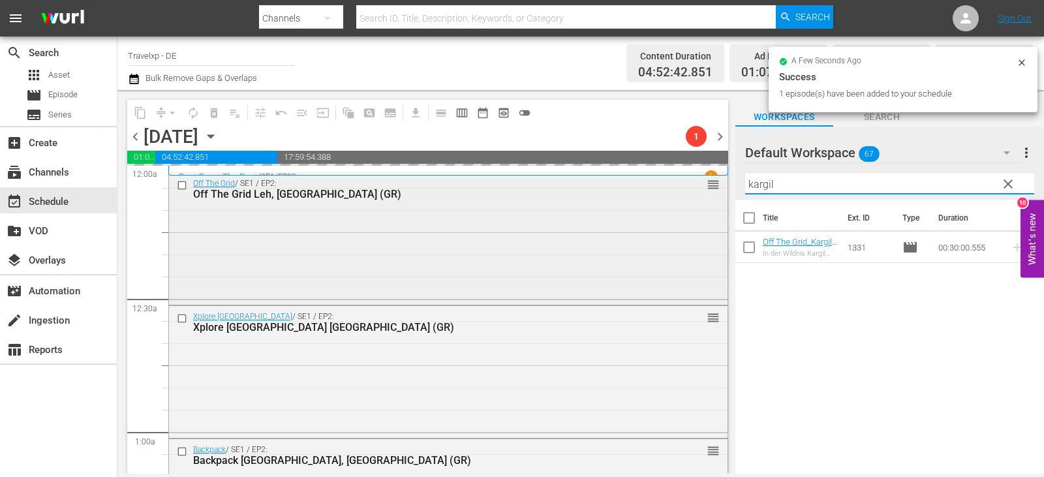
drag, startPoint x: 780, startPoint y: 184, endPoint x: 711, endPoint y: 184, distance: 69.2
click at [711, 184] on div "content_copy compress arrow_drop_down autorenew_outlined delete_forever_outline…" at bounding box center [580, 282] width 926 height 384
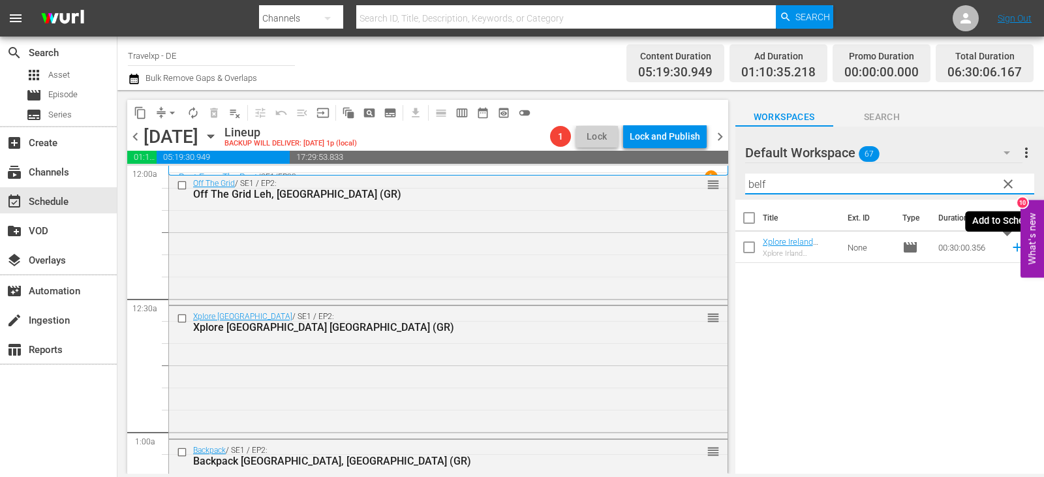
click at [1010, 245] on icon at bounding box center [1017, 247] width 14 height 14
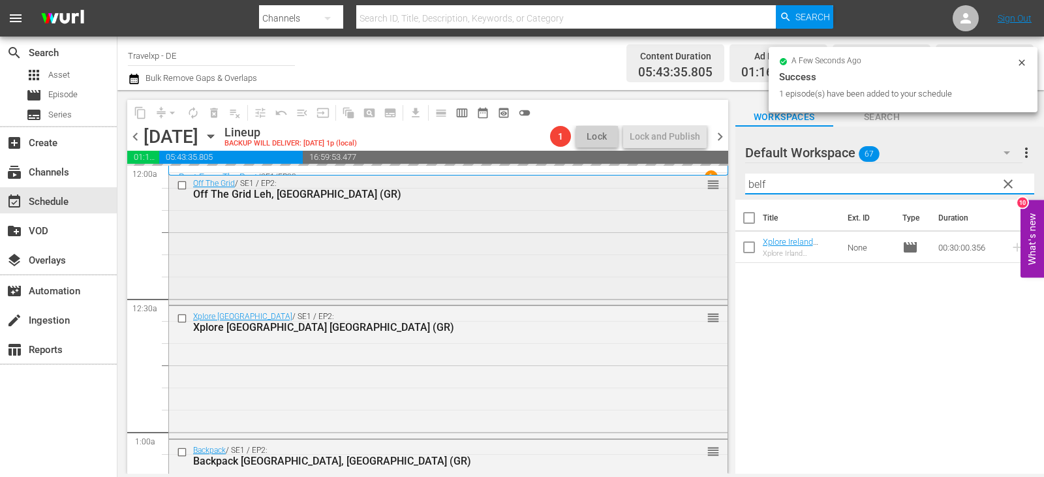
click at [694, 189] on div "content_copy compress arrow_drop_down autorenew_outlined delete_forever_outline…" at bounding box center [580, 282] width 926 height 384
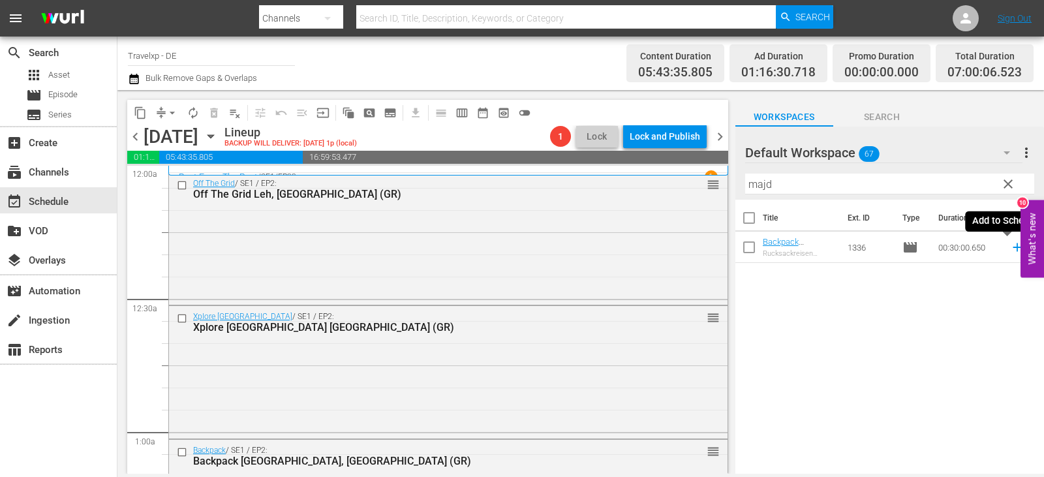
click at [1010, 250] on icon at bounding box center [1017, 247] width 14 height 14
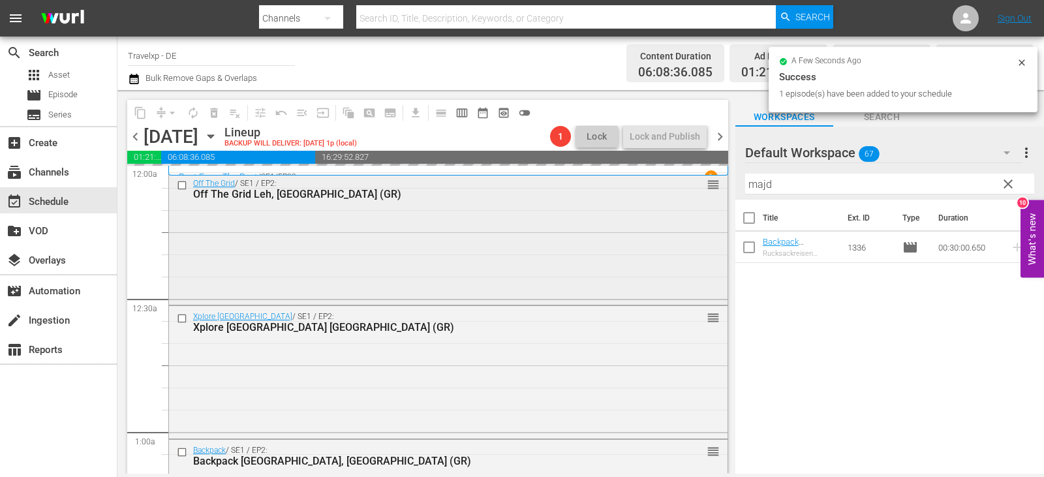
click at [706, 189] on div "content_copy compress arrow_drop_down autorenew_outlined delete_forever_outline…" at bounding box center [580, 282] width 926 height 384
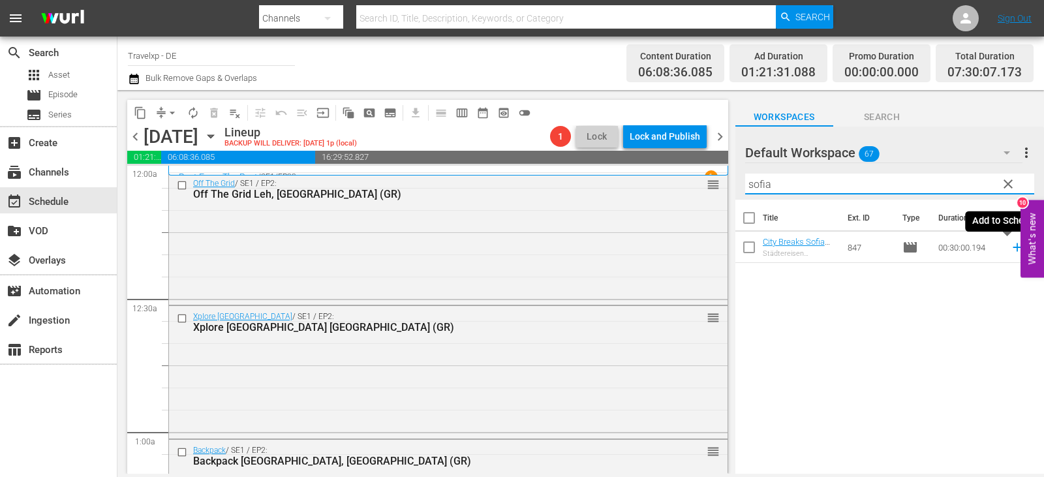
click at [1010, 247] on icon at bounding box center [1017, 247] width 14 height 14
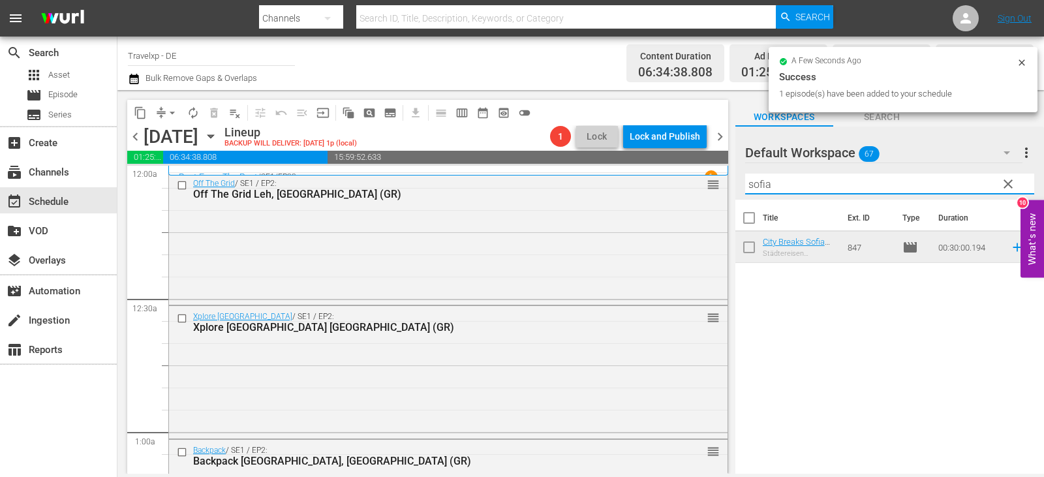
click at [738, 188] on div "Default Workspace 67 Default more_vert clear Filter by Title [PERSON_NAME]" at bounding box center [889, 163] width 309 height 73
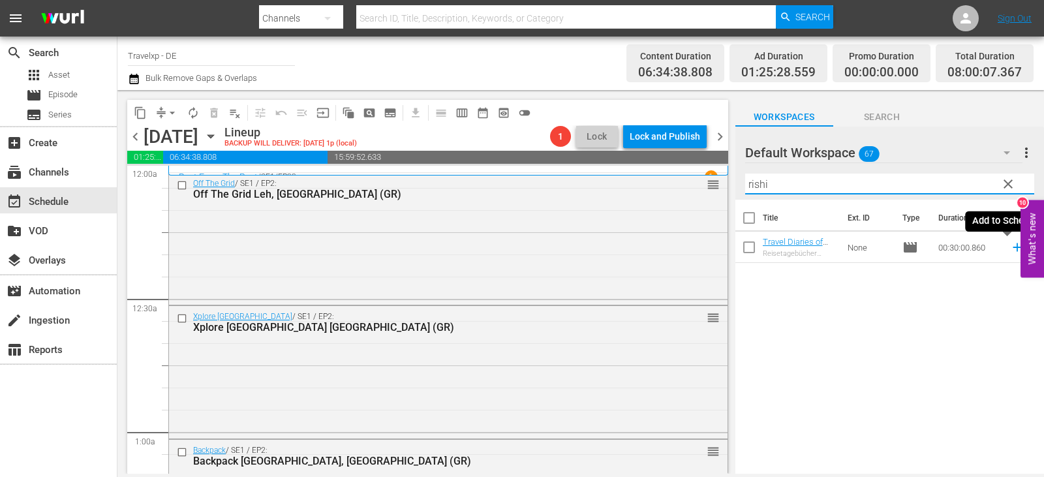
click at [1012, 250] on icon at bounding box center [1016, 247] width 8 height 8
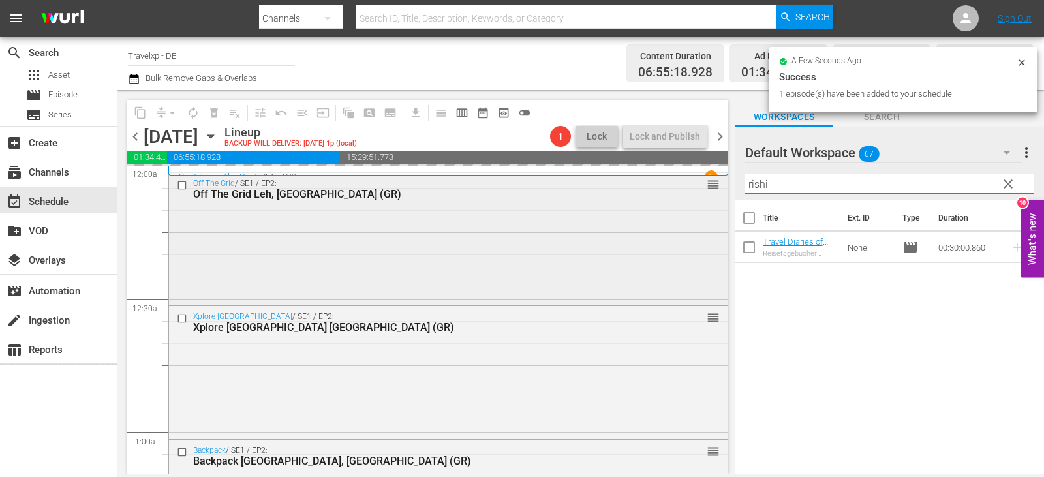
drag, startPoint x: 782, startPoint y: 185, endPoint x: 693, endPoint y: 188, distance: 89.4
click at [693, 188] on div "content_copy compress arrow_drop_down autorenew_outlined delete_forever_outline…" at bounding box center [580, 282] width 926 height 384
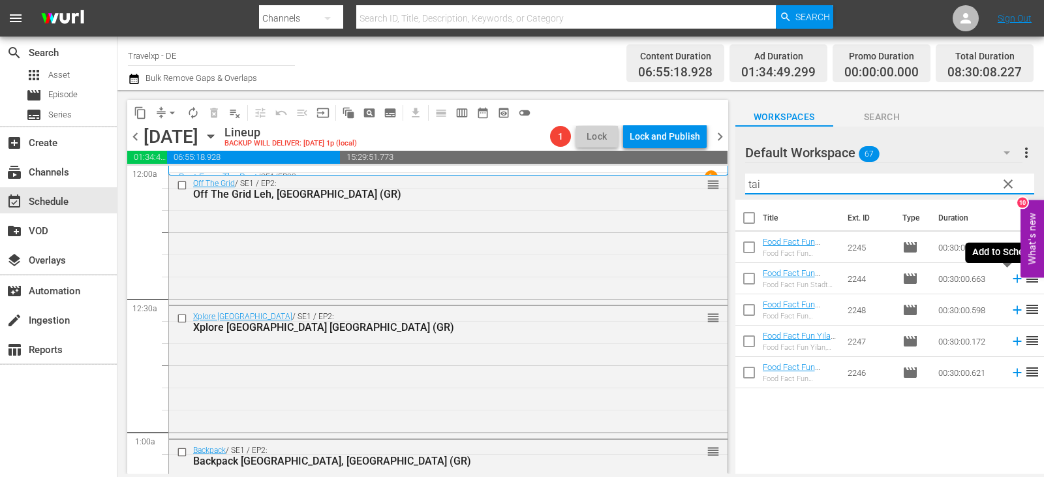
click at [1010, 279] on icon at bounding box center [1017, 278] width 14 height 14
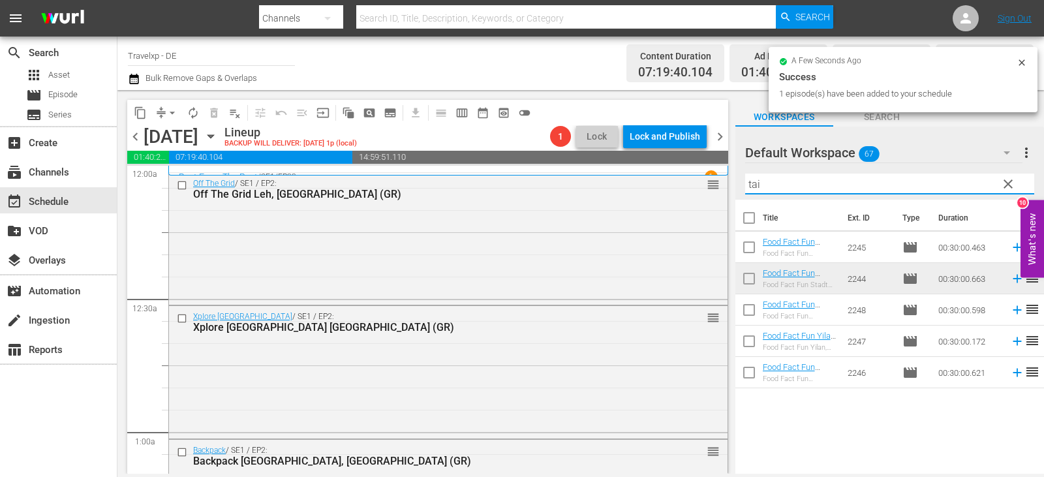
click at [652, 189] on div "content_copy compress arrow_drop_down autorenew_outlined delete_forever_outline…" at bounding box center [580, 282] width 926 height 384
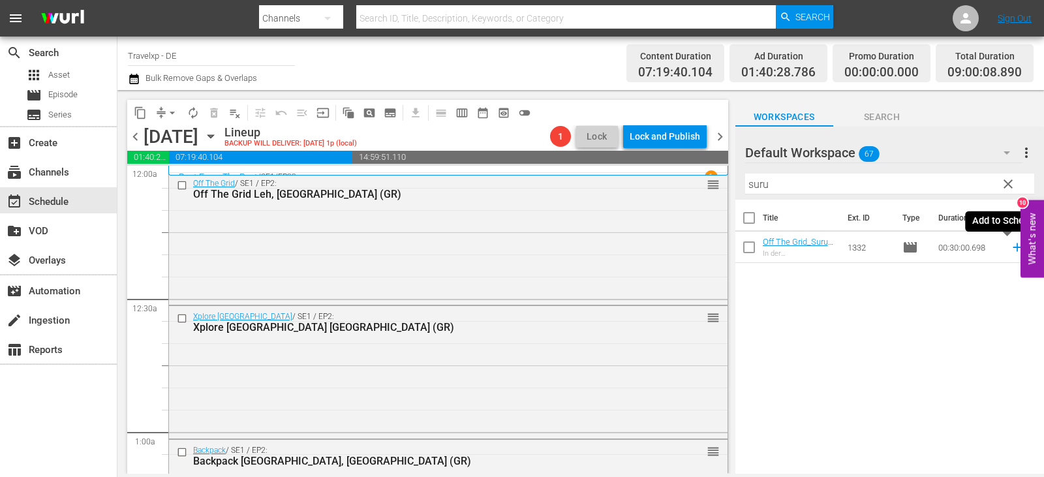
click at [1012, 247] on icon at bounding box center [1016, 247] width 8 height 8
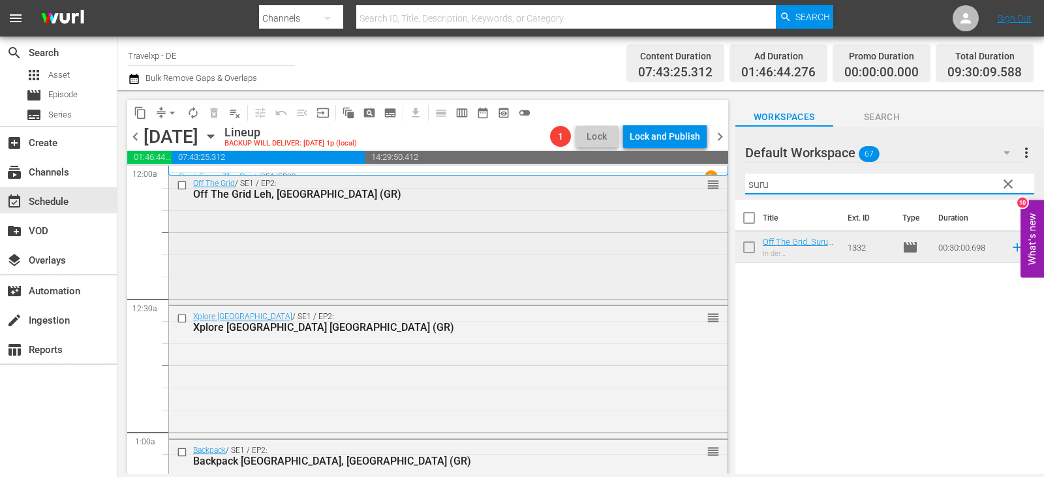
drag, startPoint x: 778, startPoint y: 187, endPoint x: 700, endPoint y: 187, distance: 77.6
click at [700, 187] on div "content_copy compress arrow_drop_down autorenew_outlined delete_forever_outline…" at bounding box center [580, 282] width 926 height 384
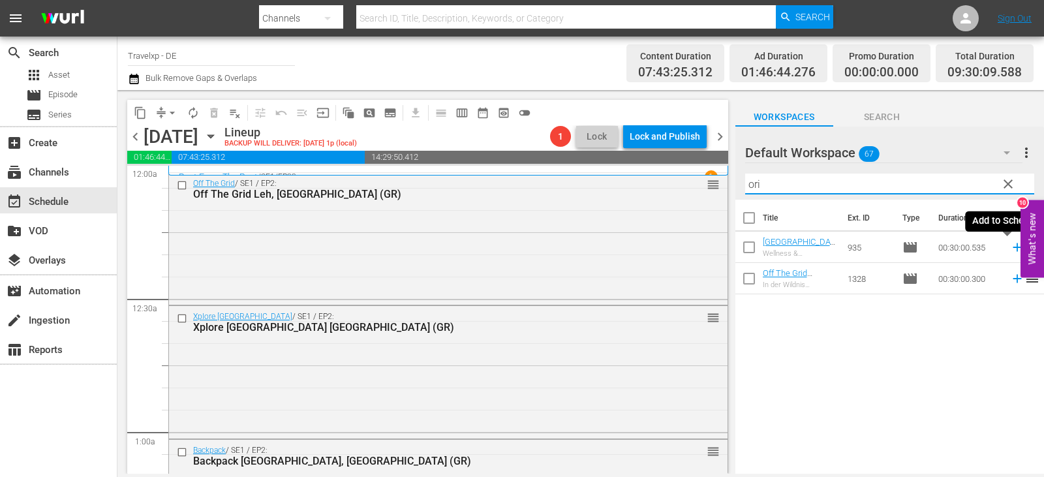
click at [1012, 249] on icon at bounding box center [1016, 247] width 8 height 8
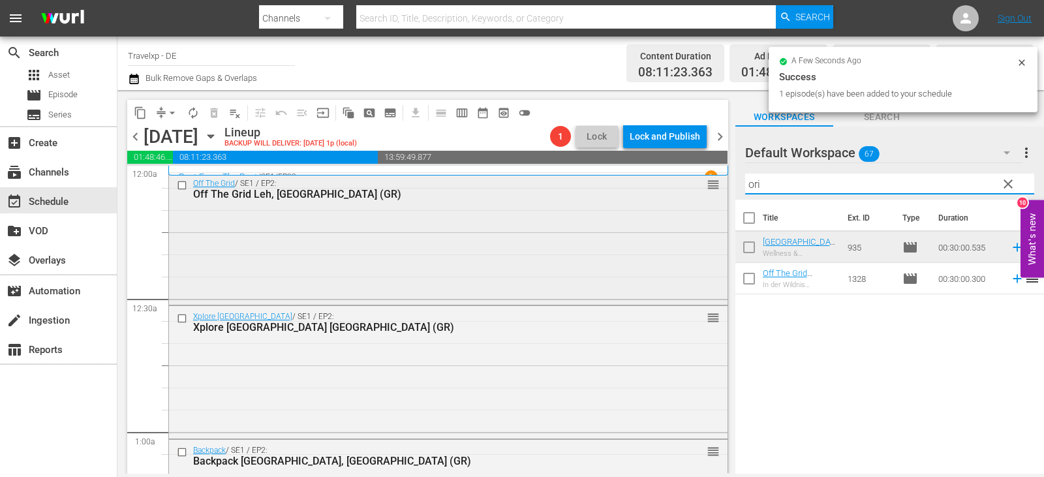
drag, startPoint x: 744, startPoint y: 184, endPoint x: 665, endPoint y: 185, distance: 78.9
click at [665, 185] on div "content_copy compress arrow_drop_down autorenew_outlined delete_forever_outline…" at bounding box center [580, 282] width 926 height 384
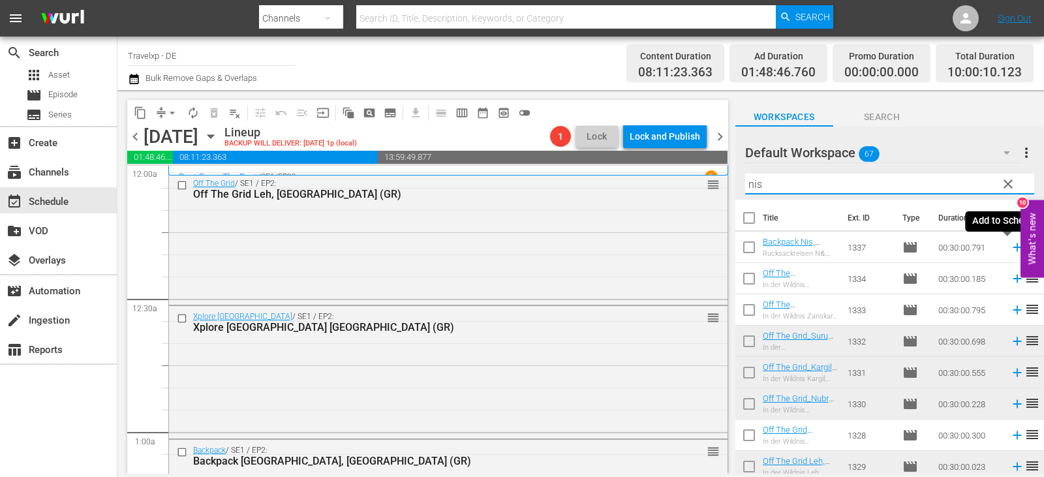
click at [1010, 245] on icon at bounding box center [1017, 247] width 14 height 14
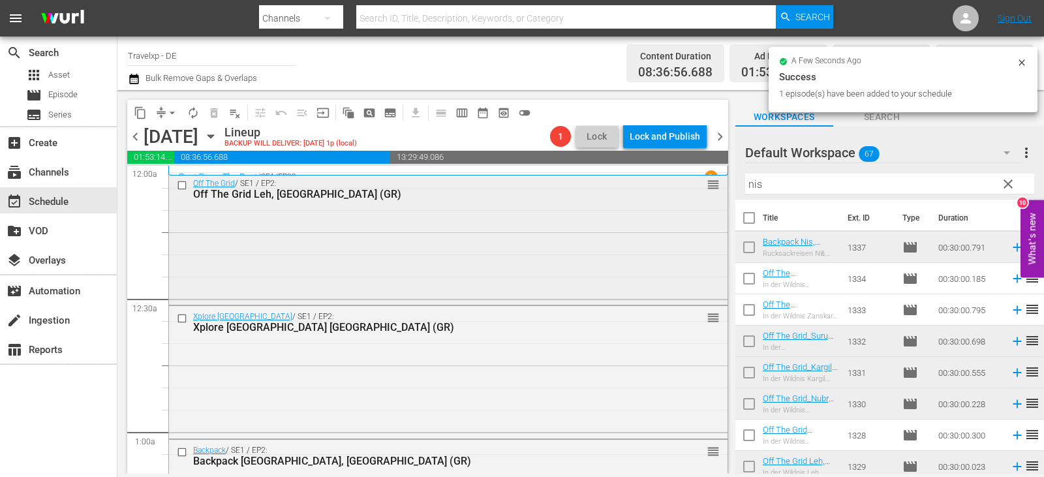
click at [690, 187] on div "content_copy compress arrow_drop_down autorenew_outlined delete_forever_outline…" at bounding box center [580, 282] width 926 height 384
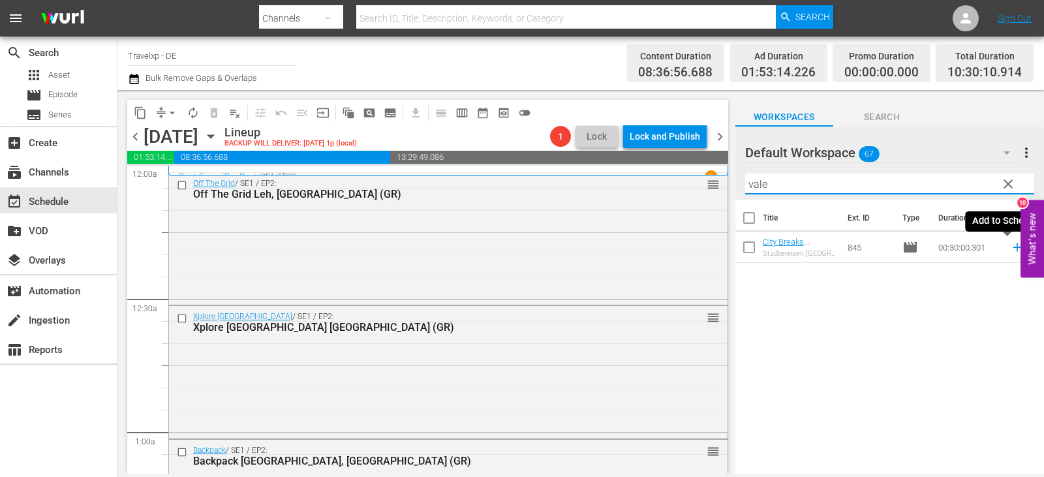
click at [1010, 247] on icon at bounding box center [1017, 247] width 14 height 14
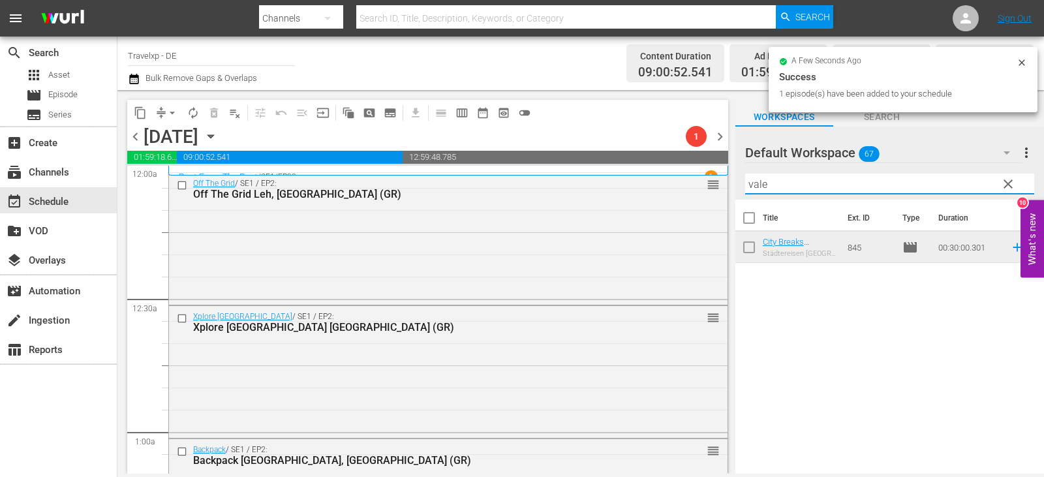
drag, startPoint x: 757, startPoint y: 192, endPoint x: 725, endPoint y: 196, distance: 32.9
click at [725, 196] on div "content_copy compress arrow_drop_down autorenew_outlined delete_forever_outline…" at bounding box center [580, 282] width 926 height 384
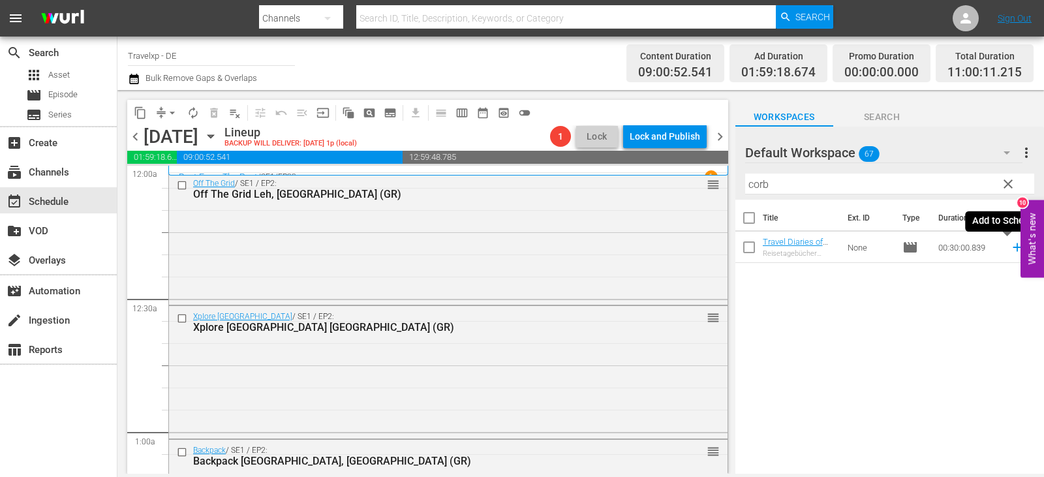
click at [1010, 247] on icon at bounding box center [1017, 247] width 14 height 14
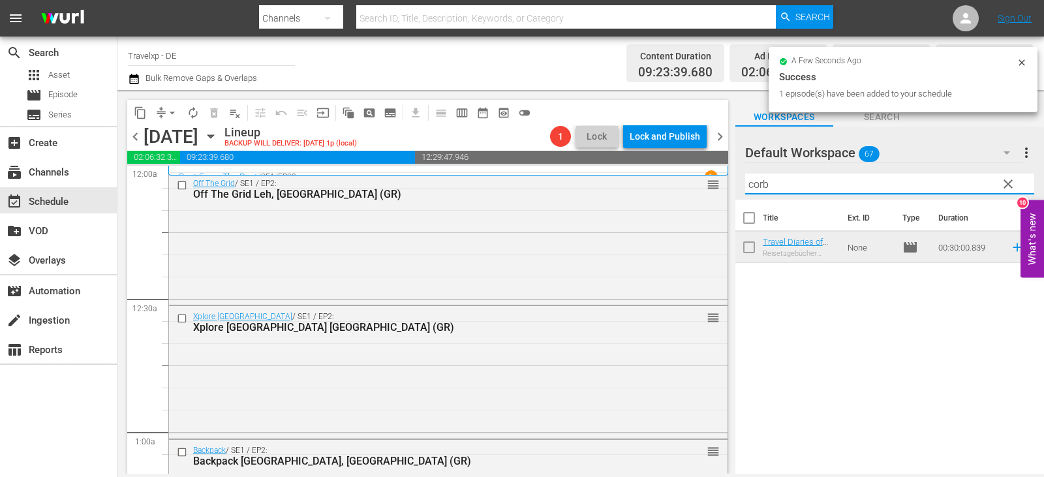
drag, startPoint x: 774, startPoint y: 190, endPoint x: 726, endPoint y: 190, distance: 48.3
click at [726, 190] on div "content_copy compress arrow_drop_down autorenew_outlined delete_forever_outline…" at bounding box center [580, 282] width 926 height 384
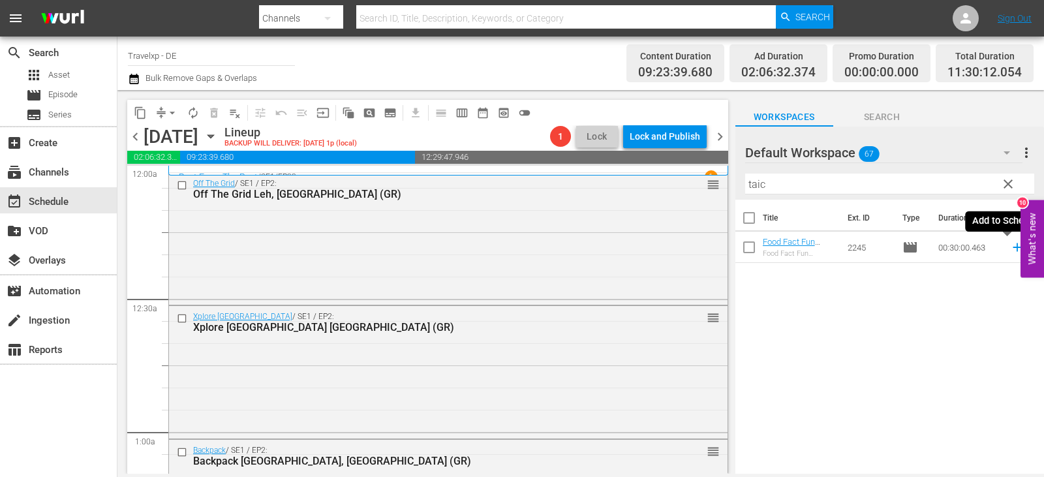
click at [1012, 248] on icon at bounding box center [1016, 247] width 8 height 8
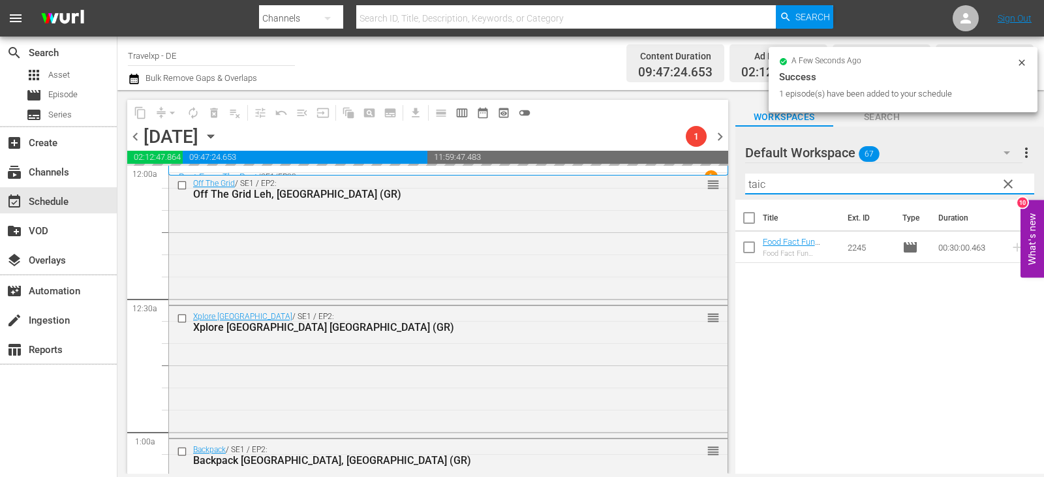
drag, startPoint x: 780, startPoint y: 190, endPoint x: 734, endPoint y: 190, distance: 46.3
click at [734, 190] on div "content_copy compress arrow_drop_down autorenew_outlined delete_forever_outline…" at bounding box center [580, 282] width 926 height 384
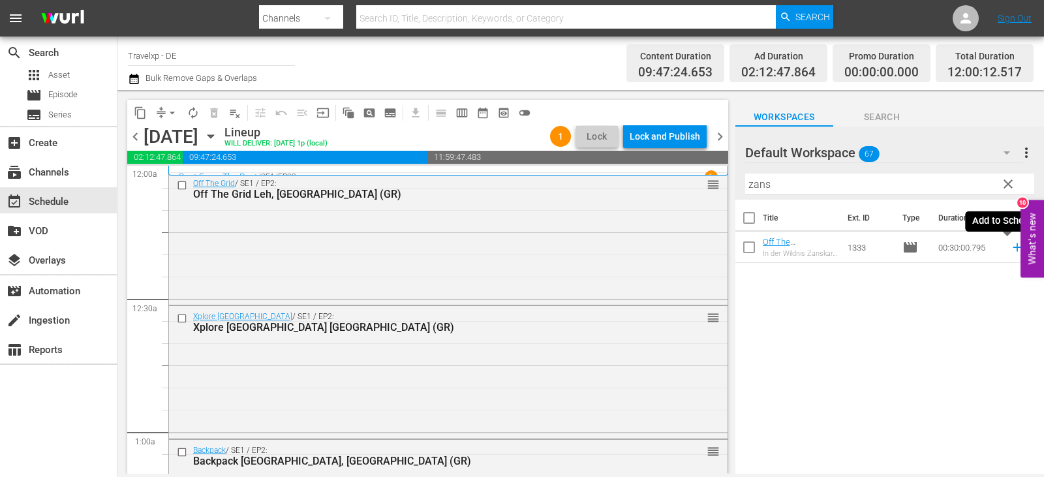
click at [1012, 247] on icon at bounding box center [1016, 247] width 8 height 8
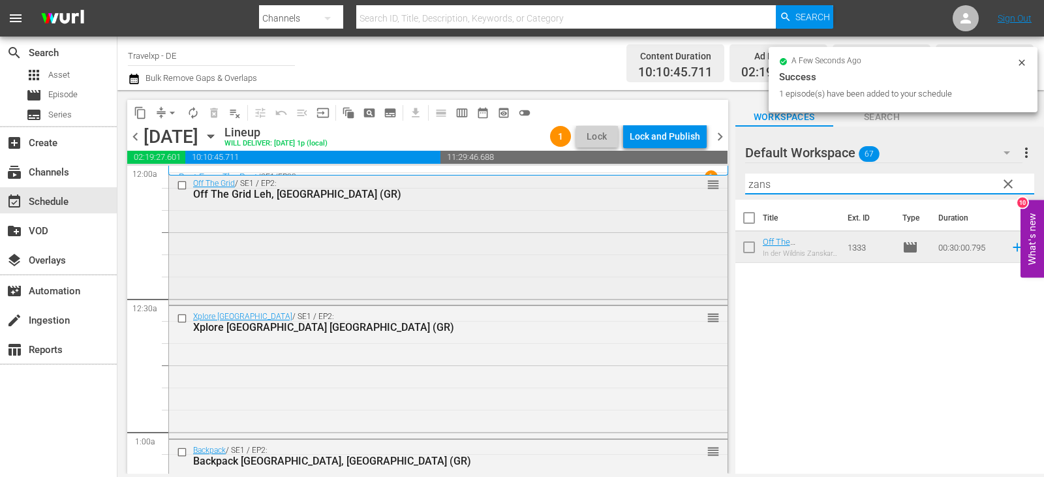
drag, startPoint x: 787, startPoint y: 183, endPoint x: 703, endPoint y: 190, distance: 85.1
click at [703, 190] on div "content_copy compress arrow_drop_down autorenew_outlined delete_forever_outline…" at bounding box center [580, 282] width 926 height 384
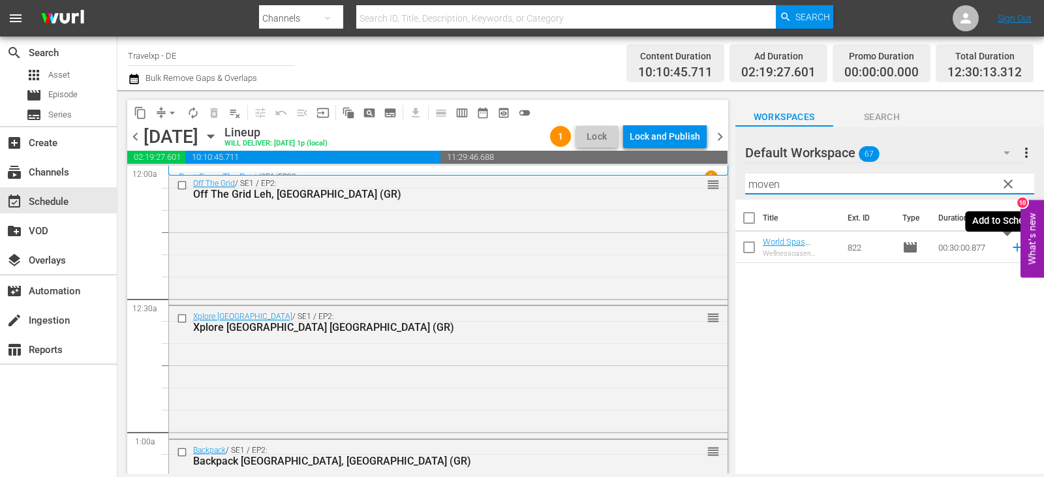
click at [1010, 247] on icon at bounding box center [1017, 247] width 14 height 14
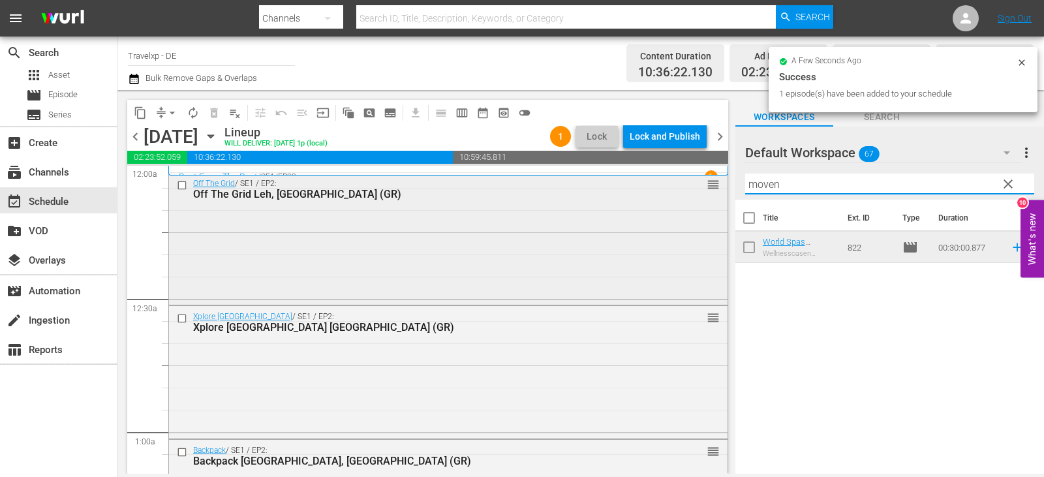
drag, startPoint x: 750, startPoint y: 189, endPoint x: 702, endPoint y: 190, distance: 47.6
click at [702, 190] on div "content_copy compress arrow_drop_down autorenew_outlined delete_forever_outline…" at bounding box center [580, 282] width 926 height 384
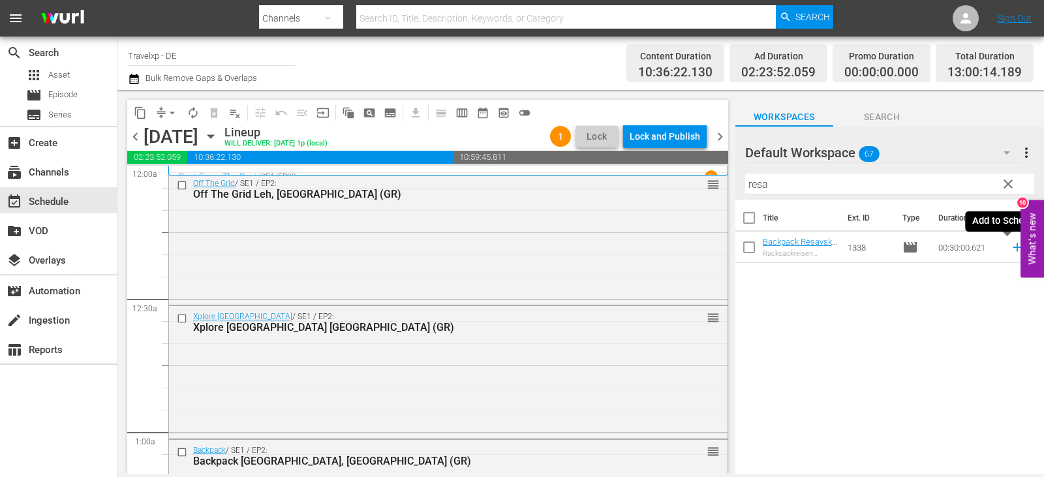
click at [1012, 251] on icon at bounding box center [1016, 247] width 8 height 8
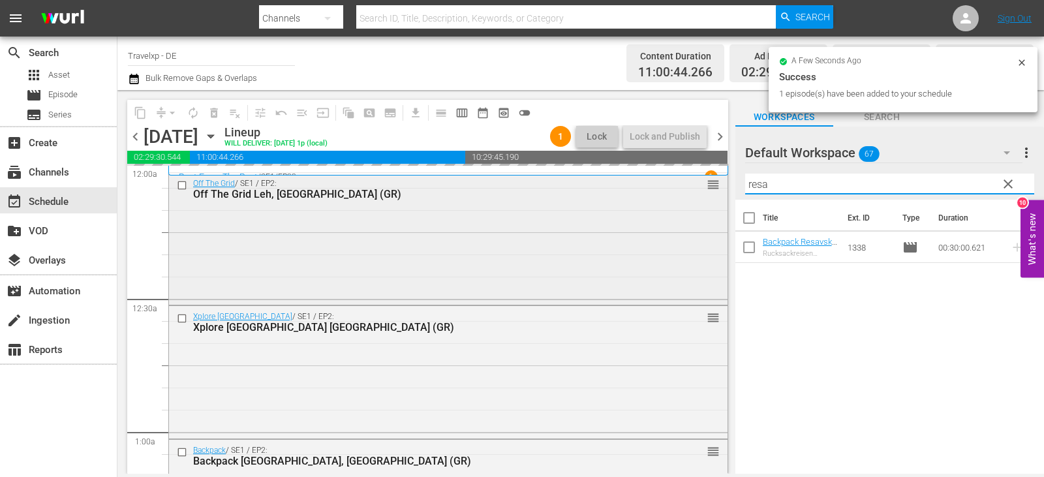
drag, startPoint x: 797, startPoint y: 182, endPoint x: 693, endPoint y: 187, distance: 103.9
click at [693, 187] on div "content_copy compress arrow_drop_down autorenew_outlined delete_forever_outline…" at bounding box center [580, 282] width 926 height 384
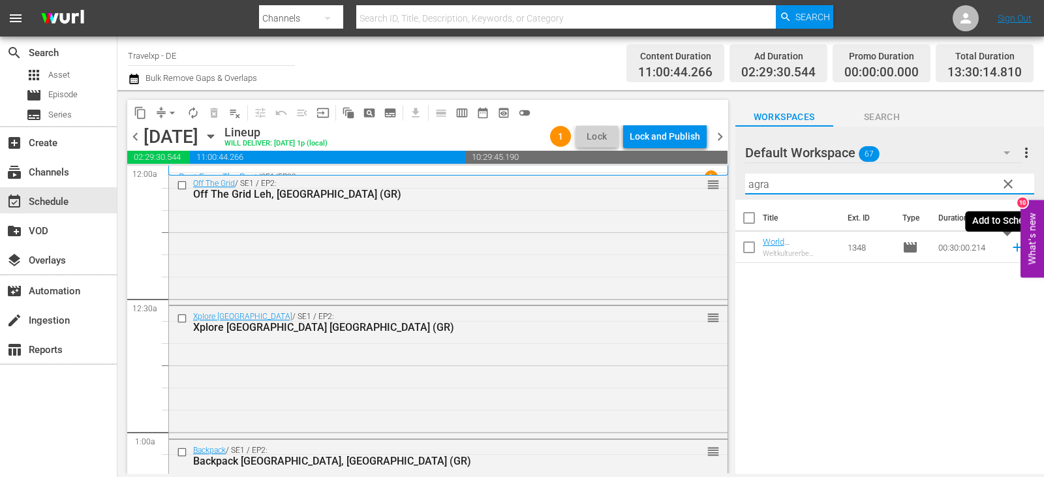
click at [1012, 247] on icon at bounding box center [1016, 247] width 8 height 8
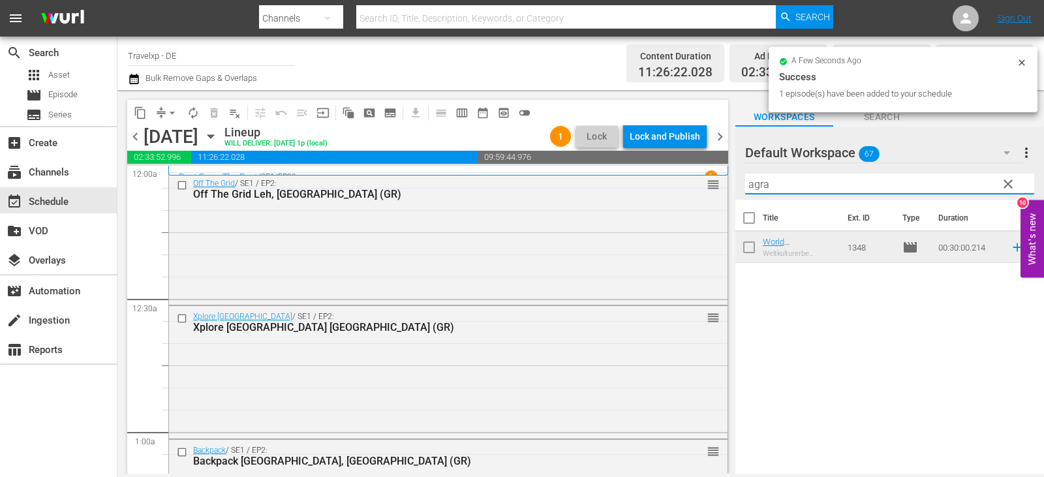
click at [693, 196] on div "content_copy compress arrow_drop_down autorenew_outlined delete_forever_outline…" at bounding box center [580, 282] width 926 height 384
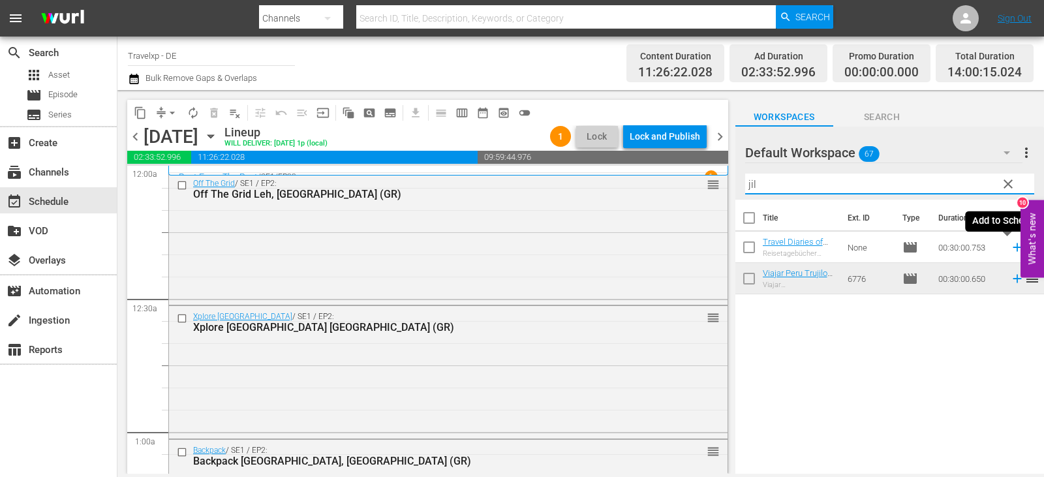
click at [1010, 247] on icon at bounding box center [1017, 247] width 14 height 14
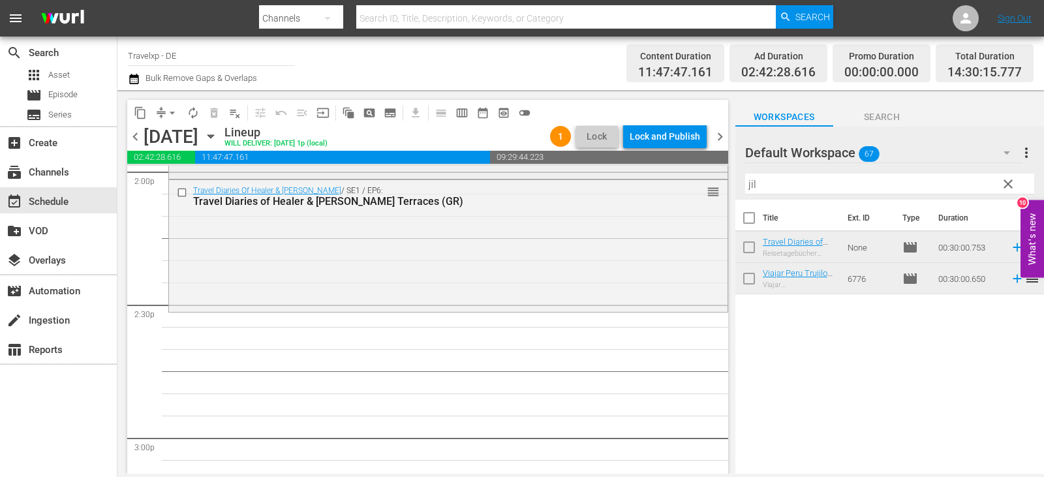
scroll to position [3653, 0]
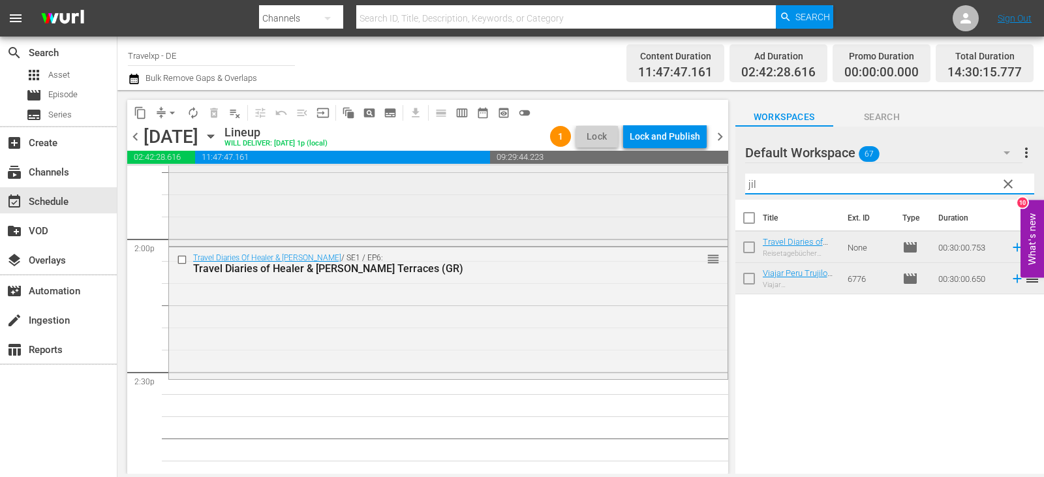
drag, startPoint x: 775, startPoint y: 187, endPoint x: 704, endPoint y: 196, distance: 71.6
click at [704, 196] on div "content_copy compress arrow_drop_down autorenew_outlined delete_forever_outline…" at bounding box center [580, 282] width 926 height 384
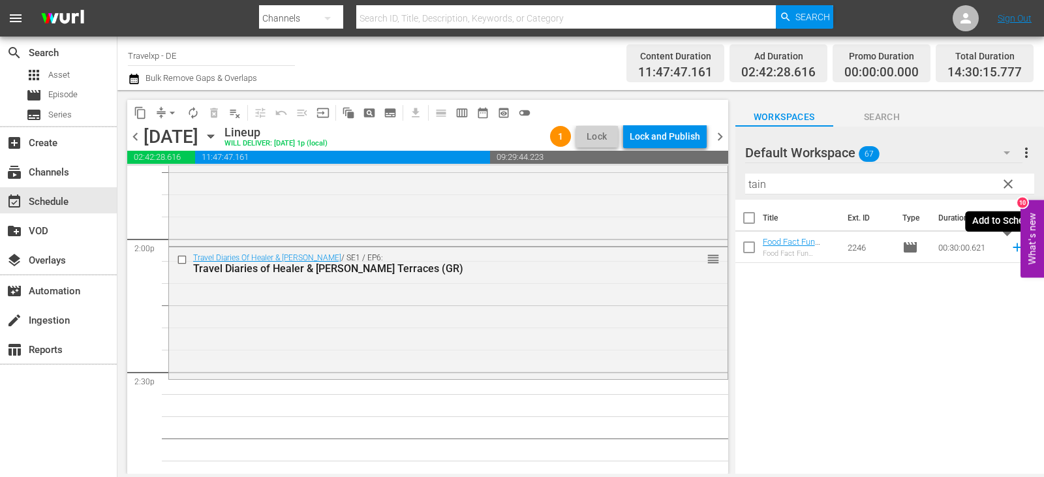
click at [1012, 248] on icon at bounding box center [1016, 247] width 8 height 8
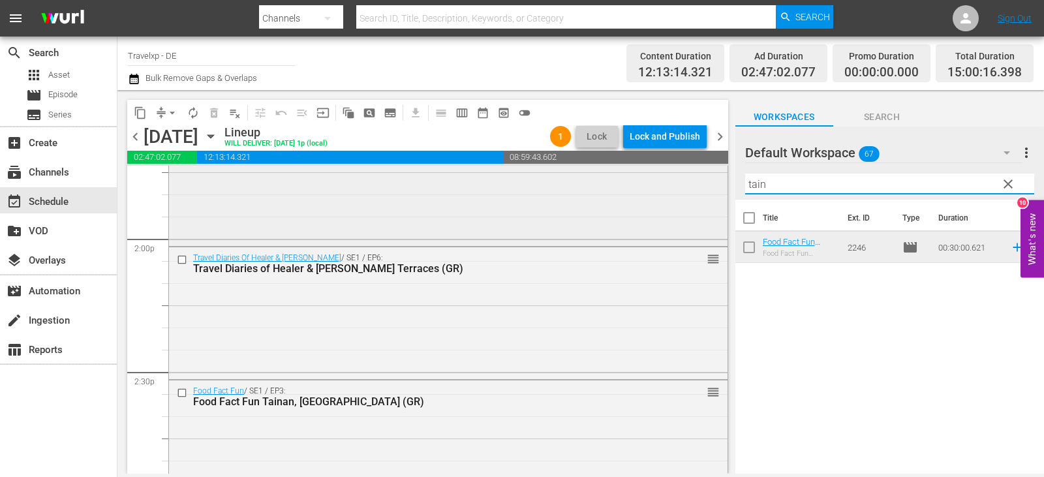
drag, startPoint x: 788, startPoint y: 183, endPoint x: 713, endPoint y: 190, distance: 75.4
click at [713, 190] on div "content_copy compress arrow_drop_down autorenew_outlined delete_forever_outline…" at bounding box center [580, 282] width 926 height 384
click at [1010, 280] on icon at bounding box center [1017, 278] width 14 height 14
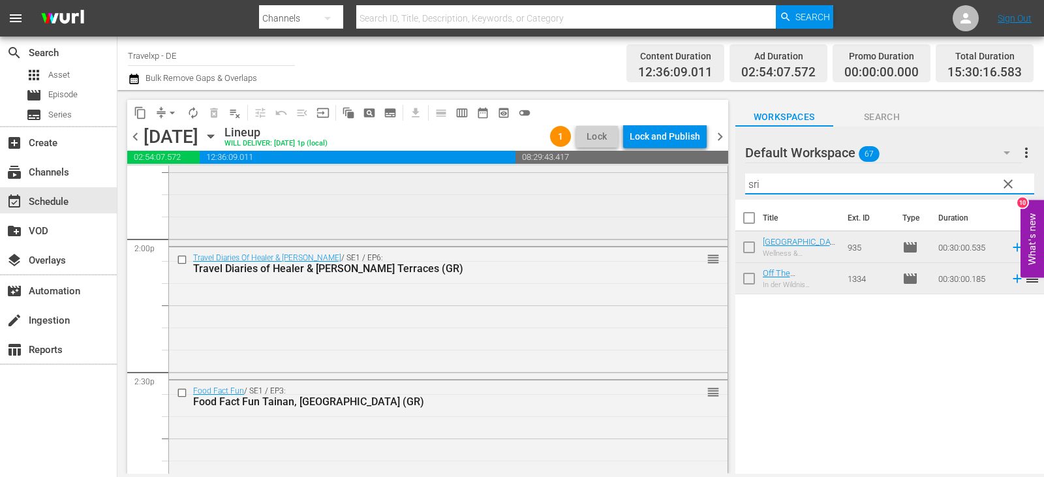
drag, startPoint x: 770, startPoint y: 184, endPoint x: 710, endPoint y: 184, distance: 59.4
click at [710, 184] on div "content_copy compress arrow_drop_down autorenew_outlined delete_forever_outline…" at bounding box center [580, 282] width 926 height 384
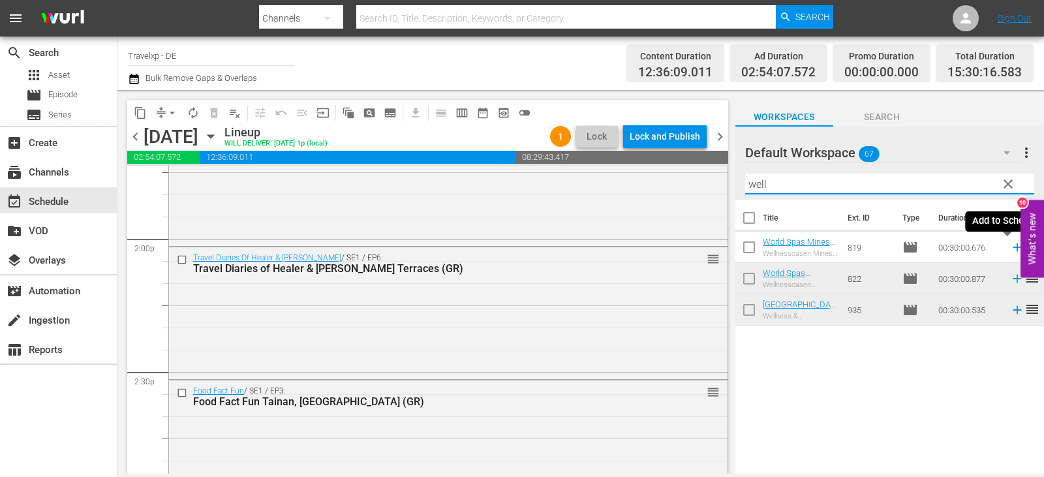
drag, startPoint x: 1008, startPoint y: 248, endPoint x: 989, endPoint y: 248, distance: 18.9
click at [1012, 248] on icon at bounding box center [1016, 247] width 8 height 8
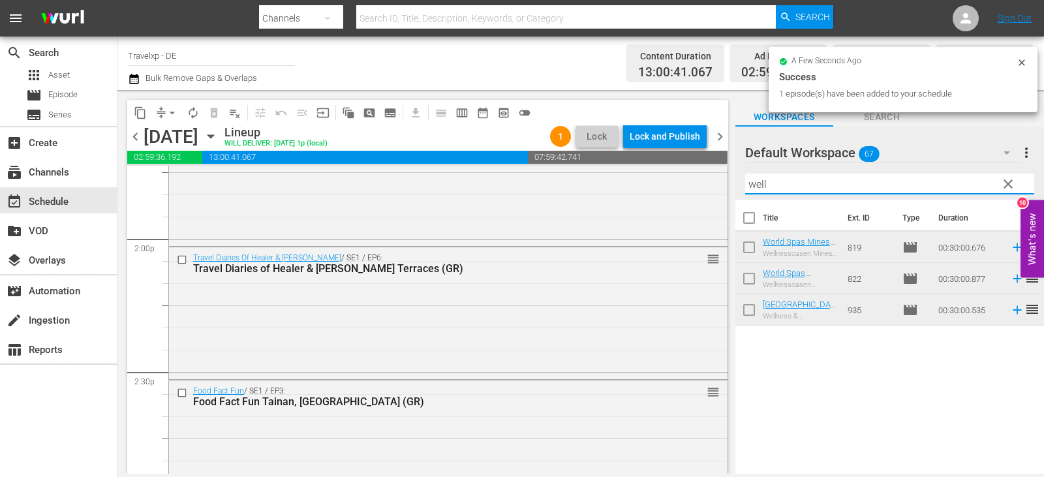
click at [701, 183] on div "content_copy compress arrow_drop_down autorenew_outlined delete_forever_outline…" at bounding box center [580, 282] width 926 height 384
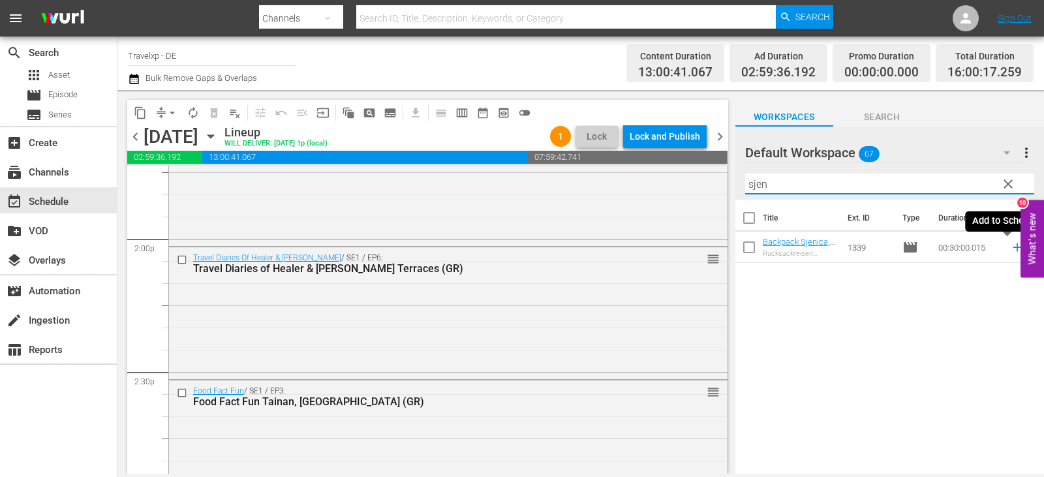
click at [1012, 248] on icon at bounding box center [1016, 247] width 8 height 8
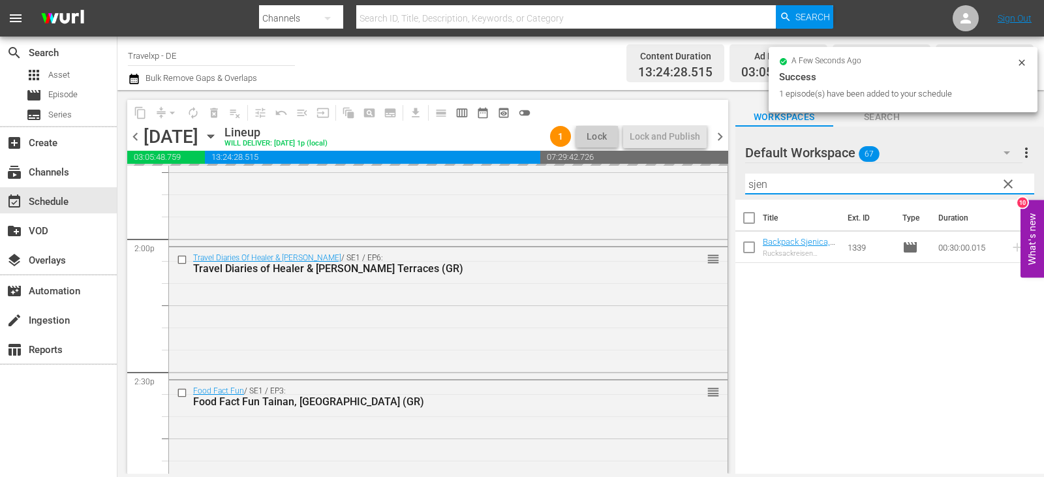
drag, startPoint x: 743, startPoint y: 187, endPoint x: 736, endPoint y: 189, distance: 7.3
click at [736, 189] on div "Default Workspace 67 Default more_vert clear Filter by Title sjen" at bounding box center [889, 163] width 309 height 73
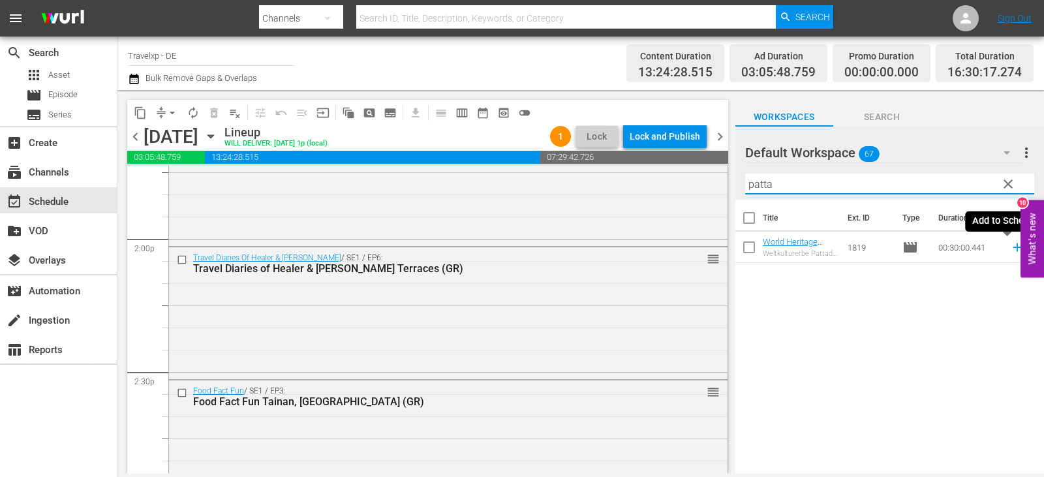
click at [1012, 247] on icon at bounding box center [1016, 247] width 8 height 8
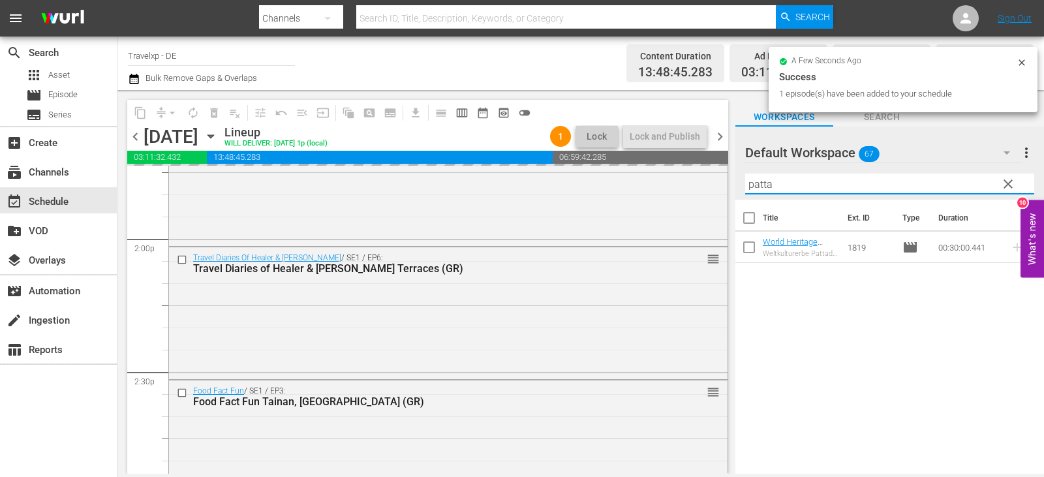
click at [697, 193] on div "content_copy compress arrow_drop_down autorenew_outlined delete_forever_outline…" at bounding box center [580, 282] width 926 height 384
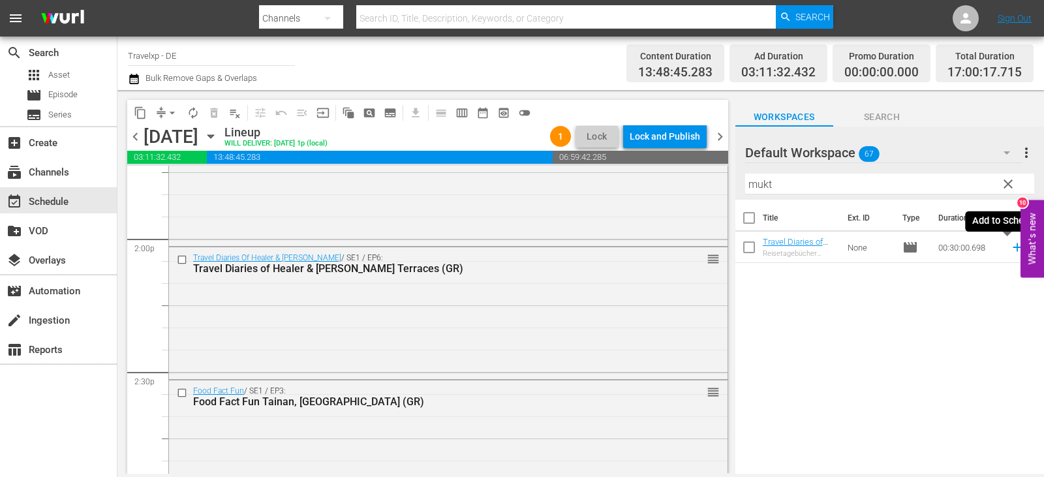
click at [1010, 245] on icon at bounding box center [1017, 247] width 14 height 14
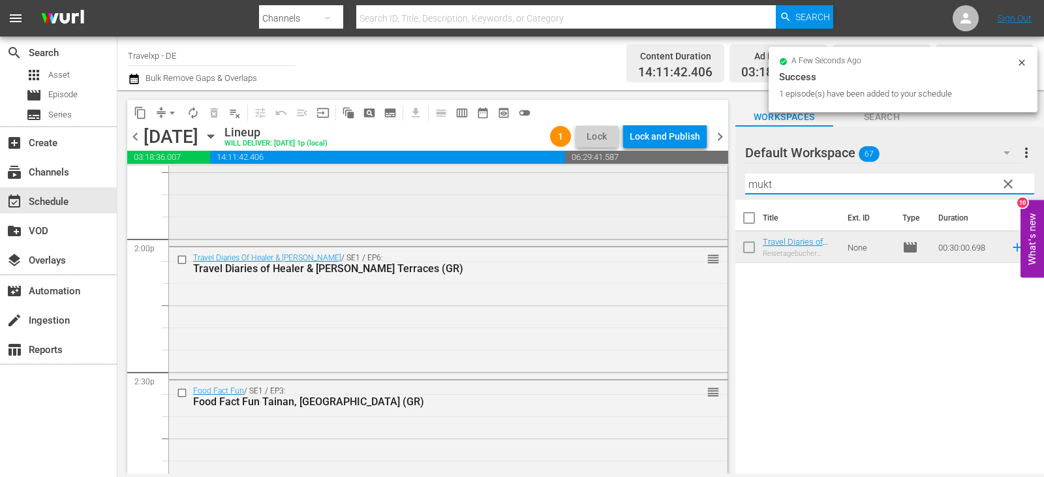
drag, startPoint x: 781, startPoint y: 182, endPoint x: 708, endPoint y: 192, distance: 73.8
click at [708, 192] on div "content_copy compress arrow_drop_down autorenew_outlined delete_forever_outline…" at bounding box center [580, 282] width 926 height 384
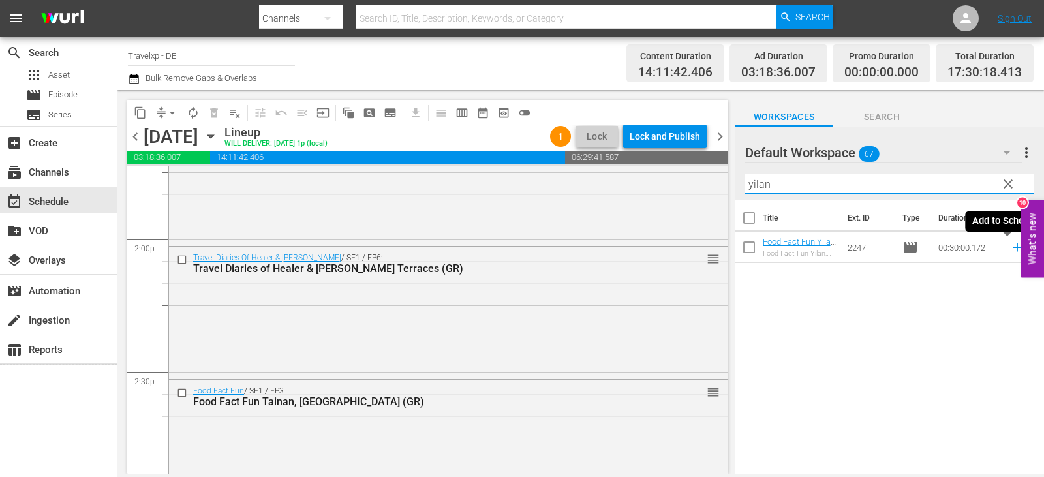
click at [1010, 245] on icon at bounding box center [1017, 247] width 14 height 14
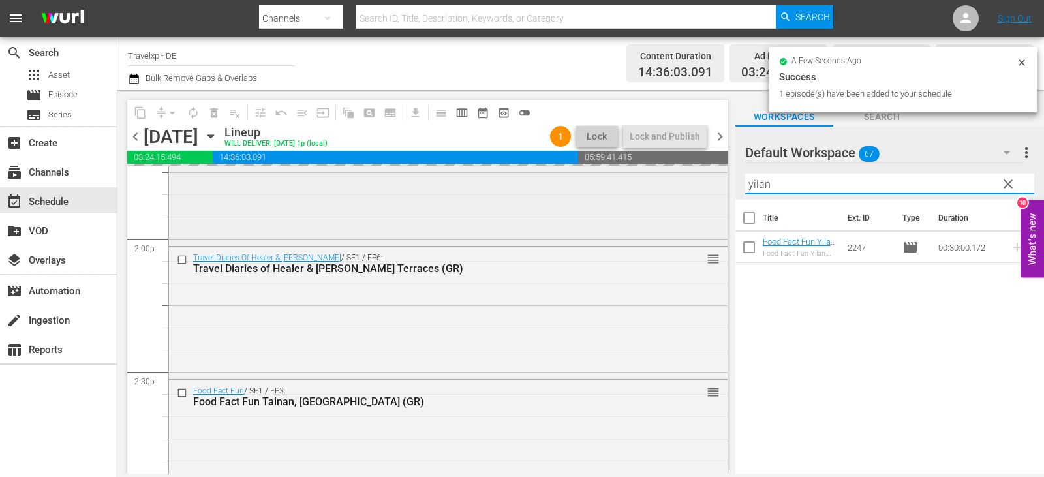
drag, startPoint x: 792, startPoint y: 185, endPoint x: 708, endPoint y: 196, distance: 84.2
click at [708, 196] on div "content_copy compress arrow_drop_down autorenew_outlined delete_forever_outline…" at bounding box center [580, 282] width 926 height 384
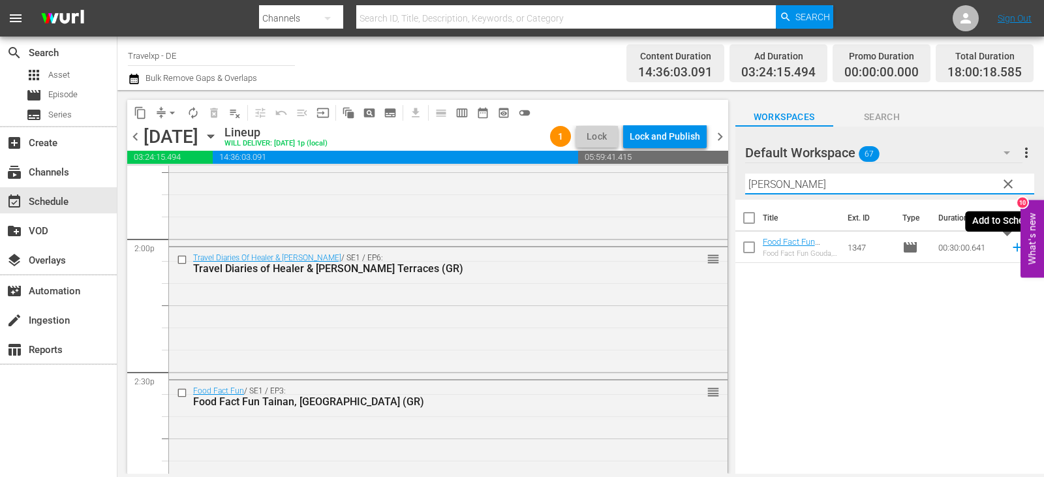
click at [1010, 245] on icon at bounding box center [1017, 247] width 14 height 14
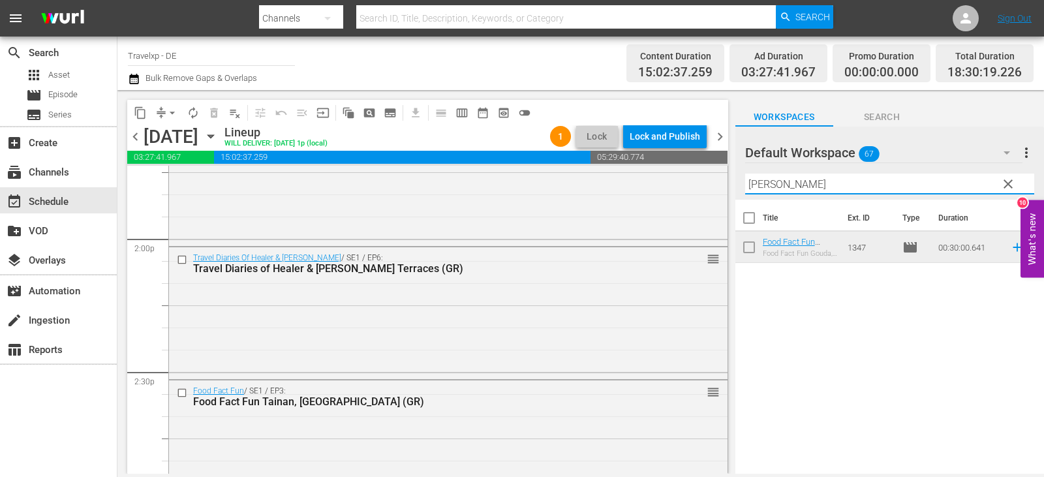
drag, startPoint x: 778, startPoint y: 189, endPoint x: 718, endPoint y: 189, distance: 60.0
click at [718, 189] on div "content_copy compress arrow_drop_down autorenew_outlined delete_forever_outline…" at bounding box center [580, 282] width 926 height 384
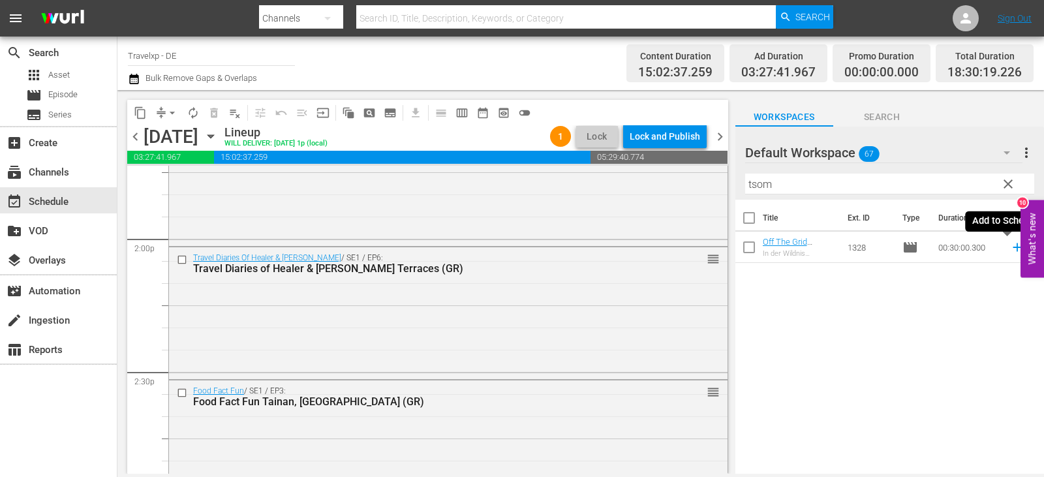
click at [1010, 249] on icon at bounding box center [1017, 247] width 14 height 14
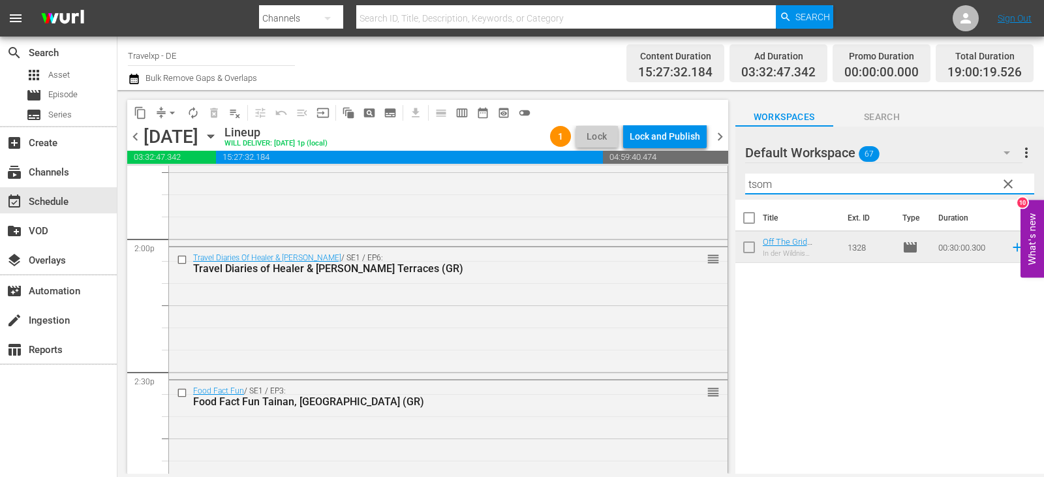
drag, startPoint x: 786, startPoint y: 186, endPoint x: 719, endPoint y: 195, distance: 67.8
click at [719, 195] on div "content_copy compress arrow_drop_down autorenew_outlined delete_forever_outline…" at bounding box center [580, 282] width 926 height 384
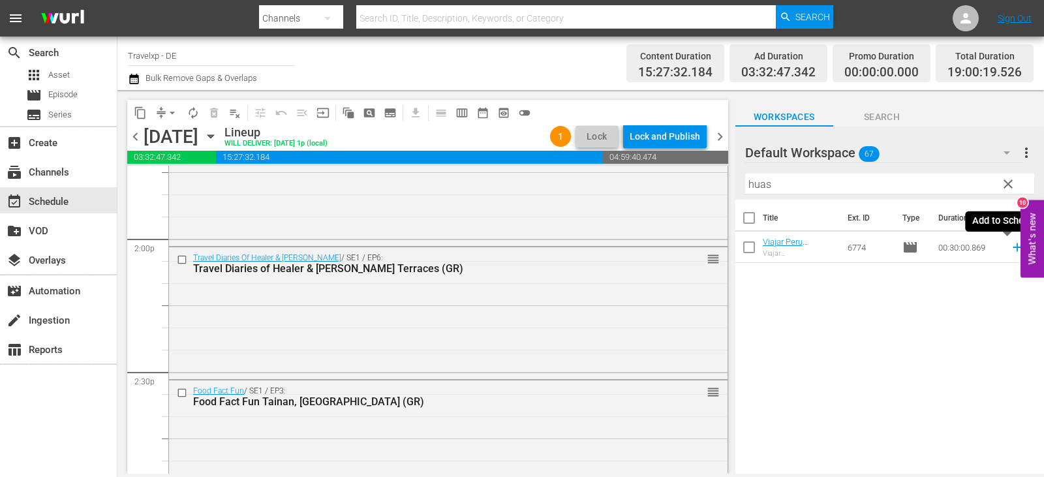
click at [1012, 246] on icon at bounding box center [1016, 247] width 8 height 8
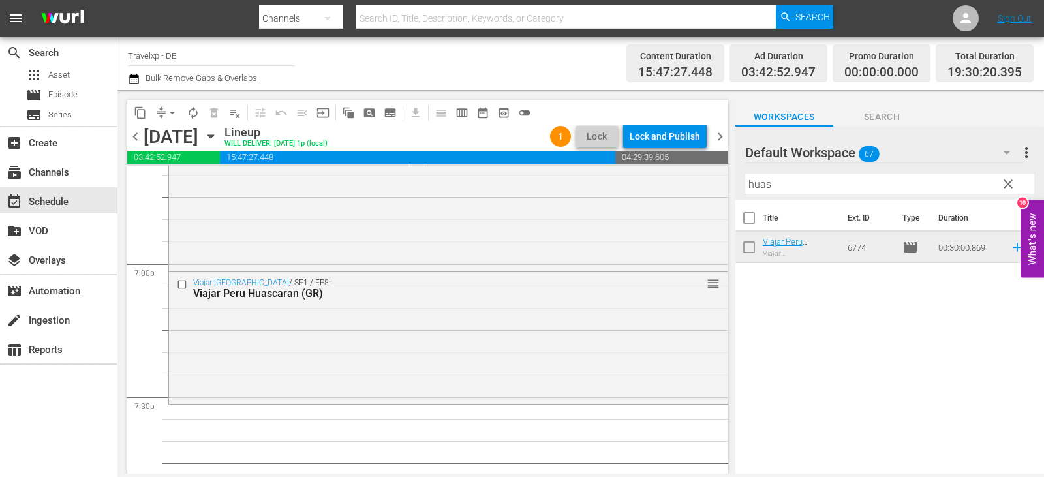
scroll to position [4958, 0]
drag, startPoint x: 785, startPoint y: 183, endPoint x: 652, endPoint y: 207, distance: 135.3
click at [652, 207] on div "content_copy compress arrow_drop_down autorenew_outlined delete_forever_outline…" at bounding box center [580, 282] width 926 height 384
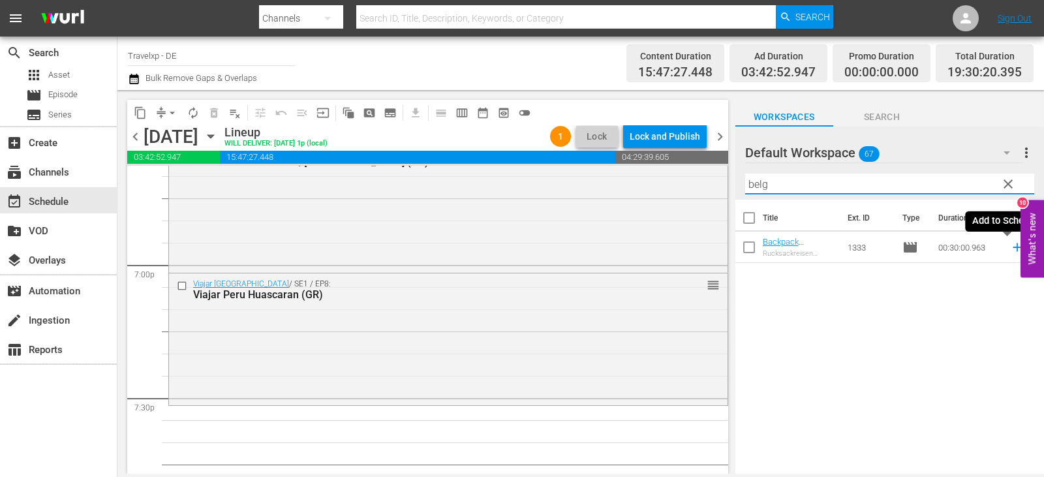
drag, startPoint x: 1008, startPoint y: 245, endPoint x: 876, endPoint y: 245, distance: 131.8
click at [1010, 245] on icon at bounding box center [1017, 247] width 14 height 14
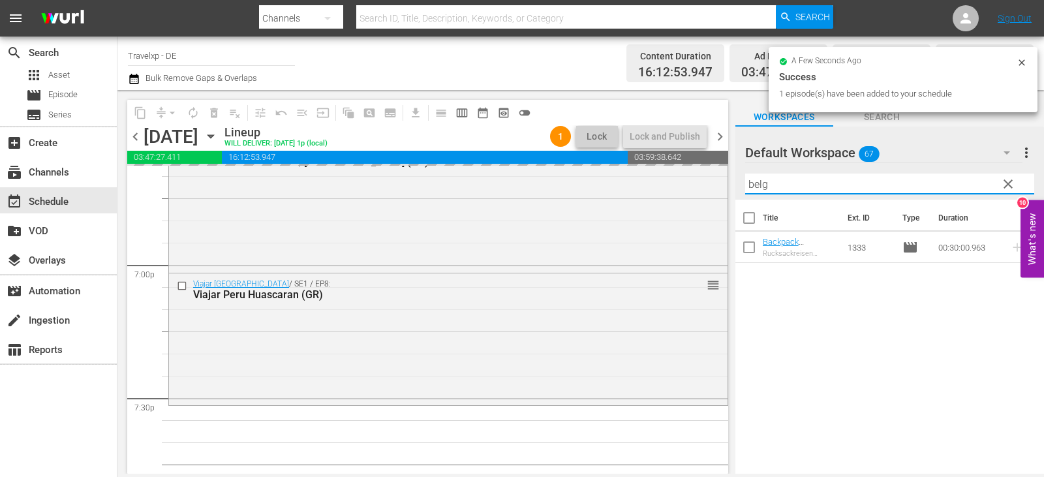
click at [697, 189] on div "content_copy compress arrow_drop_down autorenew_outlined delete_forever_outline…" at bounding box center [580, 282] width 926 height 384
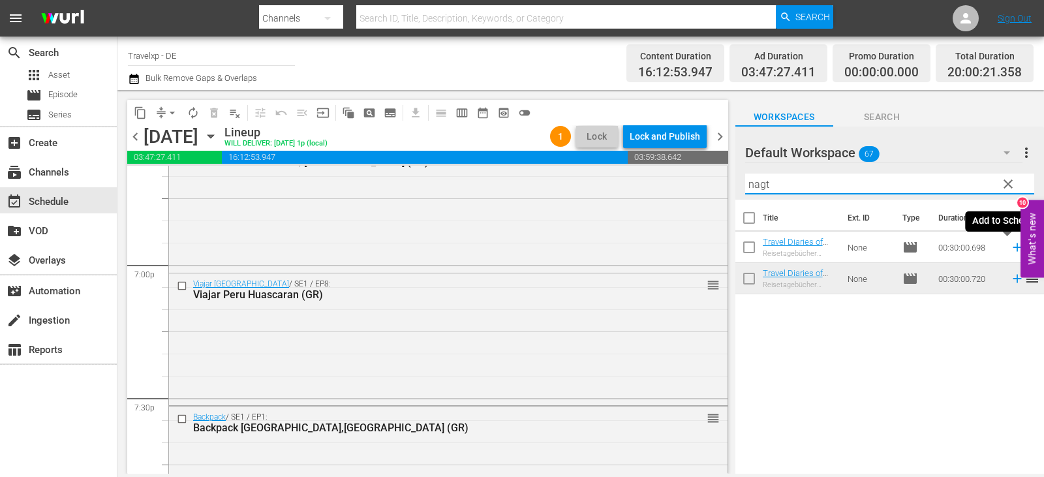
drag, startPoint x: 1007, startPoint y: 248, endPoint x: 945, endPoint y: 247, distance: 62.6
click at [1012, 248] on icon at bounding box center [1016, 247] width 8 height 8
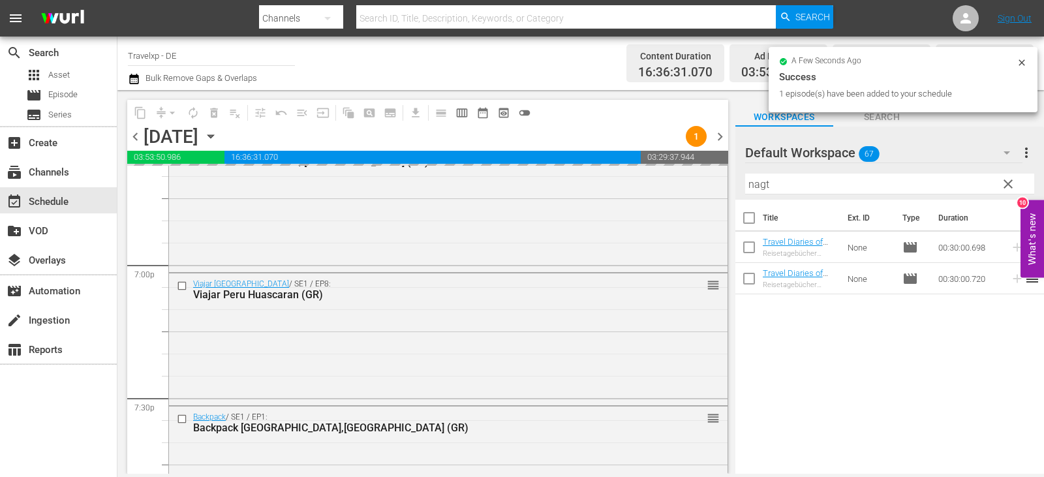
click at [679, 192] on div "content_copy compress arrow_drop_down autorenew_outlined delete_forever_outline…" at bounding box center [580, 282] width 926 height 384
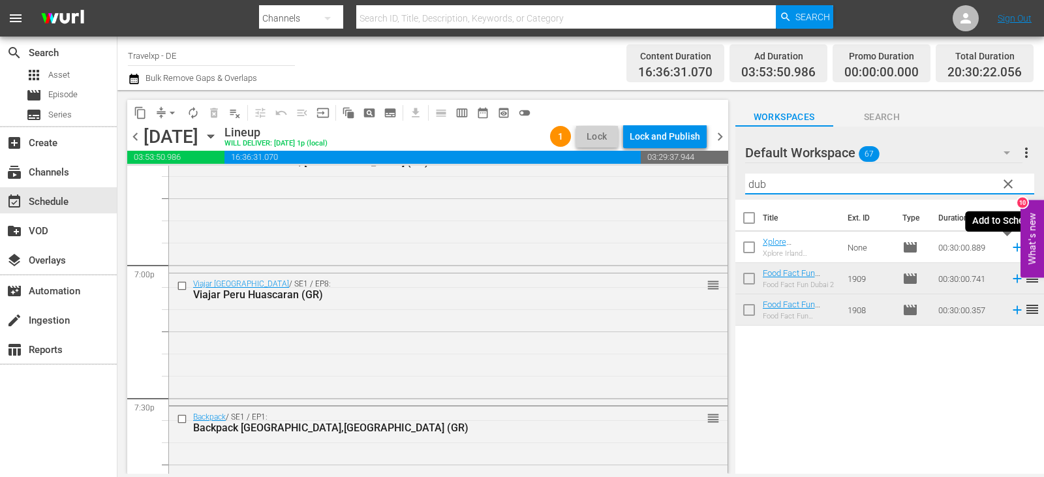
click at [1012, 248] on icon at bounding box center [1016, 247] width 8 height 8
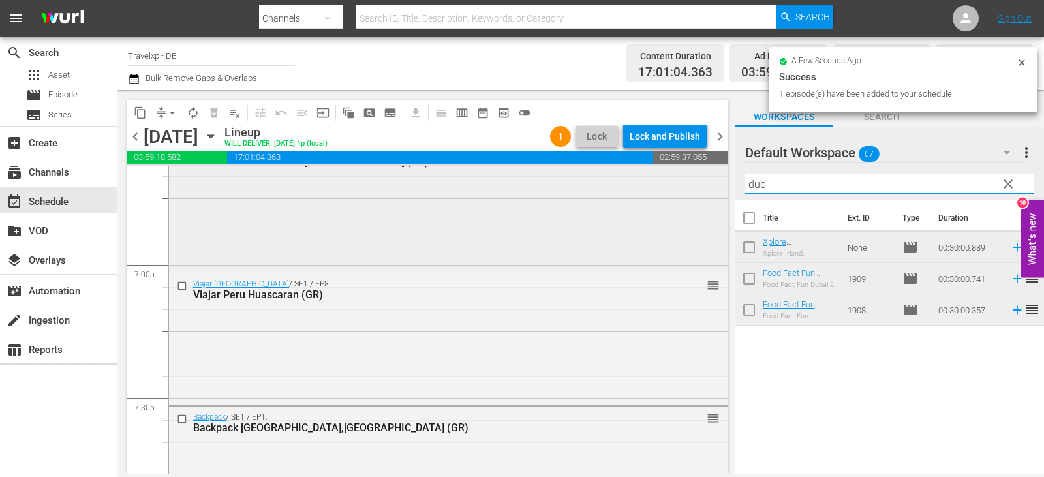
drag, startPoint x: 783, startPoint y: 183, endPoint x: 633, endPoint y: 181, distance: 149.4
click at [633, 181] on div "content_copy compress arrow_drop_down autorenew_outlined delete_forever_outline…" at bounding box center [580, 282] width 926 height 384
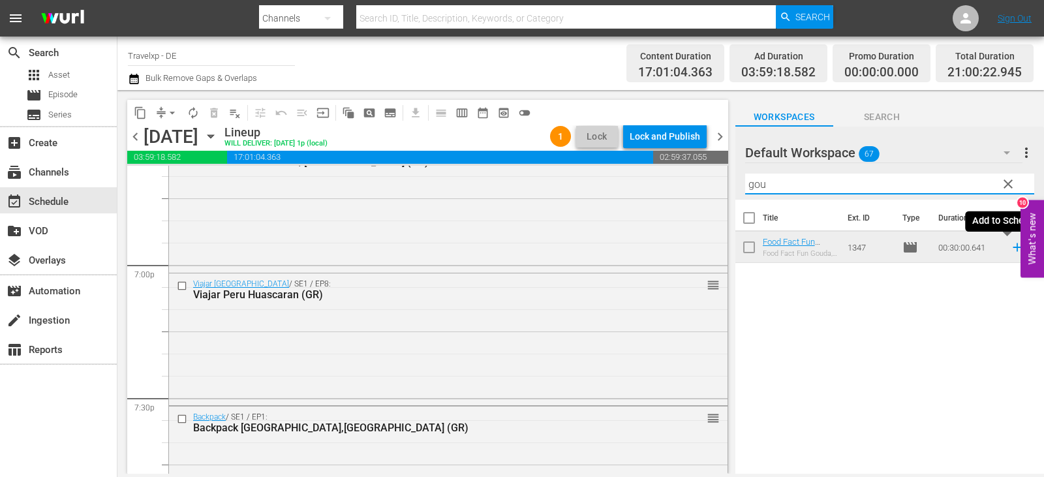
click at [1010, 249] on icon at bounding box center [1017, 247] width 14 height 14
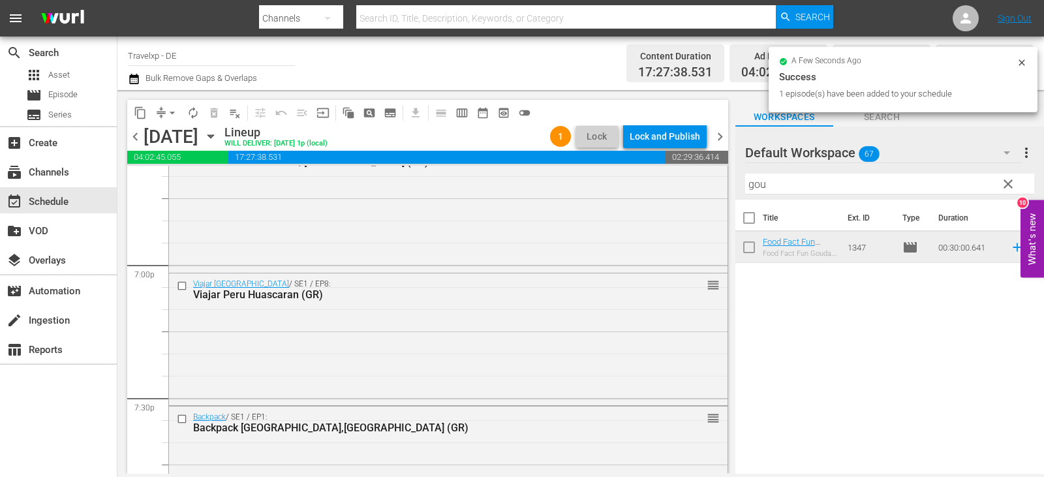
drag, startPoint x: 774, startPoint y: 185, endPoint x: 734, endPoint y: 189, distance: 40.0
click at [734, 189] on div "content_copy compress arrow_drop_down autorenew_outlined delete_forever_outline…" at bounding box center [580, 282] width 926 height 384
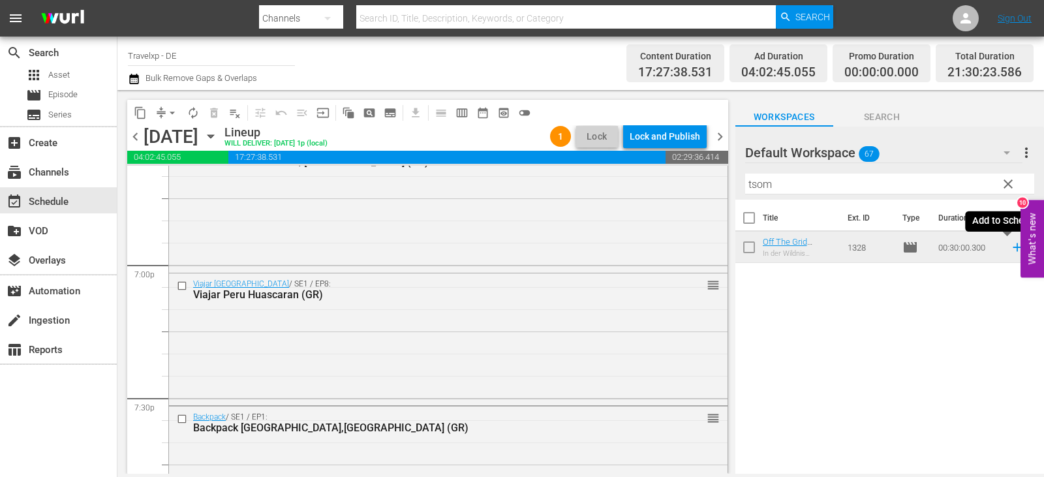
click at [1010, 249] on icon at bounding box center [1017, 247] width 14 height 14
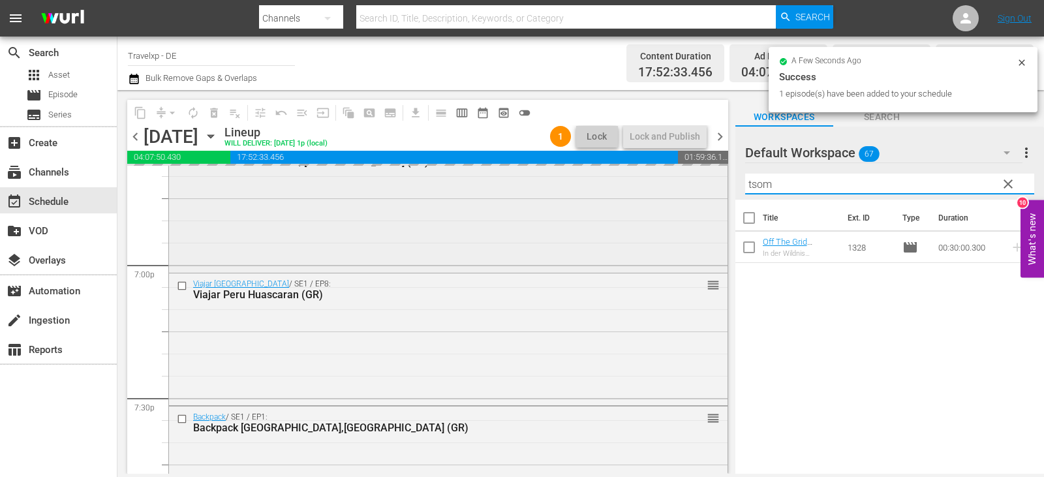
click at [707, 192] on div "content_copy compress arrow_drop_down autorenew_outlined delete_forever_outline…" at bounding box center [580, 282] width 926 height 384
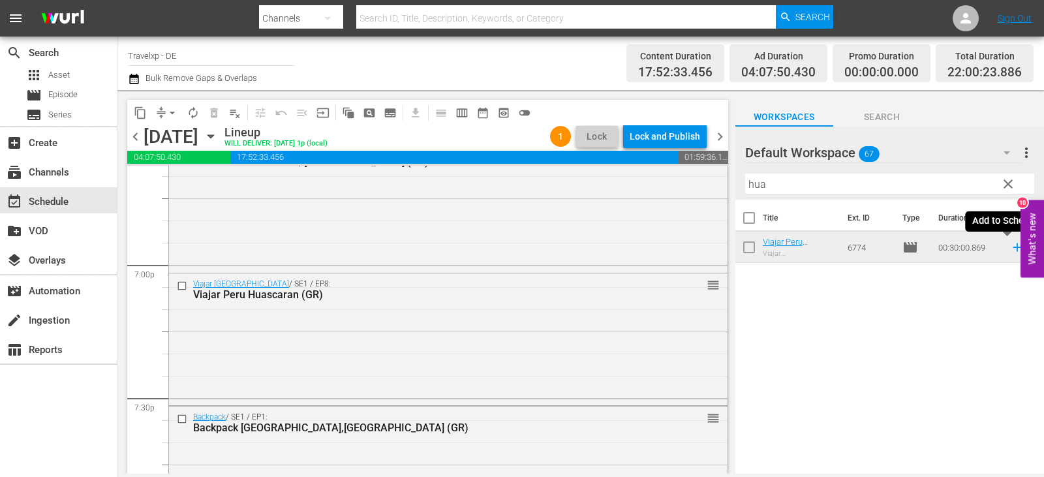
click at [1010, 249] on icon at bounding box center [1017, 247] width 14 height 14
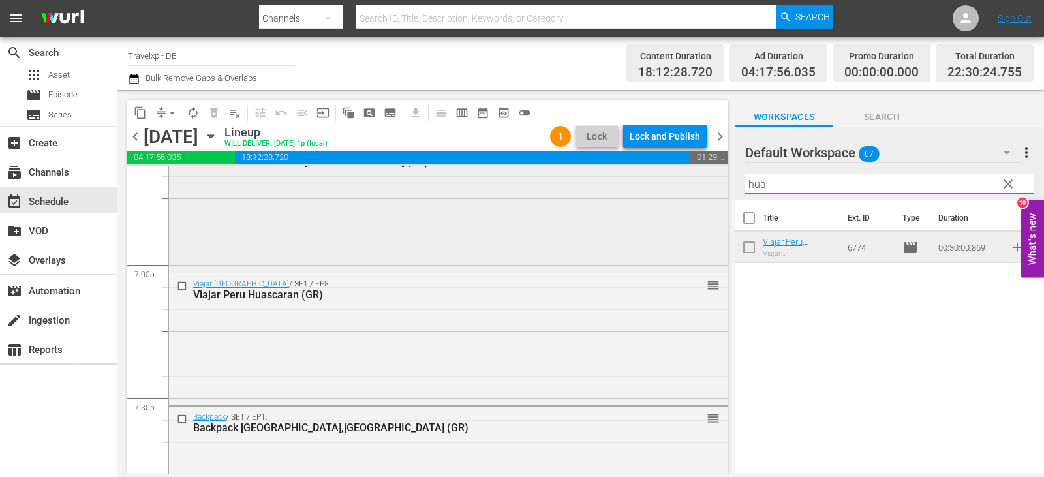
drag, startPoint x: 772, startPoint y: 187, endPoint x: 702, endPoint y: 193, distance: 70.8
click at [702, 193] on div "content_copy compress arrow_drop_down autorenew_outlined delete_forever_outline…" at bounding box center [580, 282] width 926 height 384
type input "b"
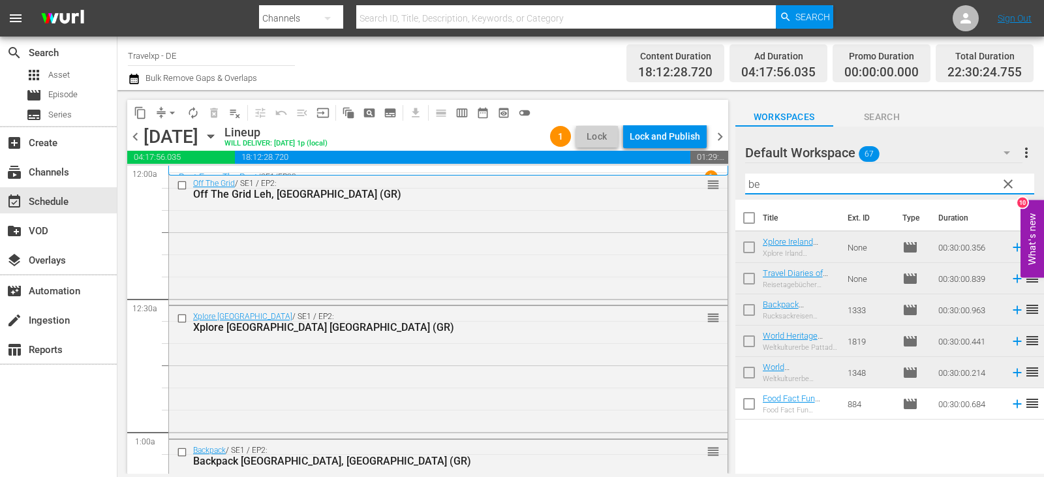
scroll to position [4958, 0]
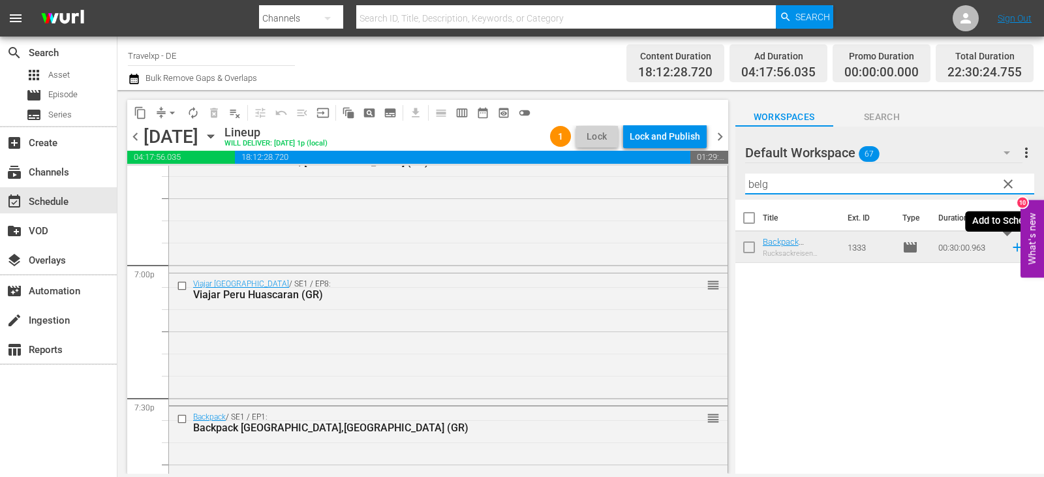
click at [1011, 247] on icon at bounding box center [1017, 247] width 14 height 14
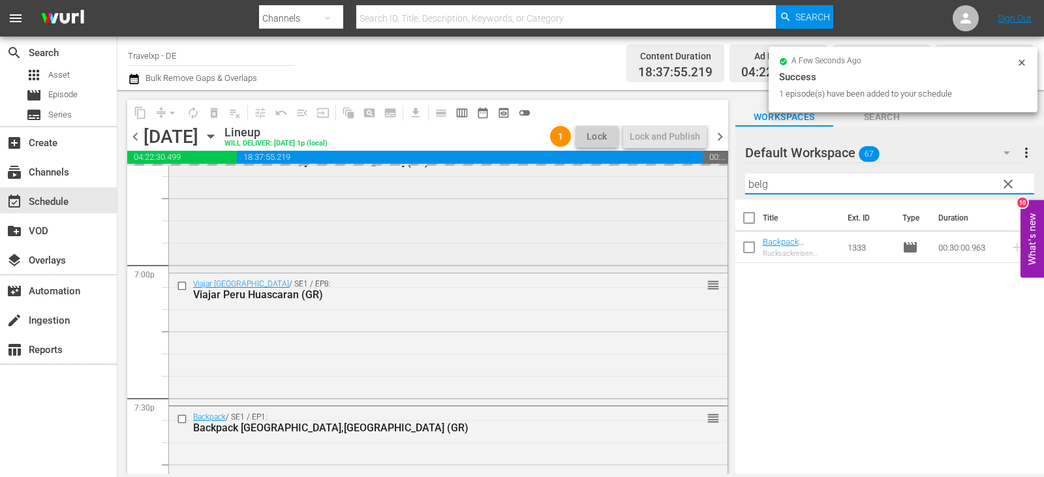
click at [699, 190] on div "content_copy compress arrow_drop_down autorenew_outlined delete_forever_outline…" at bounding box center [580, 282] width 926 height 384
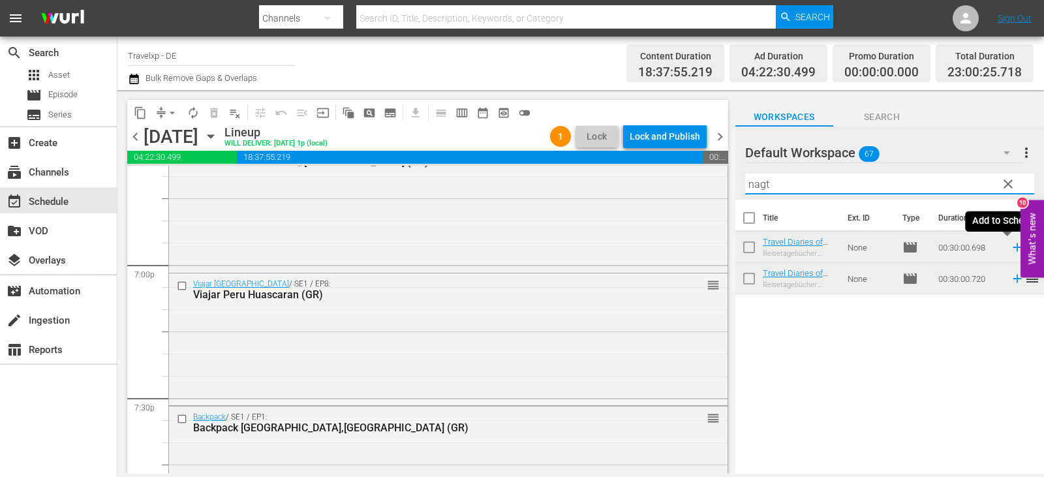
drag, startPoint x: 1006, startPoint y: 248, endPoint x: 925, endPoint y: 250, distance: 80.9
click at [1012, 248] on icon at bounding box center [1016, 247] width 8 height 8
drag, startPoint x: 789, startPoint y: 191, endPoint x: 702, endPoint y: 193, distance: 87.4
click at [702, 193] on div "content_copy compress arrow_drop_down autorenew_outlined delete_forever_outline…" at bounding box center [580, 282] width 926 height 384
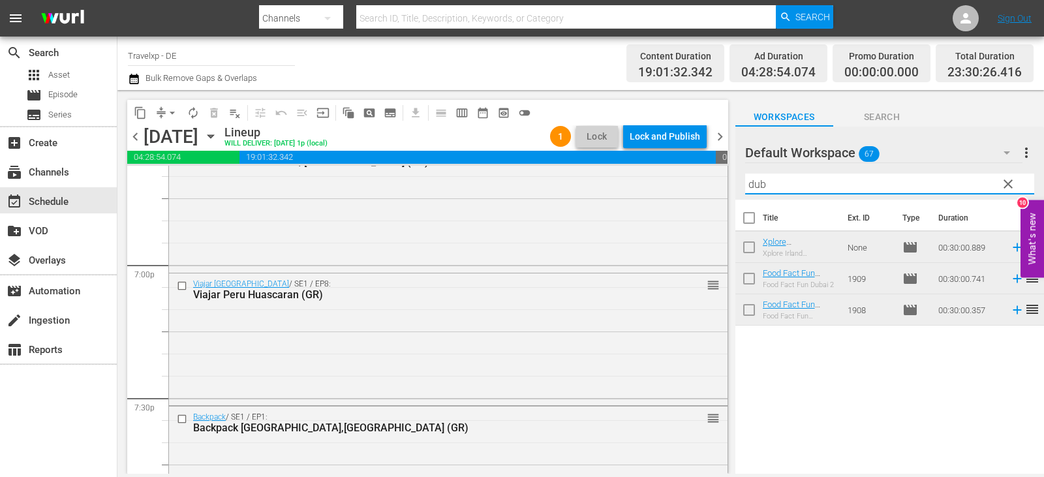
type input "dub"
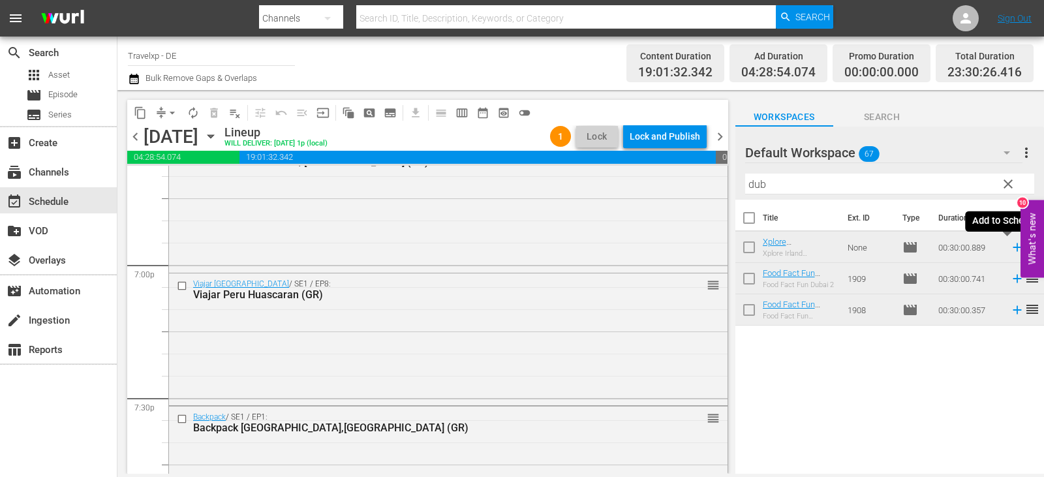
click at [1010, 249] on icon at bounding box center [1017, 247] width 14 height 14
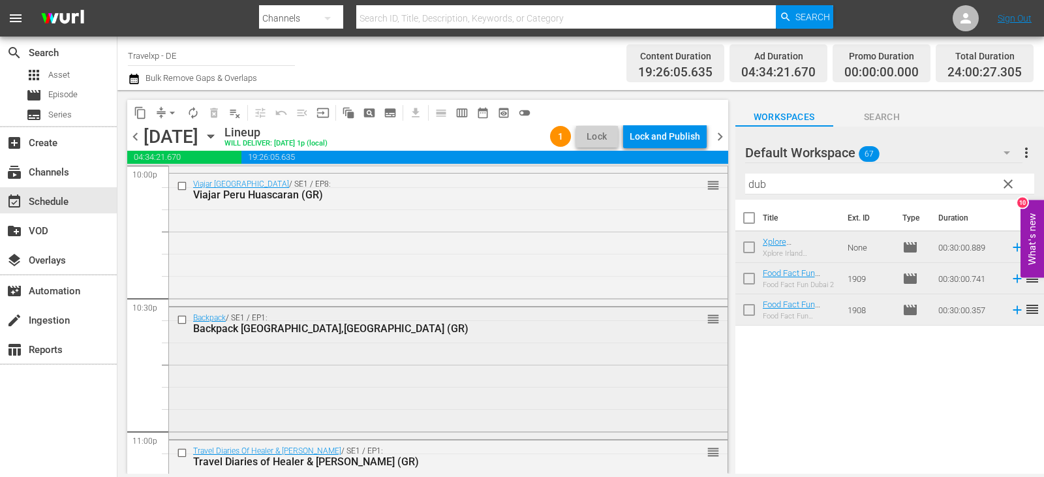
scroll to position [6089, 0]
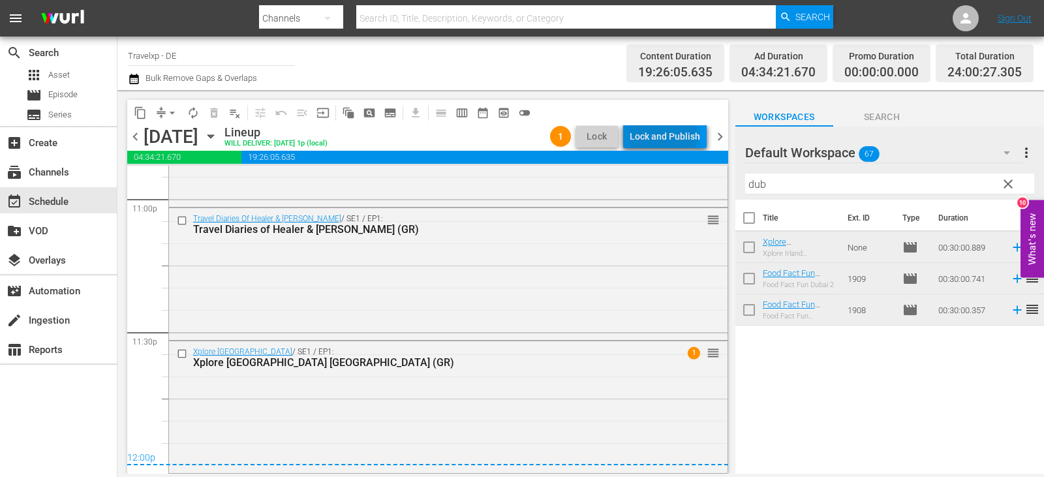
click at [666, 135] on div "Lock and Publish" at bounding box center [665, 136] width 70 height 23
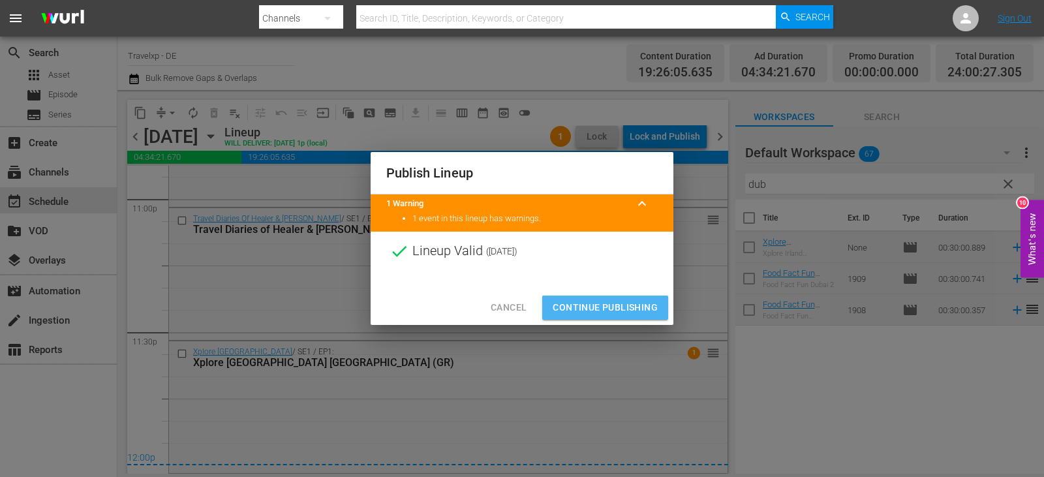
click at [611, 307] on span "Continue Publishing" at bounding box center [605, 307] width 105 height 16
